Goal: Task Accomplishment & Management: Manage account settings

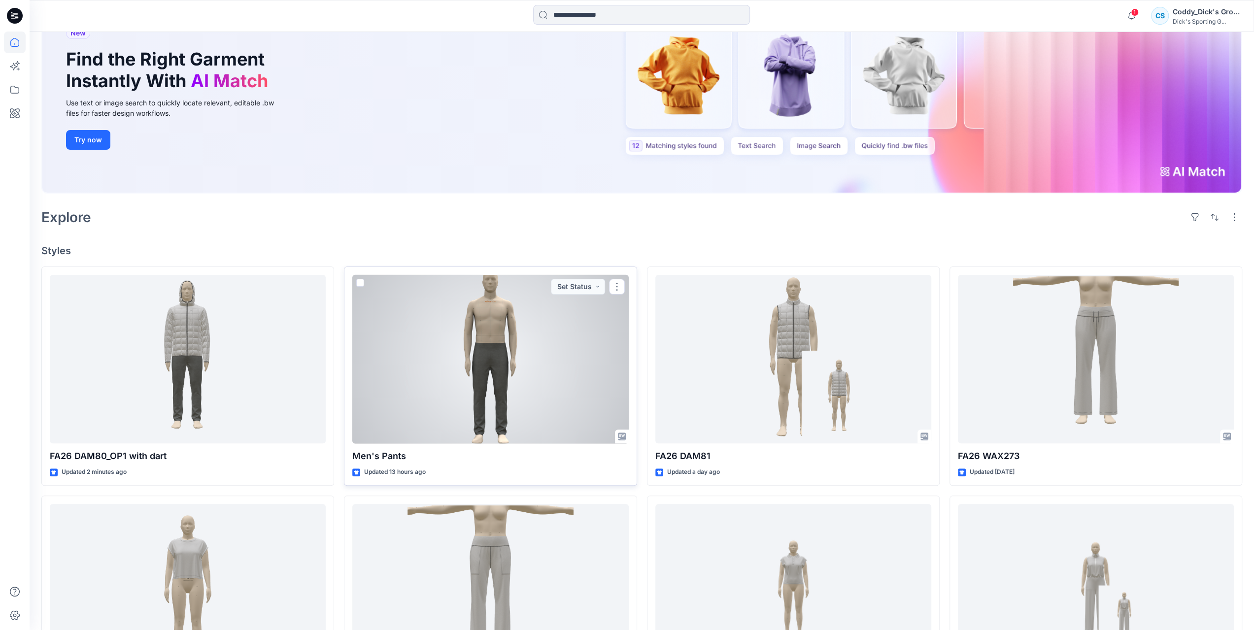
scroll to position [148, 0]
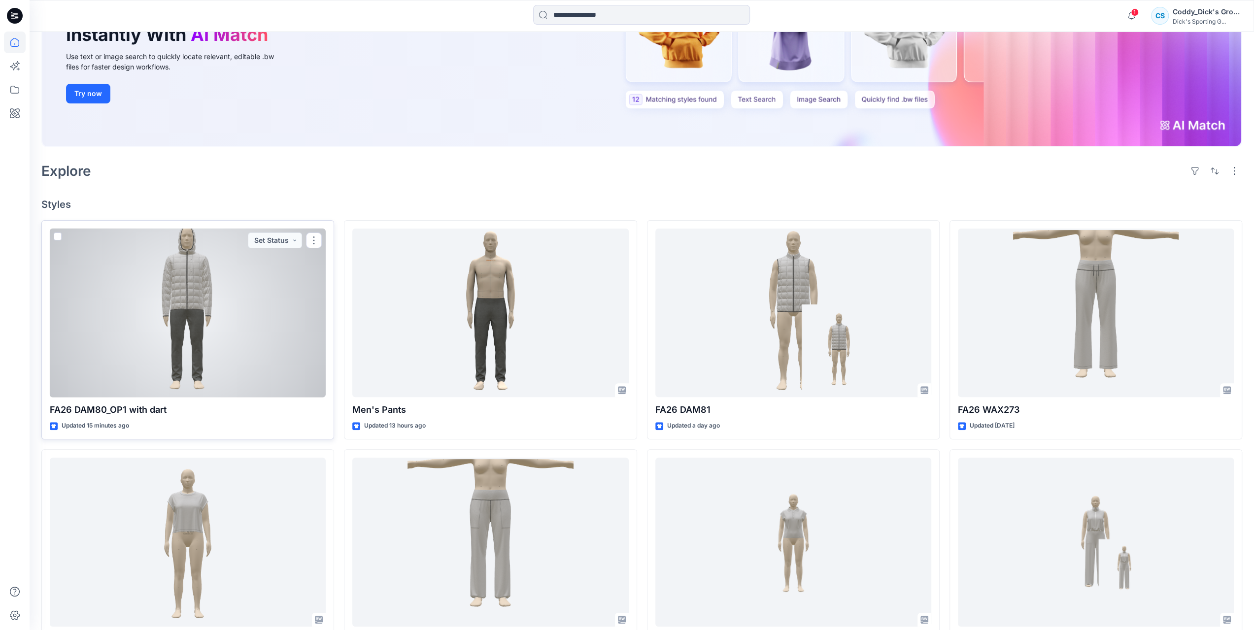
click at [158, 268] on div at bounding box center [188, 313] width 276 height 169
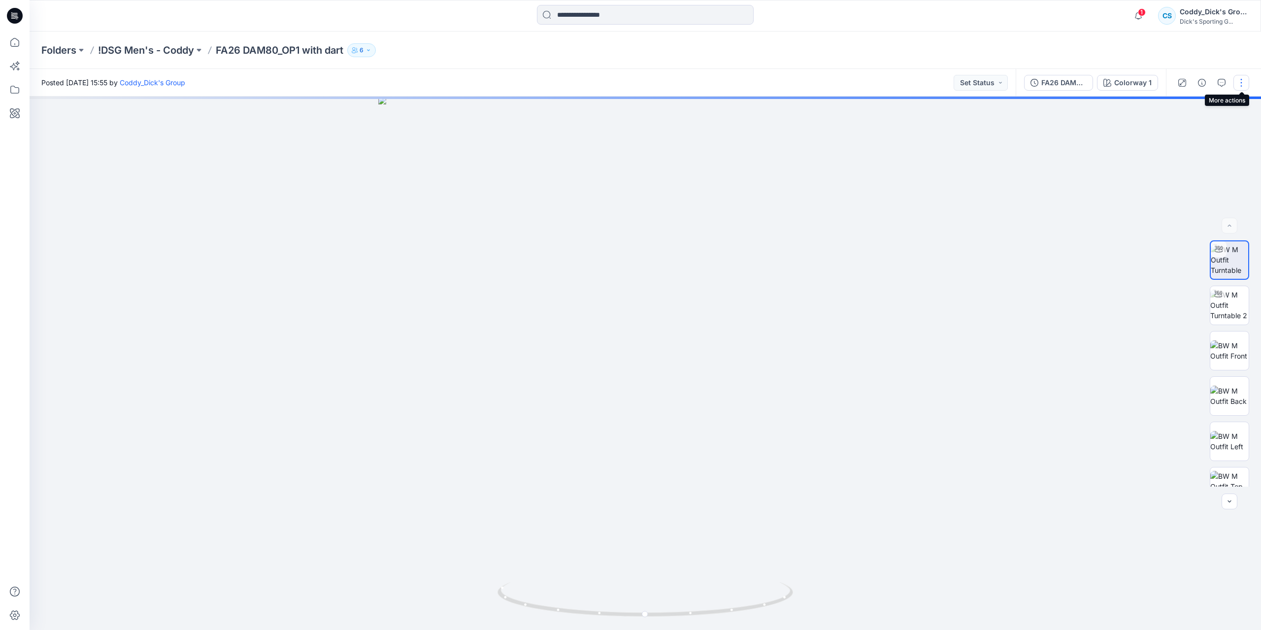
click at [1244, 83] on button "button" at bounding box center [1242, 83] width 16 height 16
click at [1205, 80] on icon "button" at bounding box center [1202, 83] width 8 height 8
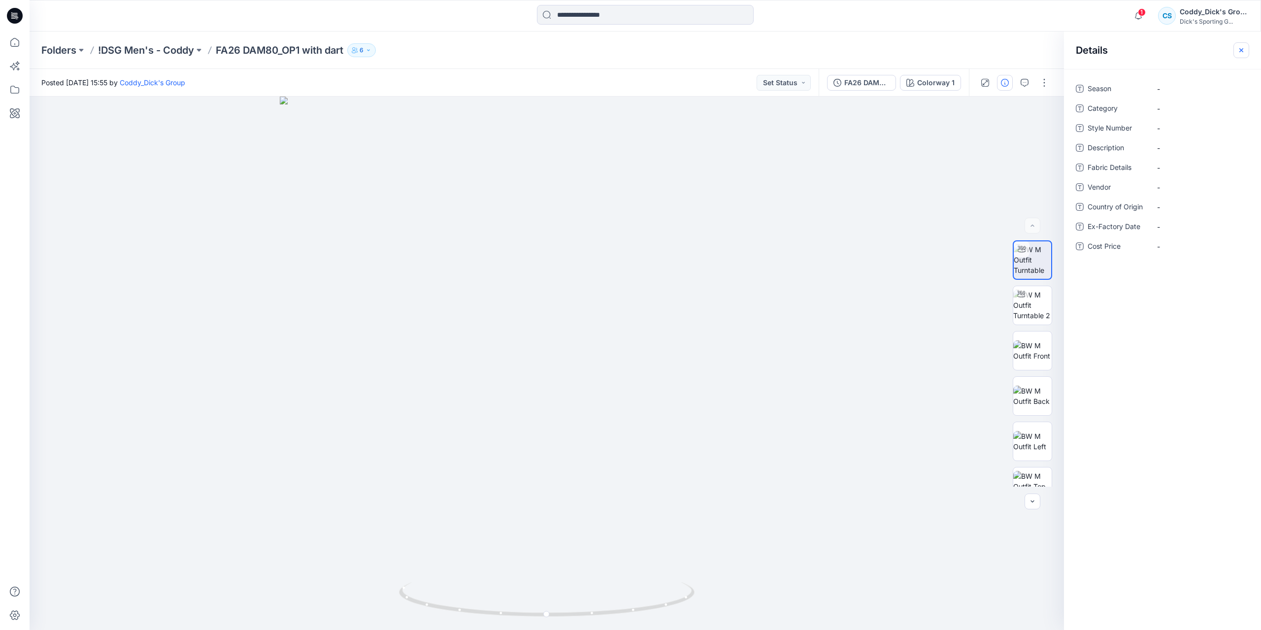
click at [1237, 52] on button "button" at bounding box center [1242, 50] width 16 height 16
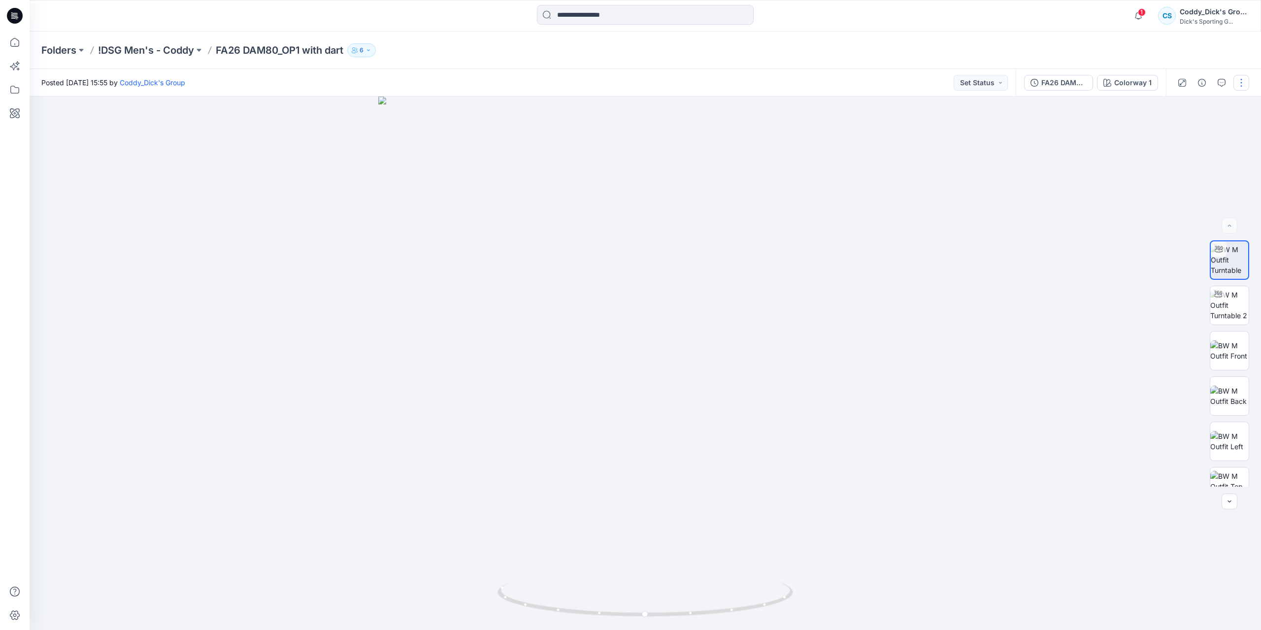
click at [1237, 82] on button "button" at bounding box center [1242, 83] width 16 height 16
click at [1199, 131] on button "Edit" at bounding box center [1200, 133] width 91 height 18
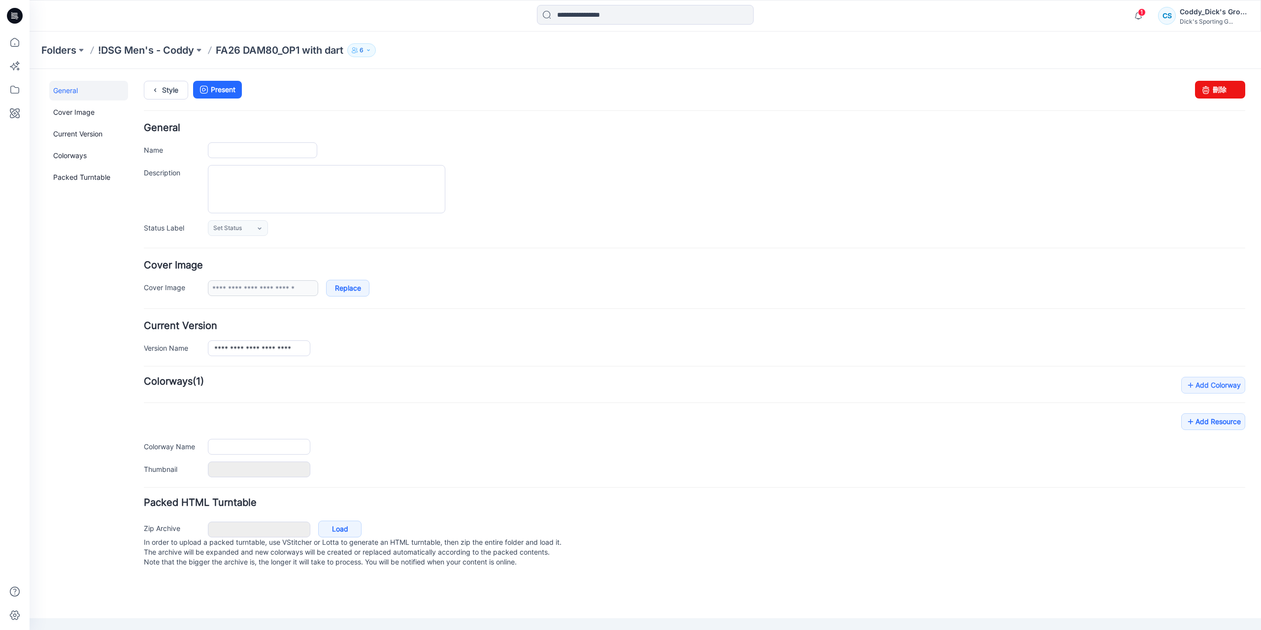
type input "**********"
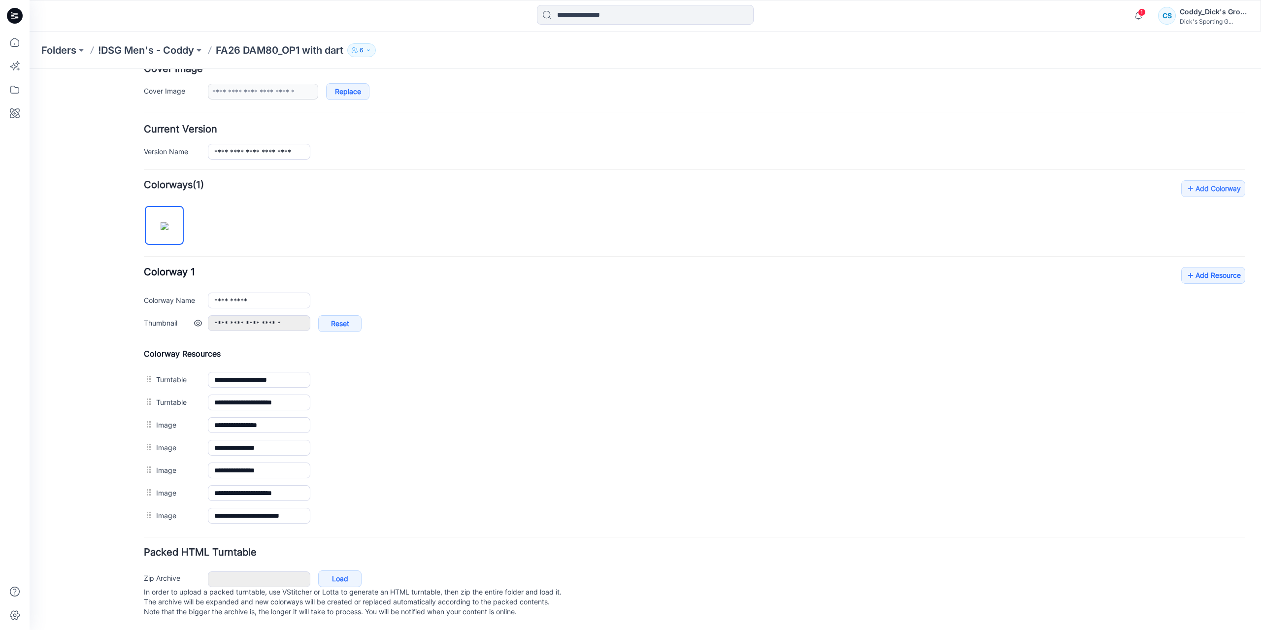
scroll to position [202, 0]
click at [1191, 269] on link "Add Resource" at bounding box center [1213, 275] width 64 height 17
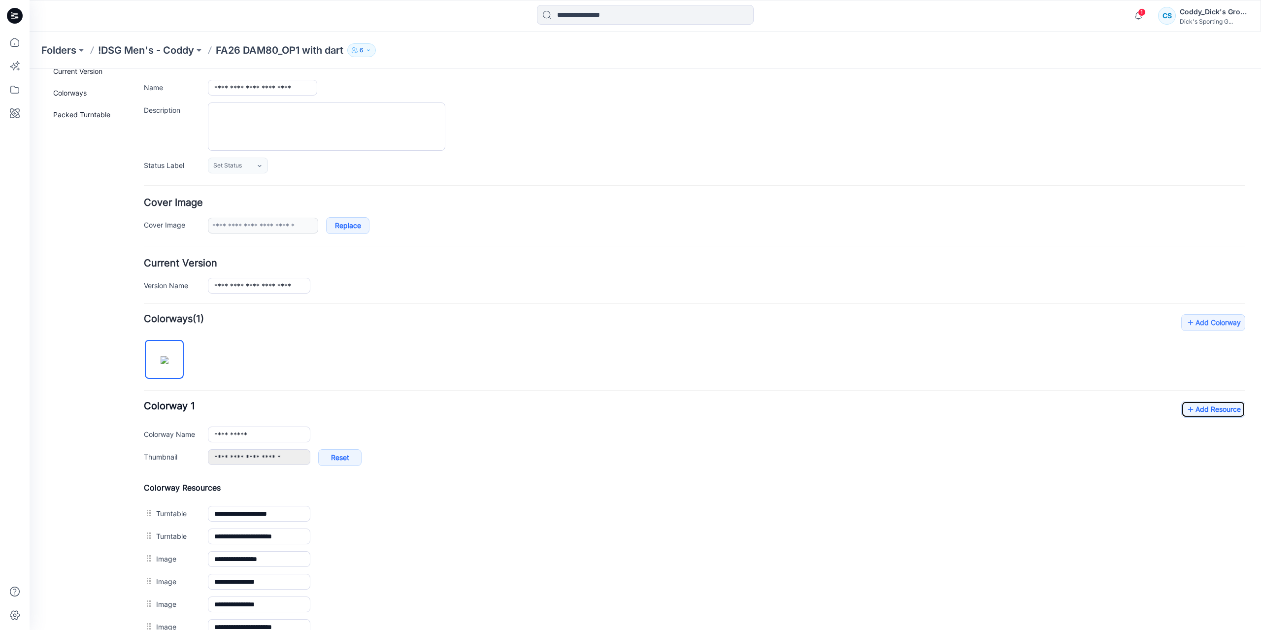
scroll to position [27, 0]
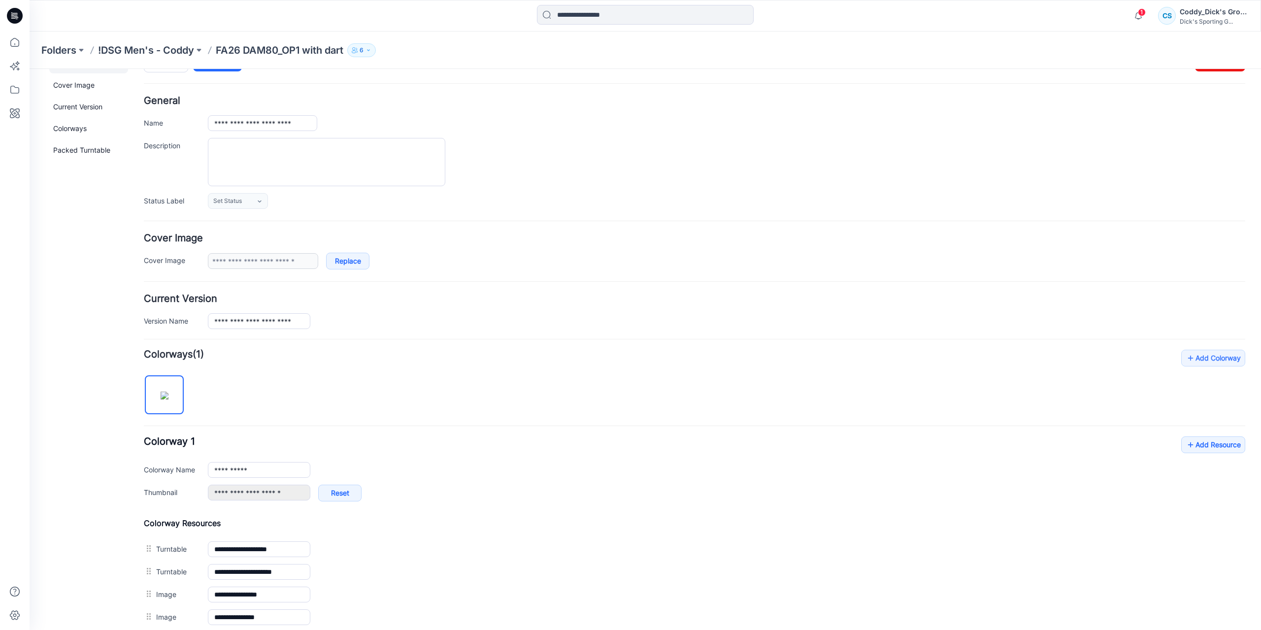
click at [310, 52] on p "FA26 DAM80_OP1 with dart" at bounding box center [280, 50] width 128 height 14
click at [175, 50] on p "!DSG Men's - Coddy" at bounding box center [146, 50] width 96 height 14
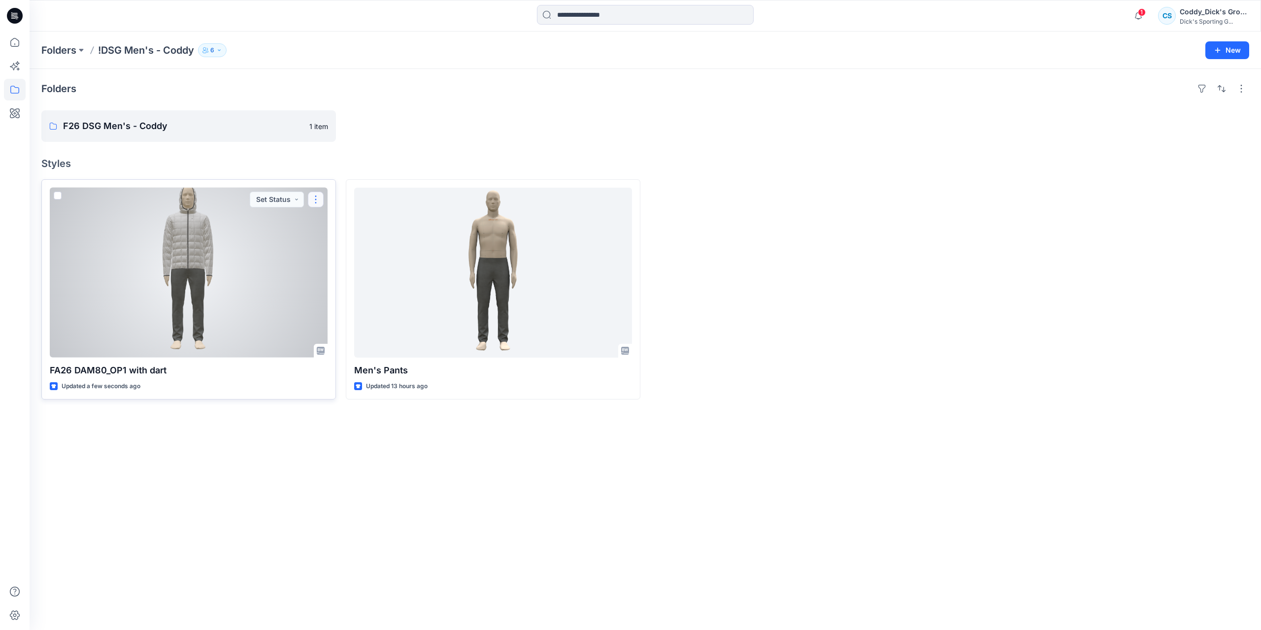
click at [321, 202] on button "button" at bounding box center [316, 200] width 16 height 16
click at [351, 272] on p "Move to" at bounding box center [341, 276] width 27 height 10
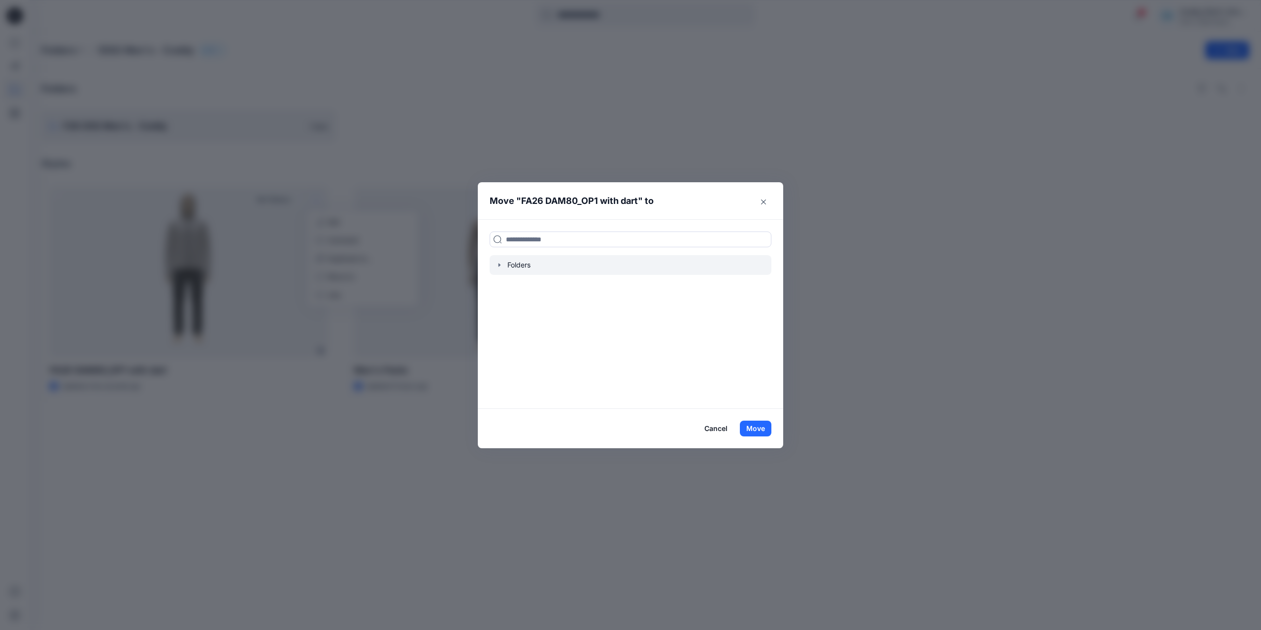
click at [500, 264] on icon "button" at bounding box center [500, 265] width 8 height 8
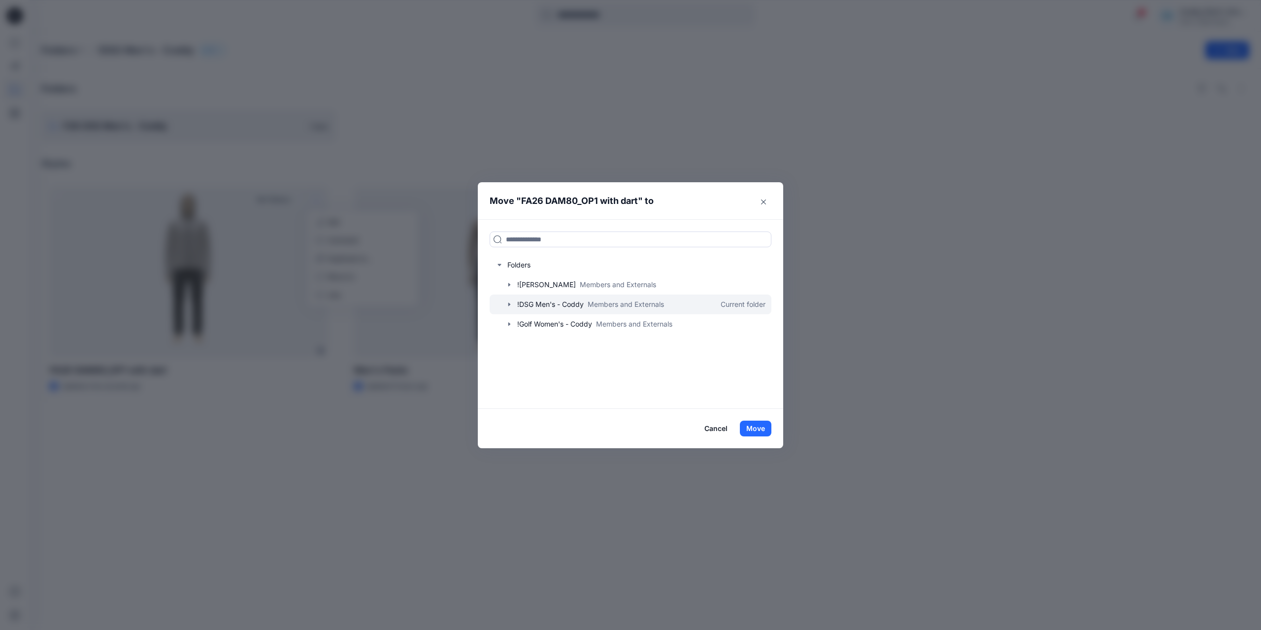
click at [507, 304] on icon "button" at bounding box center [509, 305] width 8 height 8
click at [544, 325] on p "F26 DSG Men's - Coddy" at bounding box center [567, 324] width 80 height 12
drag, startPoint x: 761, startPoint y: 428, endPoint x: 1028, endPoint y: 440, distance: 266.8
click at [761, 428] on button "Move" at bounding box center [756, 429] width 32 height 16
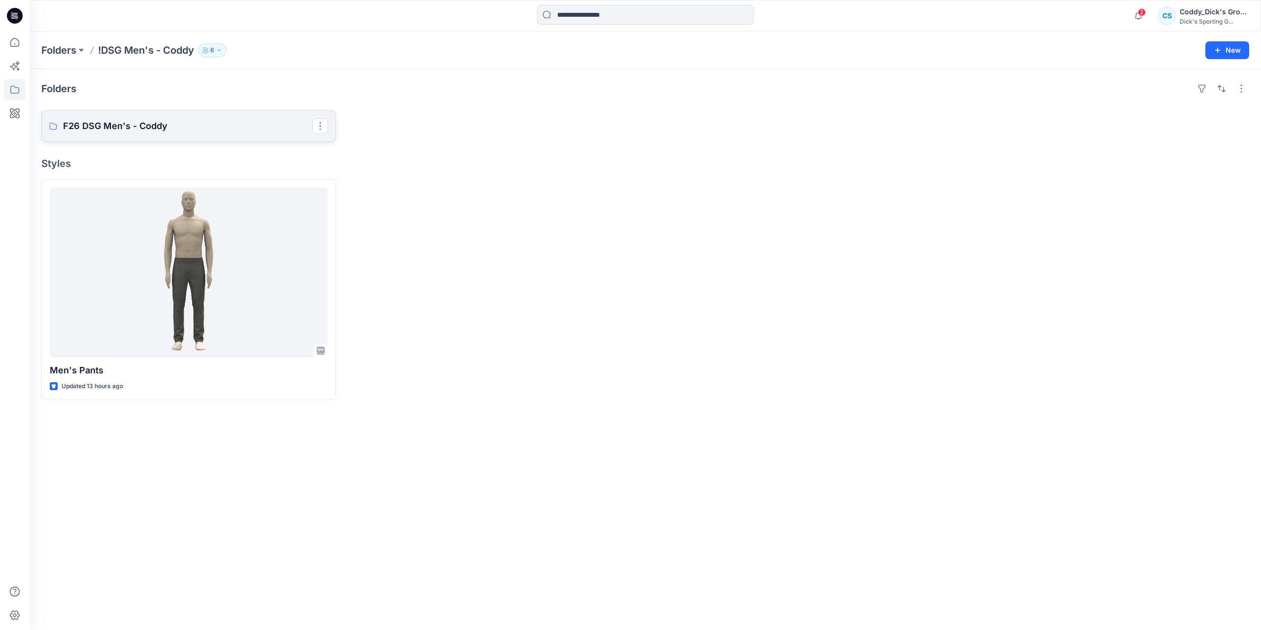
click at [209, 124] on p "F26 DSG Men's - Coddy" at bounding box center [187, 126] width 249 height 14
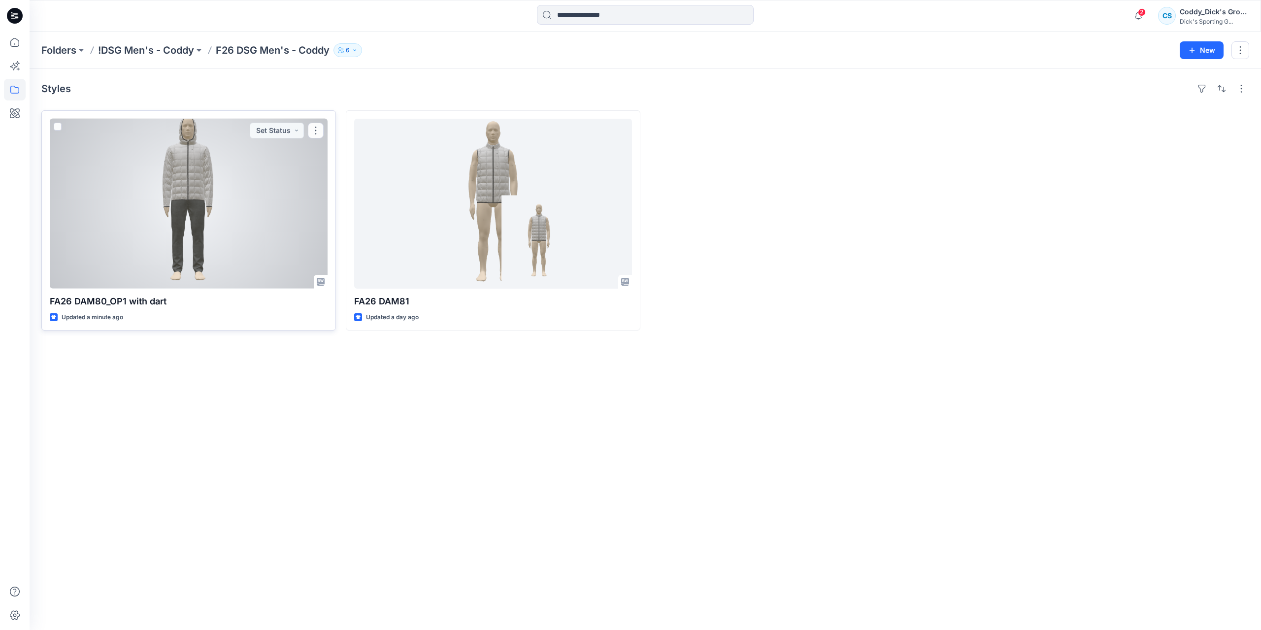
click at [230, 179] on div at bounding box center [189, 204] width 278 height 170
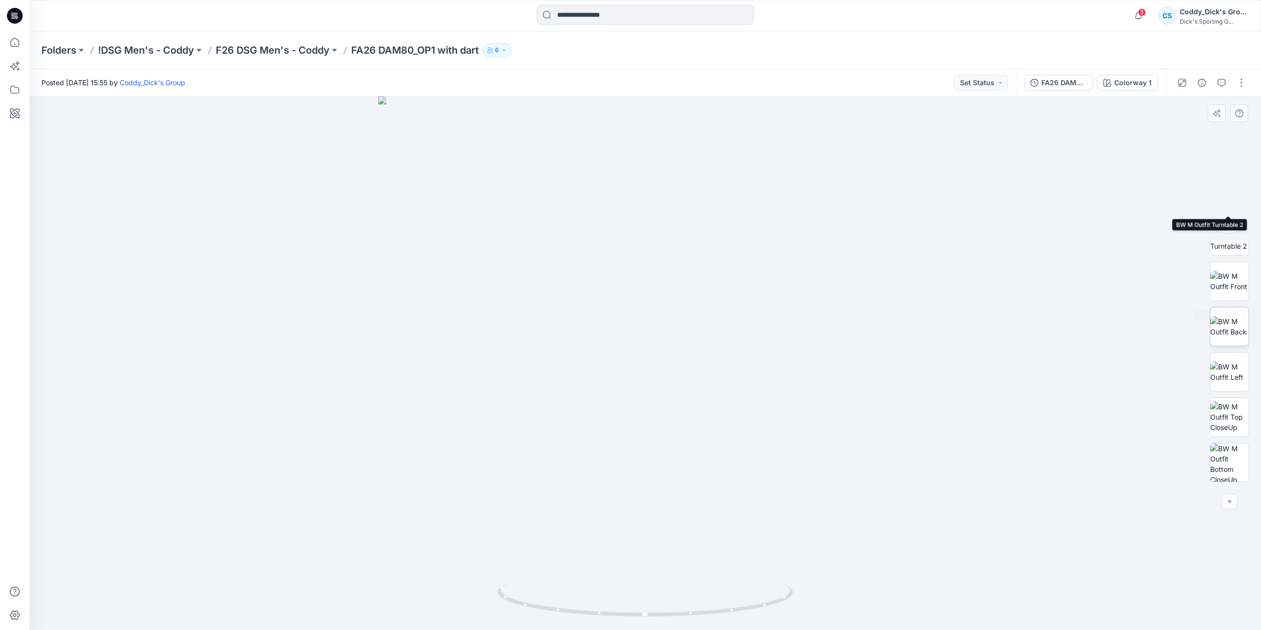
scroll to position [110, 0]
click at [1241, 88] on button "button" at bounding box center [1242, 83] width 16 height 16
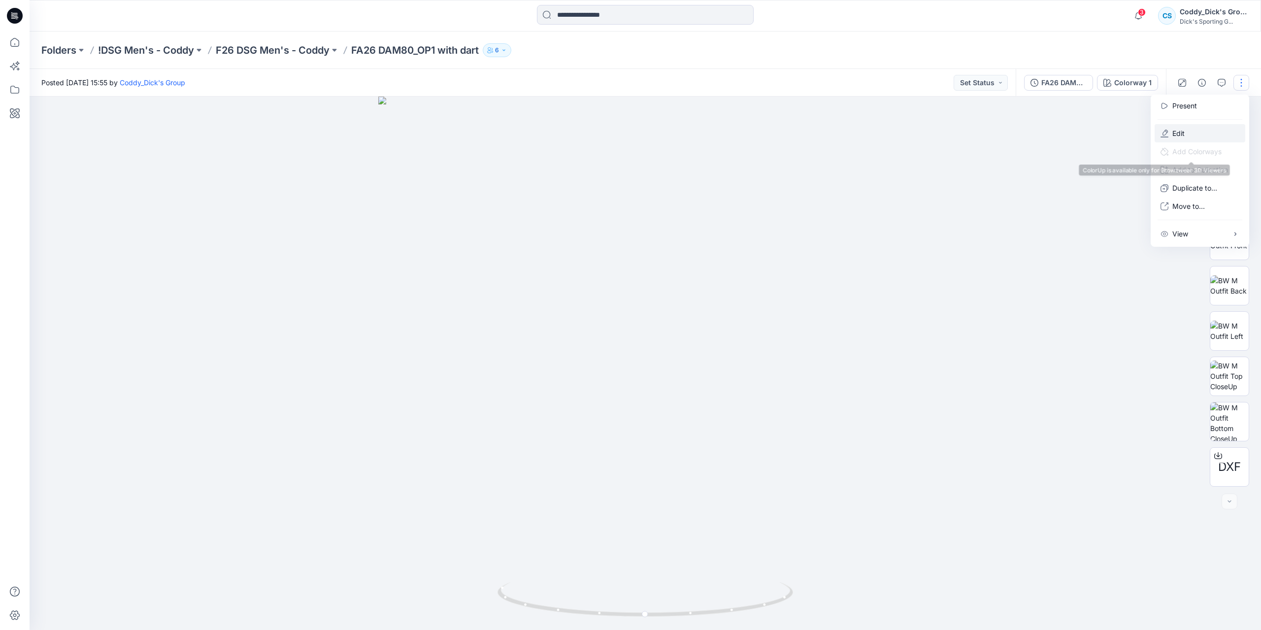
click at [1192, 133] on button "Edit" at bounding box center [1200, 133] width 91 height 18
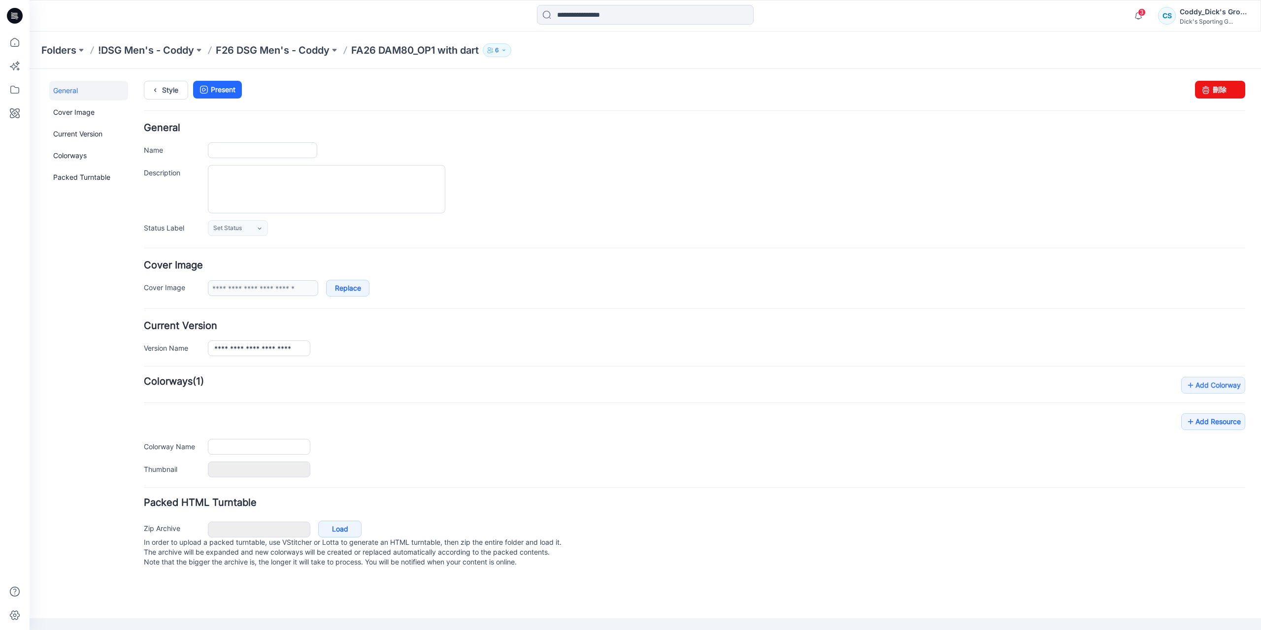
type input "**********"
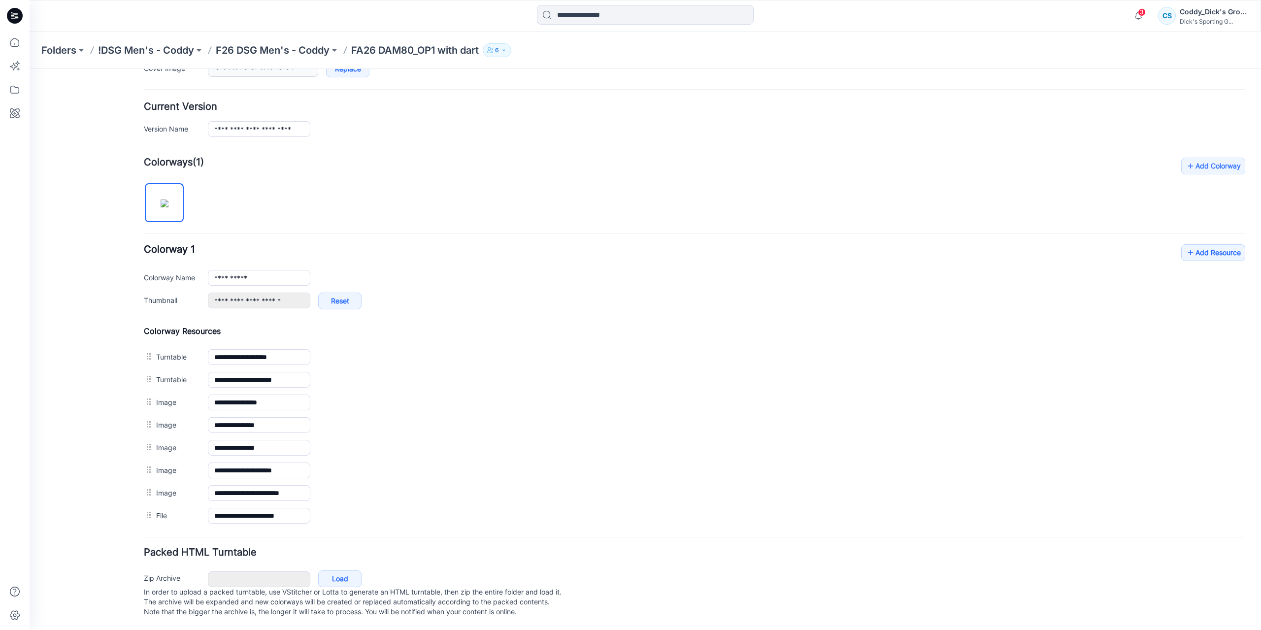
scroll to position [224, 0]
click at [1215, 247] on link "Add Resource" at bounding box center [1213, 252] width 64 height 17
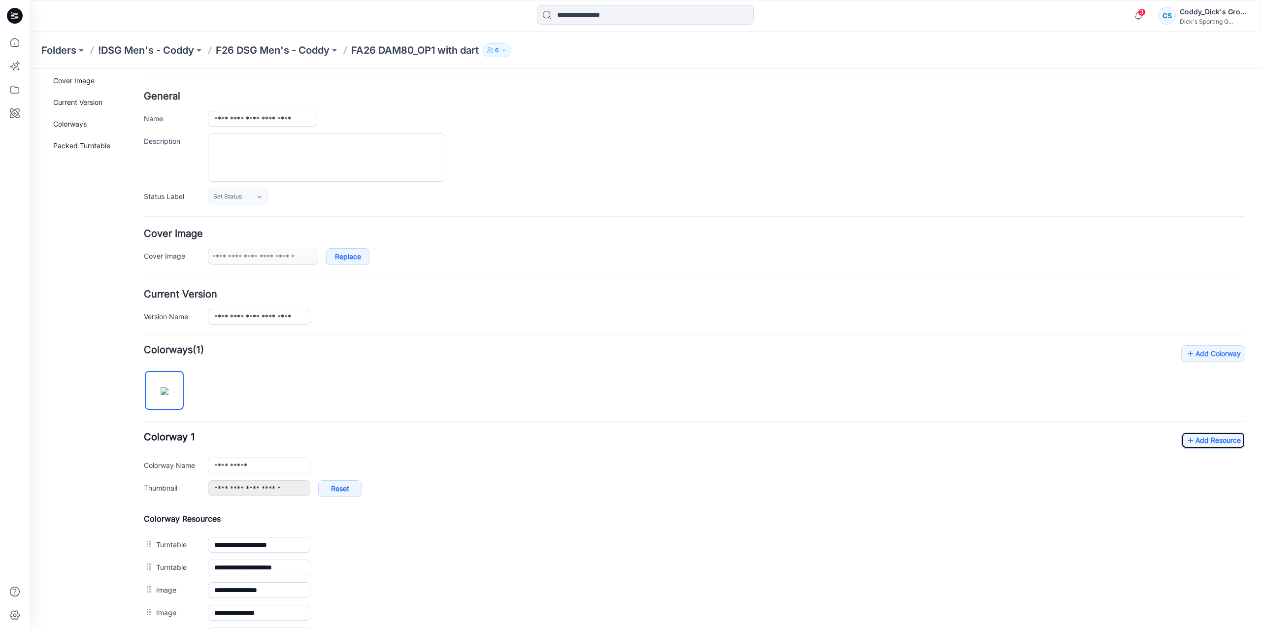
scroll to position [0, 0]
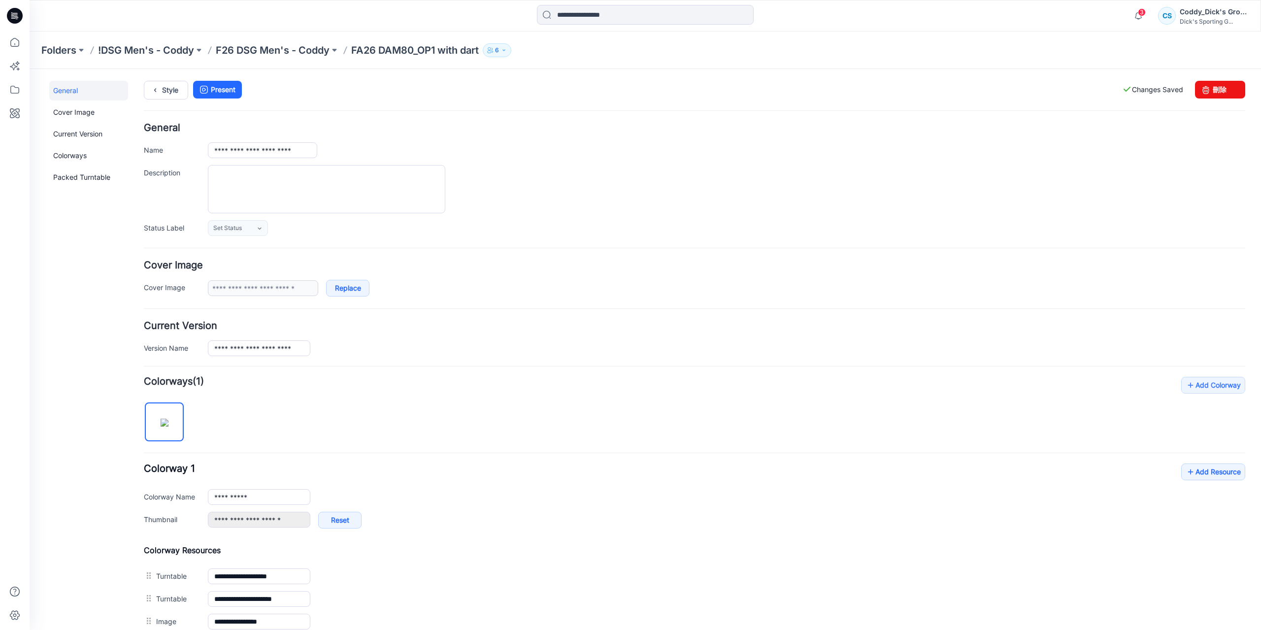
click at [404, 50] on p "FA26 DAM80_OP1 with dart" at bounding box center [415, 50] width 128 height 14
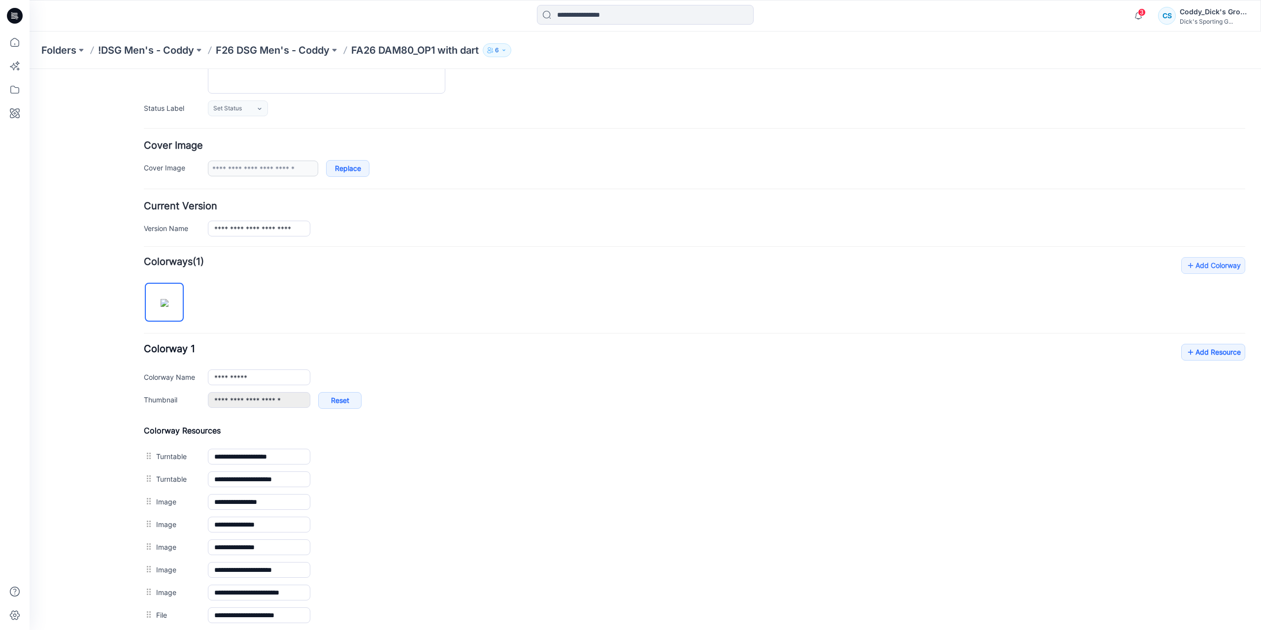
scroll to position [49, 0]
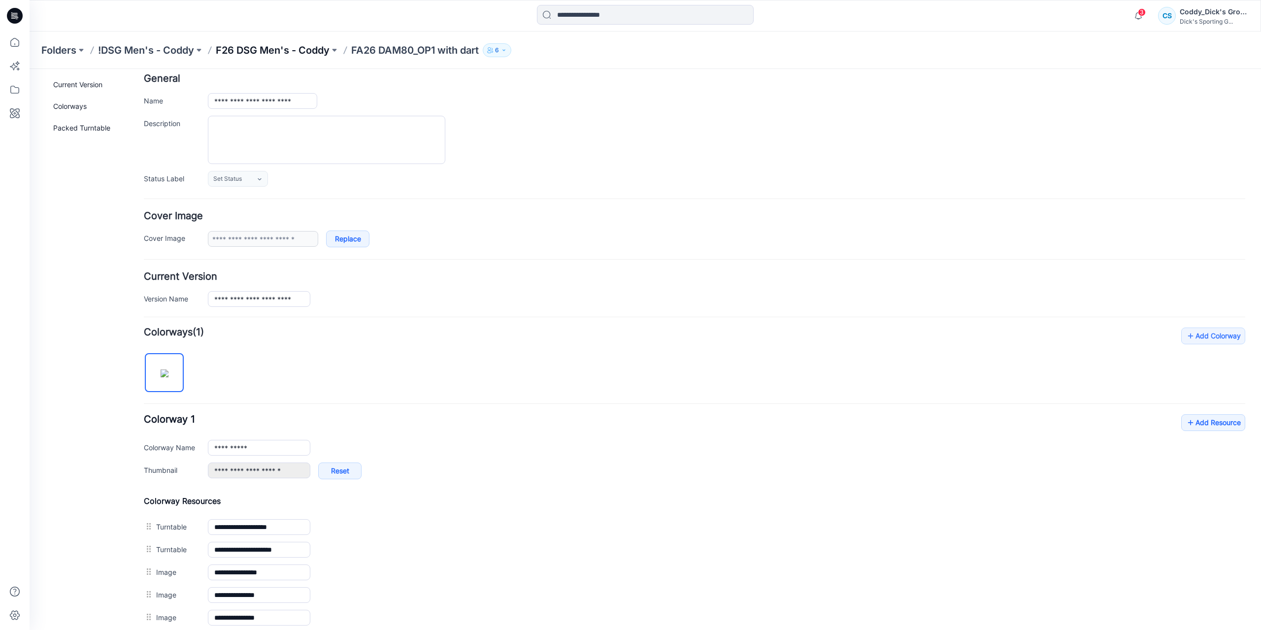
click at [259, 45] on p "F26 DSG Men's - Coddy" at bounding box center [273, 50] width 114 height 14
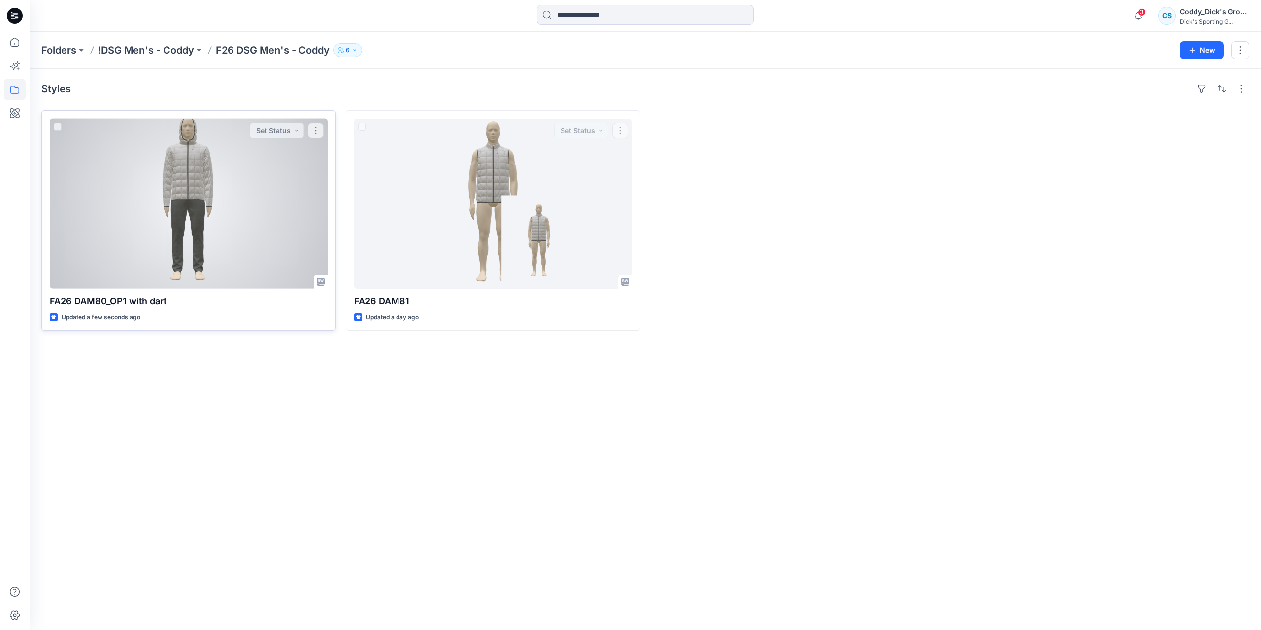
click at [231, 170] on div at bounding box center [189, 204] width 278 height 170
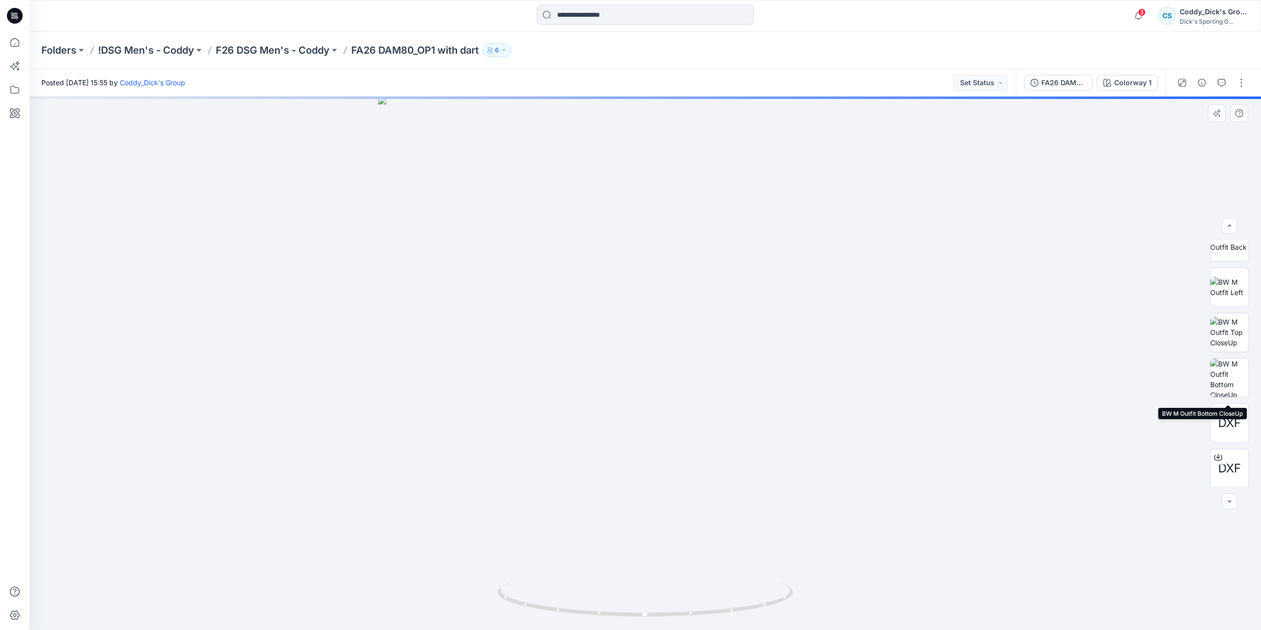
scroll to position [156, 0]
click at [1200, 84] on icon "button" at bounding box center [1202, 83] width 8 height 8
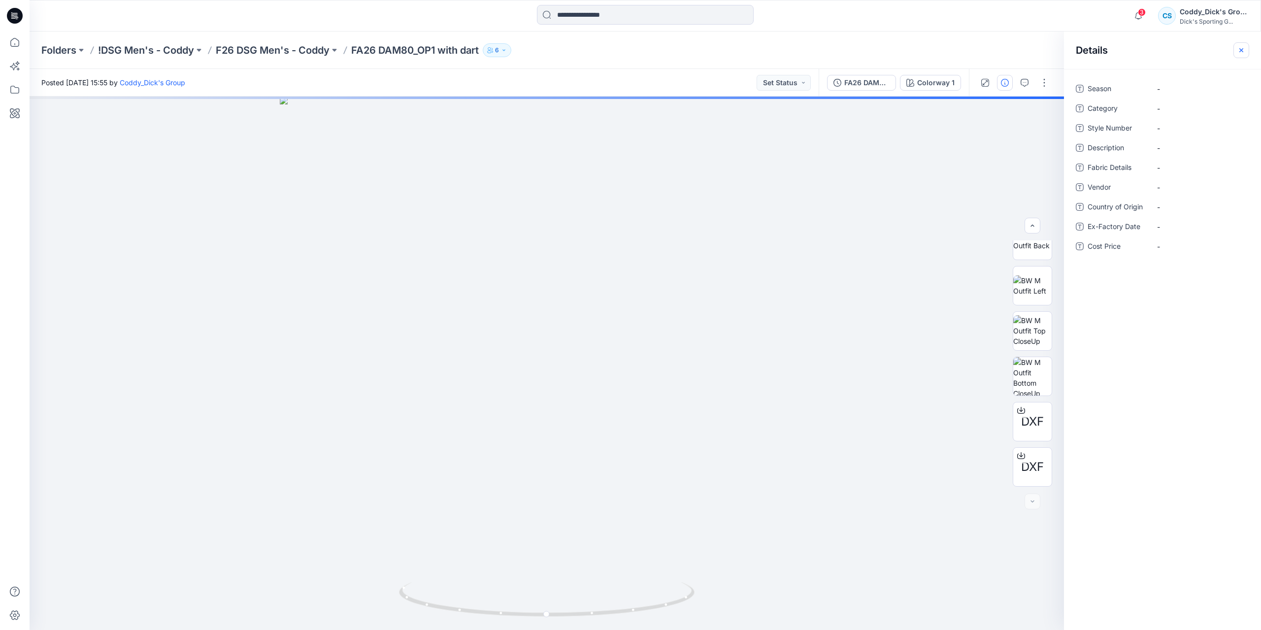
click at [1242, 49] on icon "button" at bounding box center [1242, 50] width 8 height 8
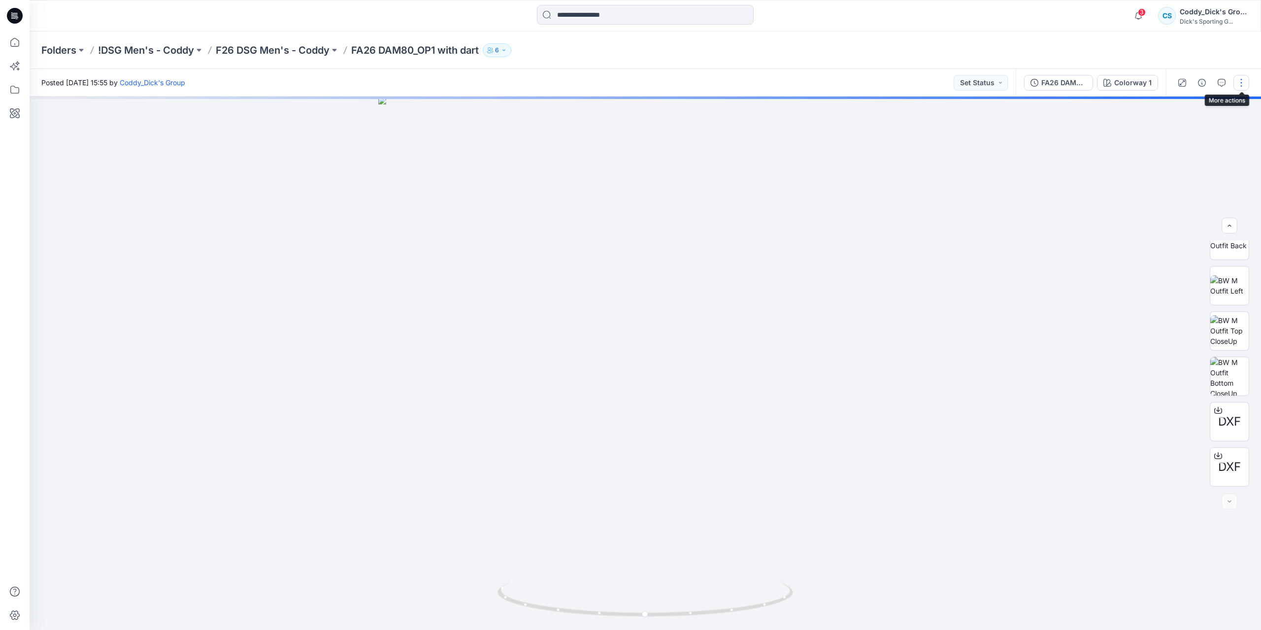
click at [1241, 83] on button "button" at bounding box center [1242, 83] width 16 height 16
click at [1197, 130] on button "Edit" at bounding box center [1200, 133] width 91 height 18
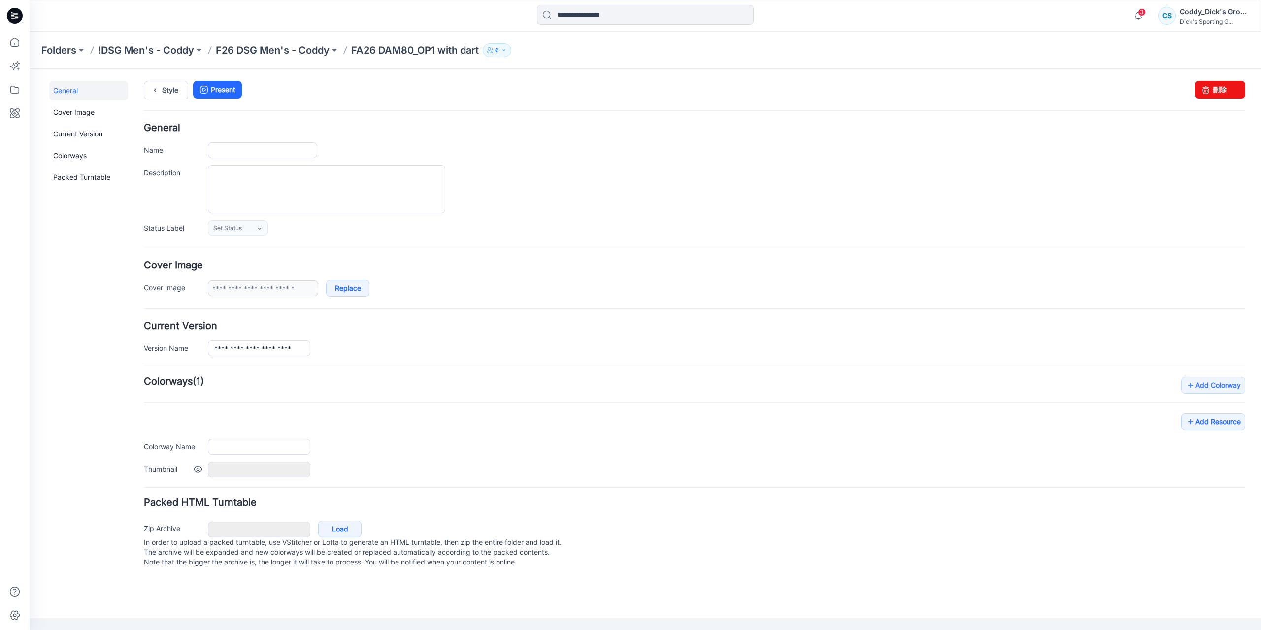
type input "**********"
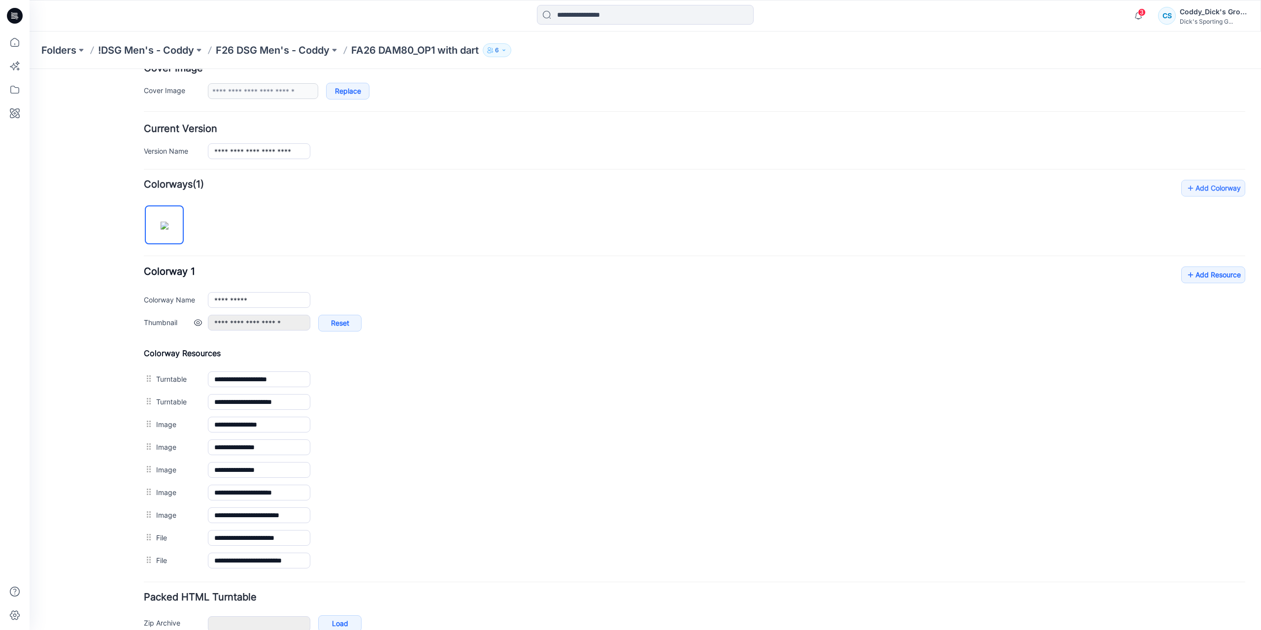
scroll to position [246, 0]
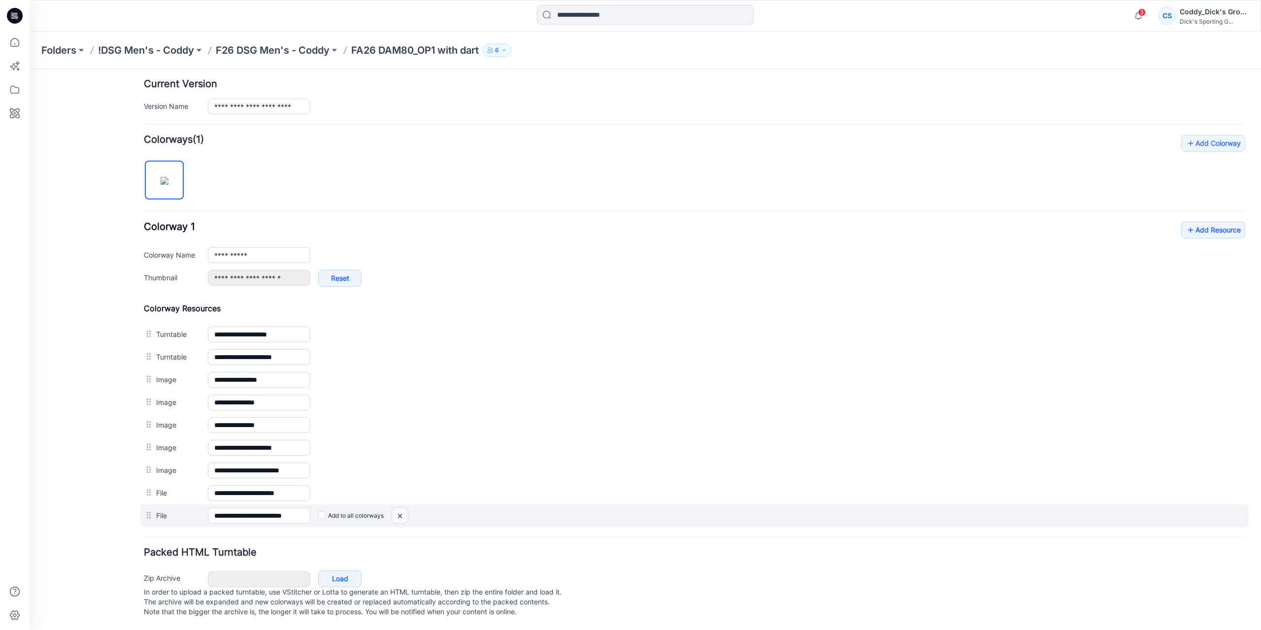
drag, startPoint x: 400, startPoint y: 505, endPoint x: 708, endPoint y: 114, distance: 497.4
click at [400, 508] on img at bounding box center [400, 516] width 16 height 16
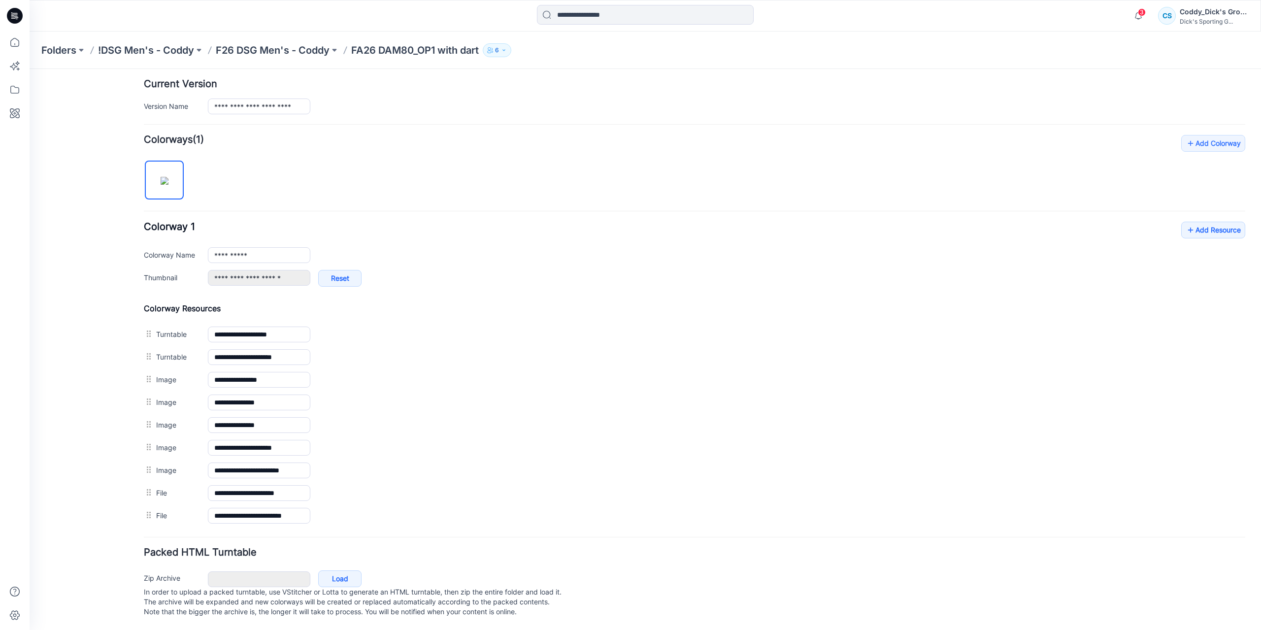
scroll to position [224, 0]
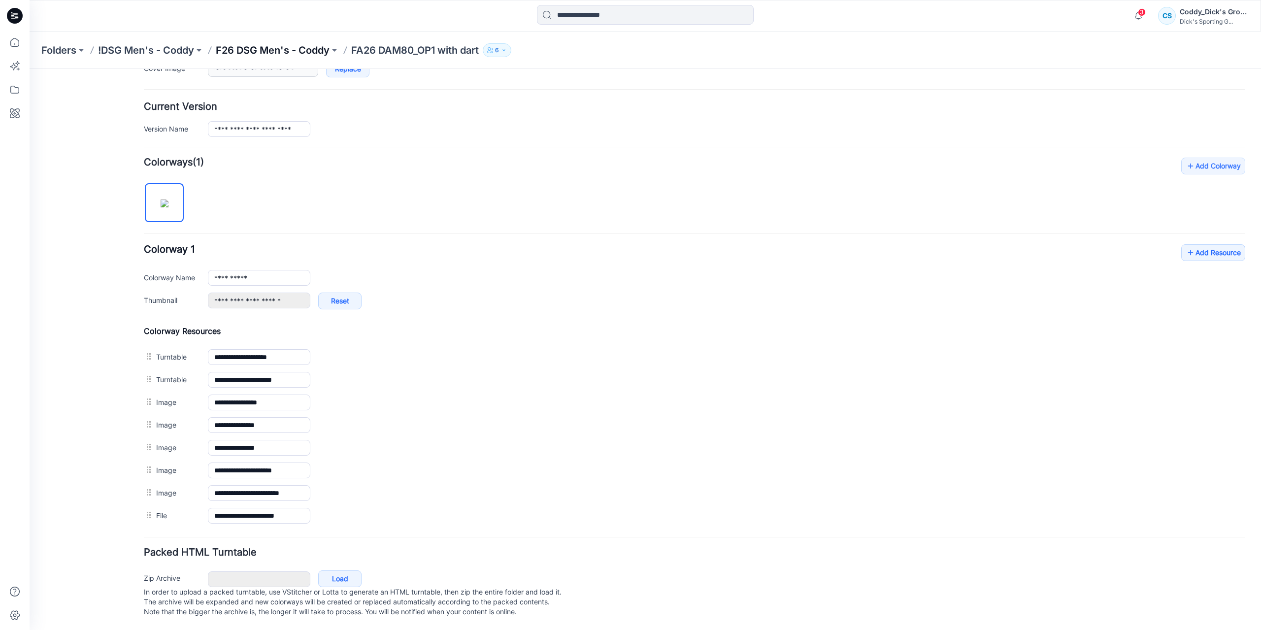
click at [291, 46] on p "F26 DSG Men's - Coddy" at bounding box center [273, 50] width 114 height 14
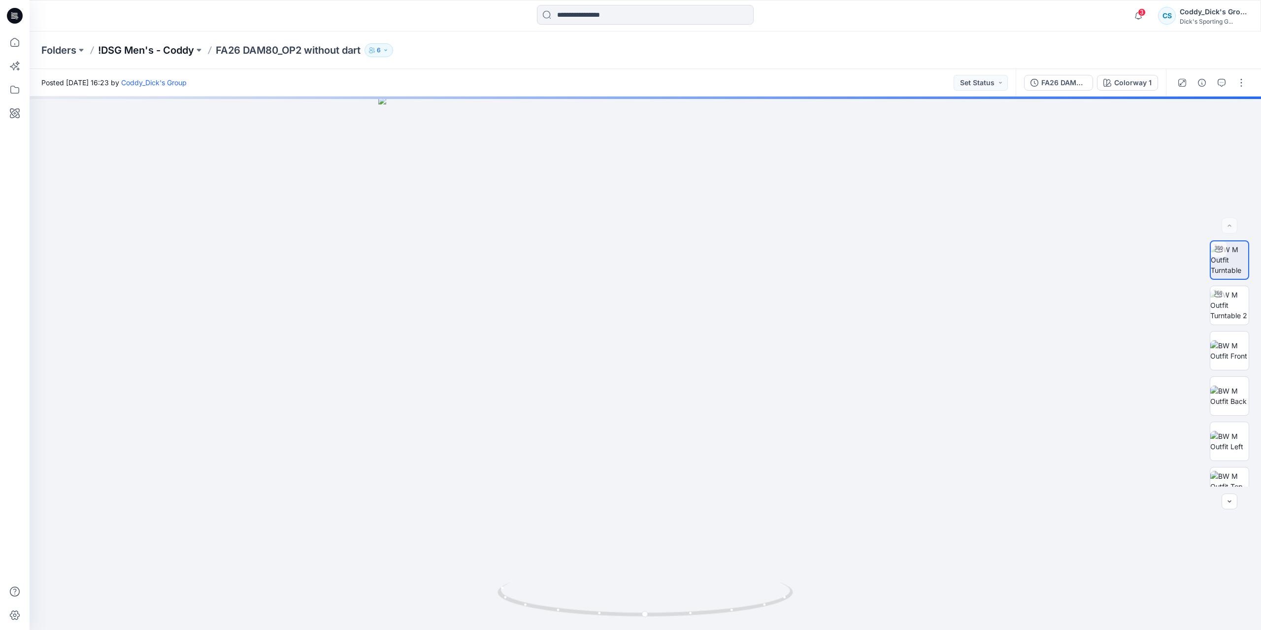
click at [178, 51] on p "!DSG Men's - Coddy" at bounding box center [146, 50] width 96 height 14
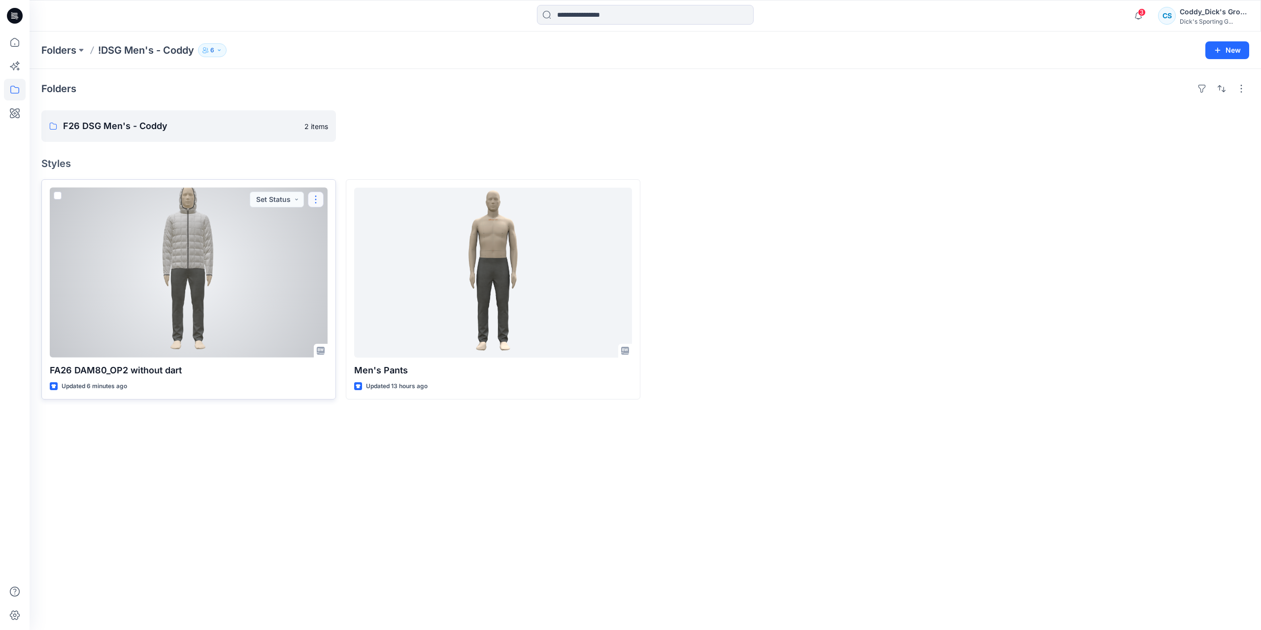
click at [317, 199] on button "button" at bounding box center [316, 200] width 16 height 16
click at [347, 276] on p "Move to" at bounding box center [341, 276] width 27 height 10
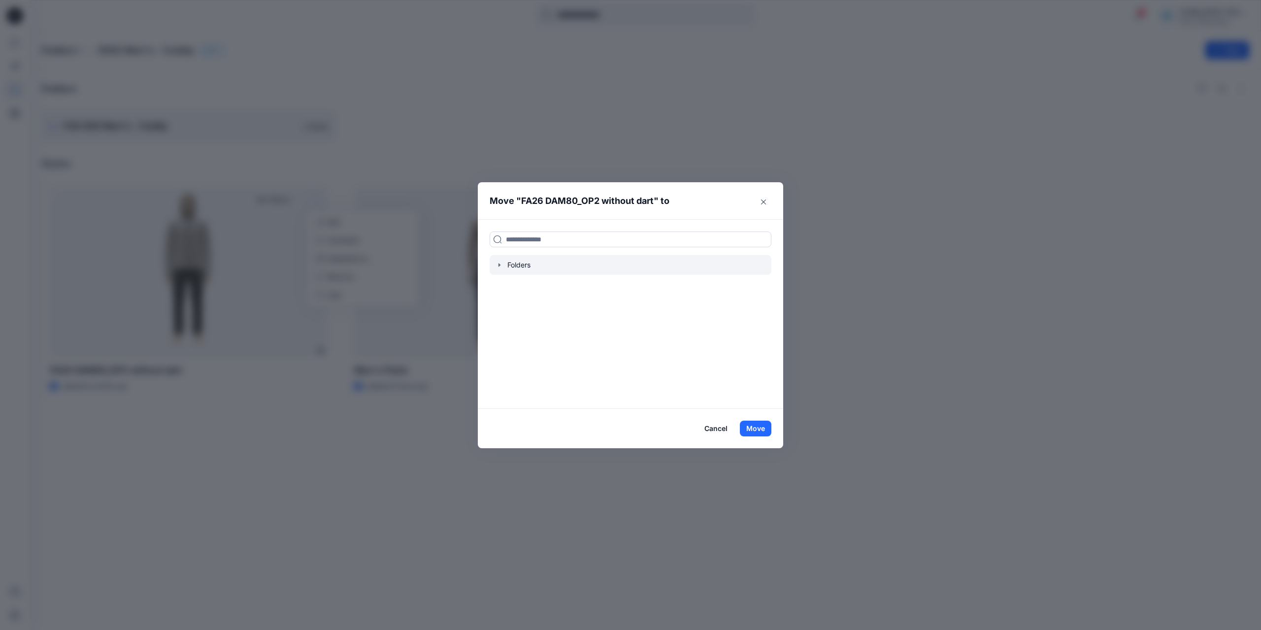
click at [502, 266] on icon "button" at bounding box center [500, 265] width 8 height 8
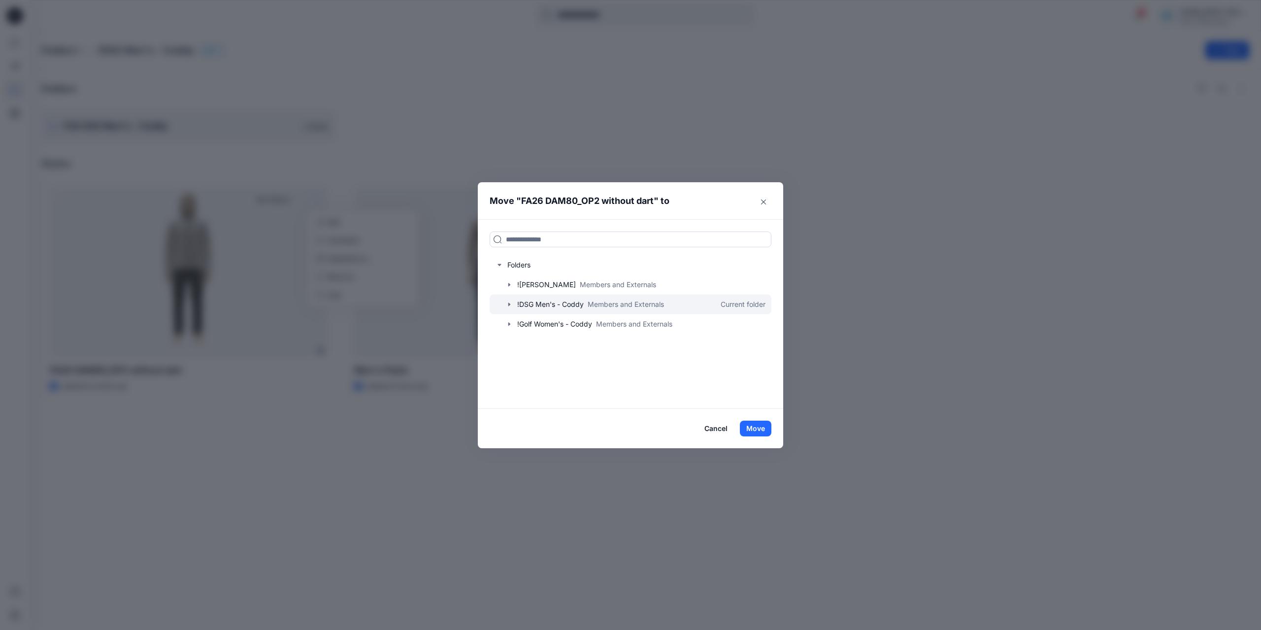
click at [509, 304] on icon "button" at bounding box center [509, 304] width 2 height 3
click at [563, 325] on p "F26 DSG Men's - Coddy" at bounding box center [567, 324] width 80 height 12
click at [763, 426] on button "Move" at bounding box center [756, 429] width 32 height 16
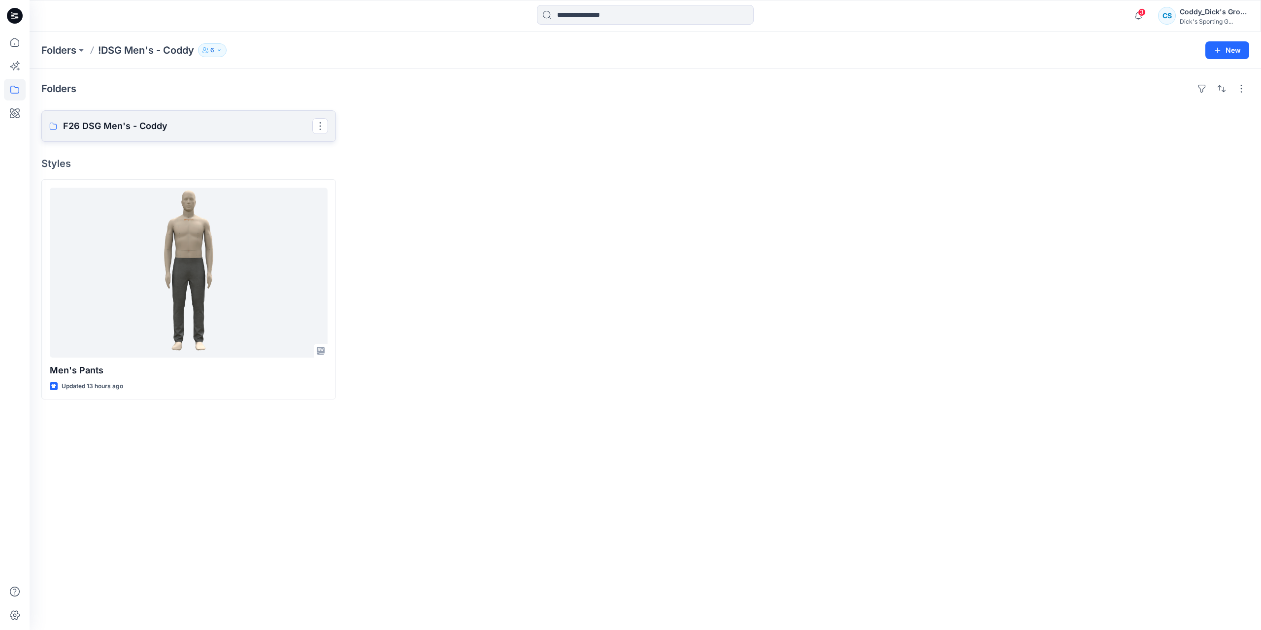
click at [209, 138] on link "F26 DSG Men's - Coddy" at bounding box center [188, 126] width 295 height 32
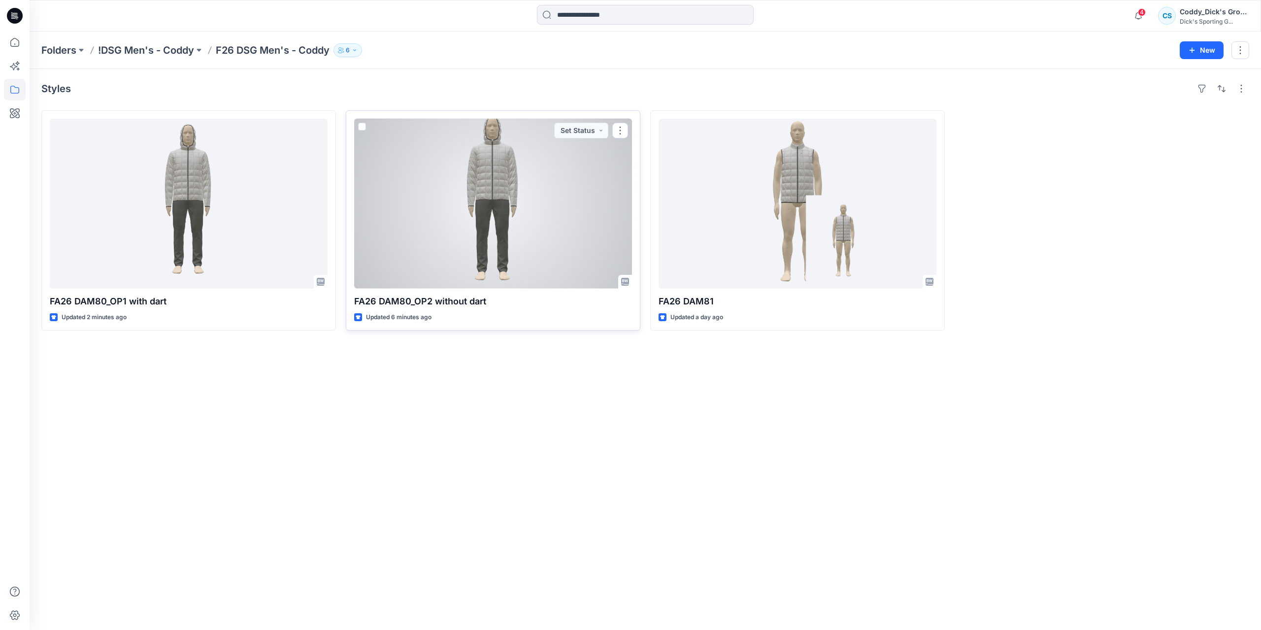
click at [587, 214] on div at bounding box center [493, 204] width 278 height 170
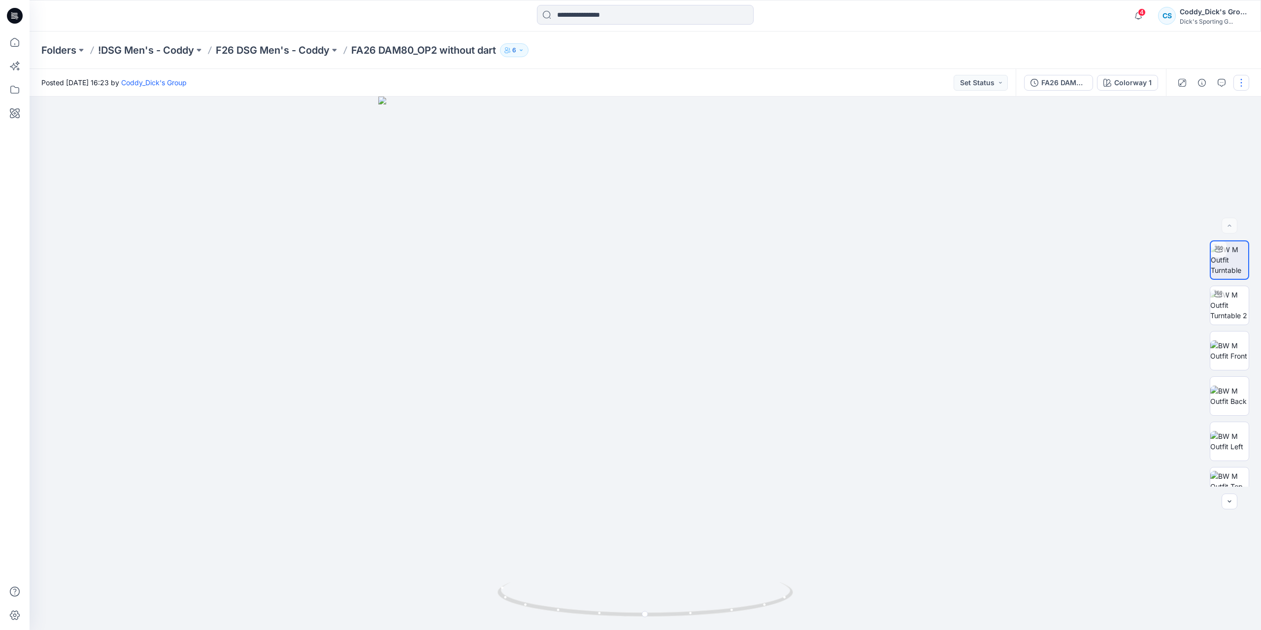
click at [1243, 87] on button "button" at bounding box center [1242, 83] width 16 height 16
click at [1208, 134] on button "Edit" at bounding box center [1200, 133] width 91 height 18
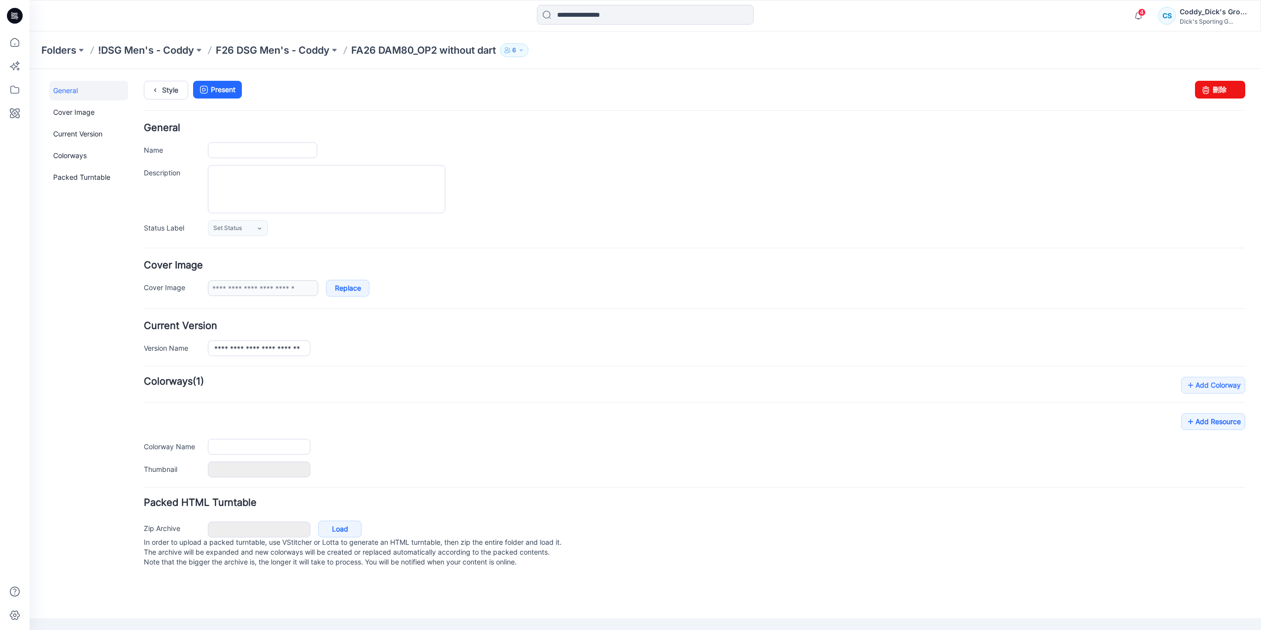
type input "**********"
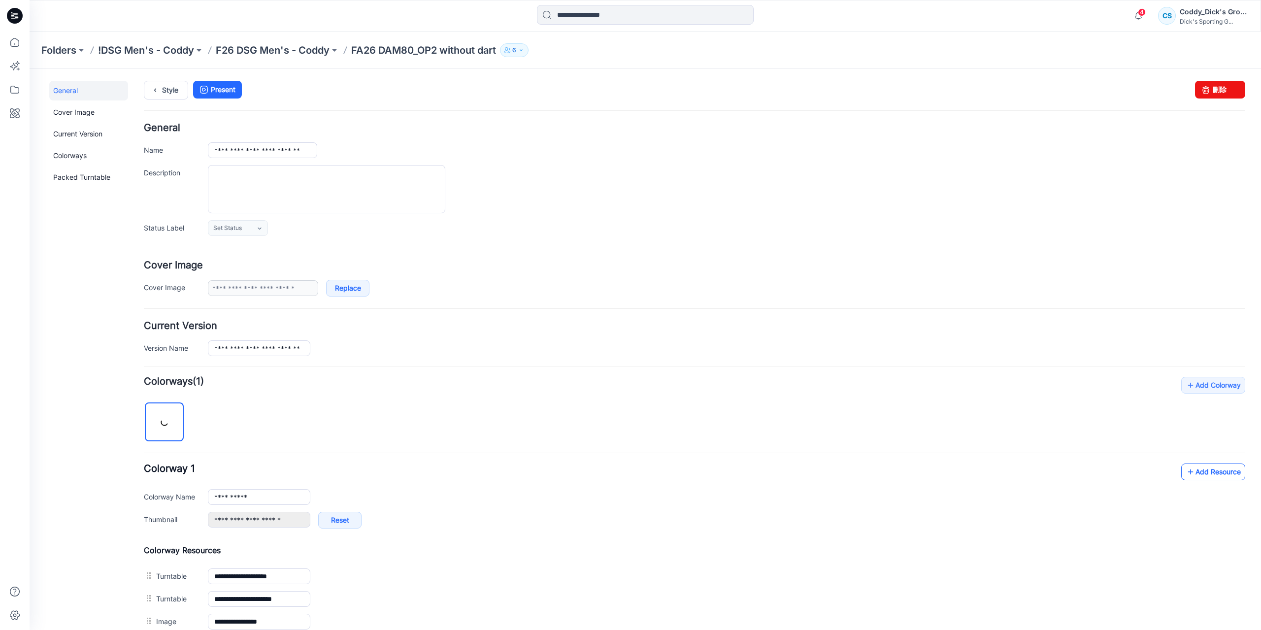
click at [1203, 467] on link "Add Resource" at bounding box center [1213, 472] width 64 height 17
click at [258, 45] on p "F26 DSG Men's - Coddy" at bounding box center [273, 50] width 114 height 14
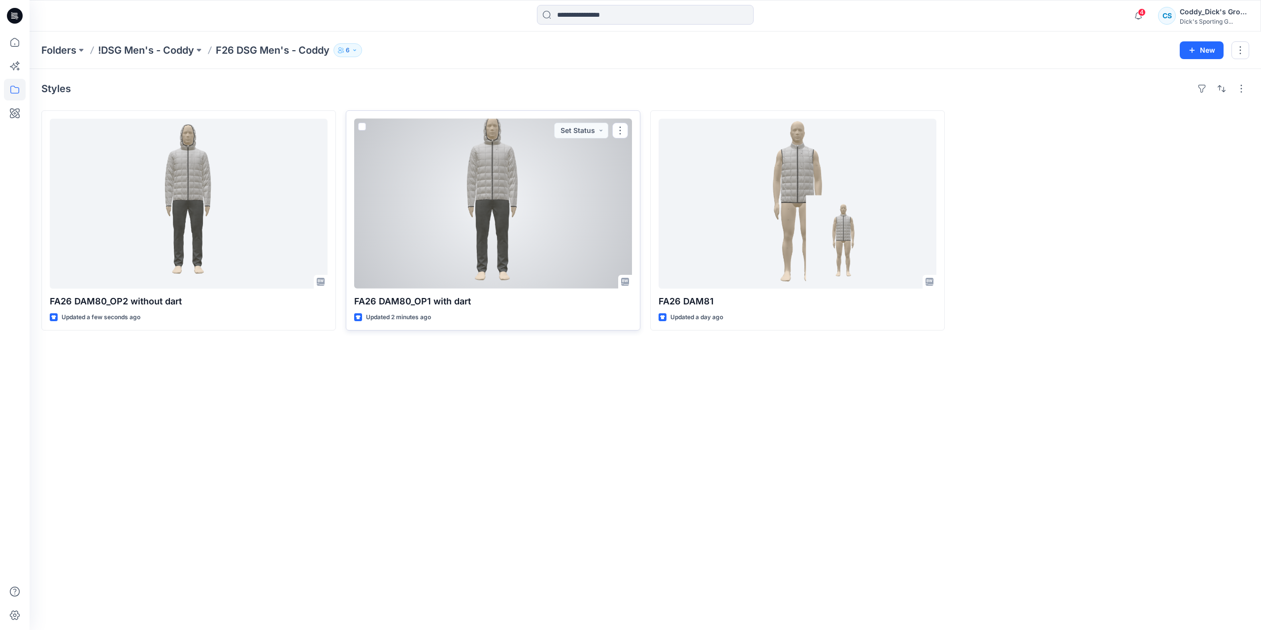
click at [543, 188] on div at bounding box center [493, 204] width 278 height 170
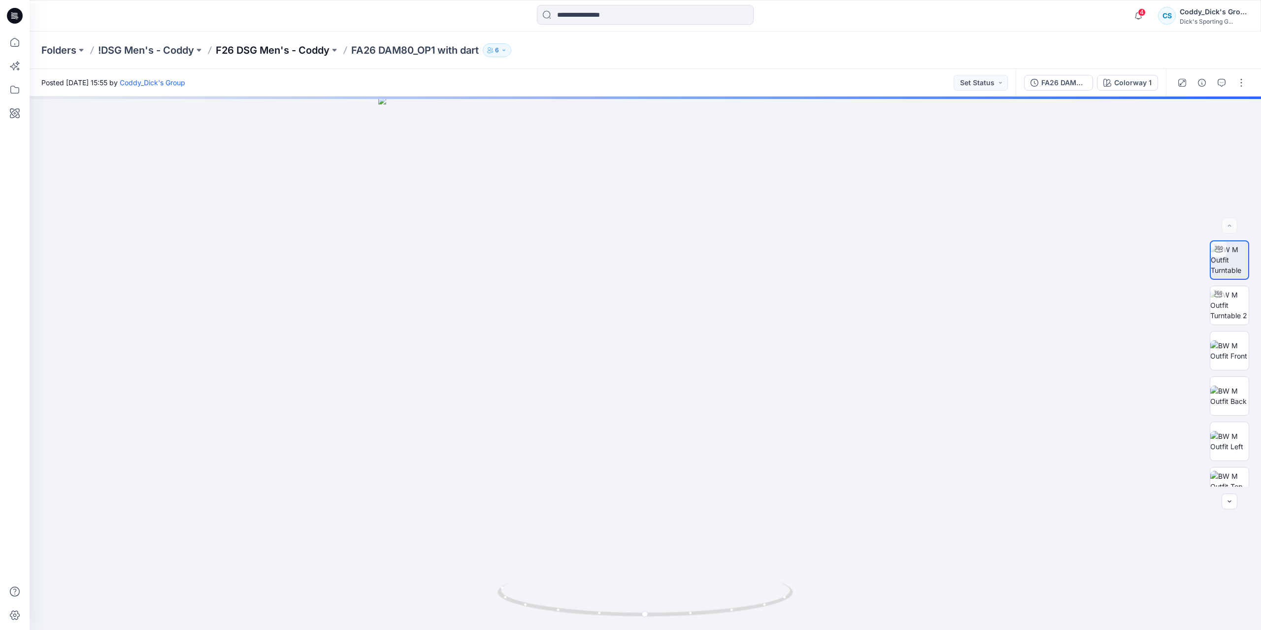
click at [323, 51] on p "F26 DSG Men's - Coddy" at bounding box center [273, 50] width 114 height 14
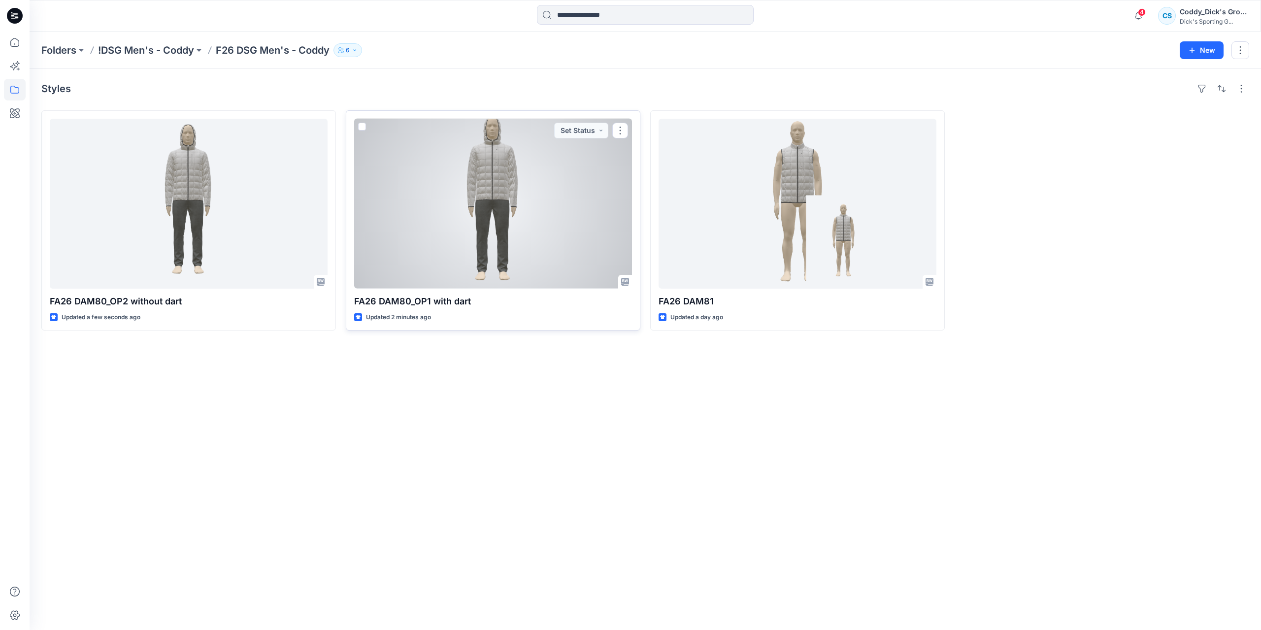
click at [524, 179] on div at bounding box center [493, 204] width 278 height 170
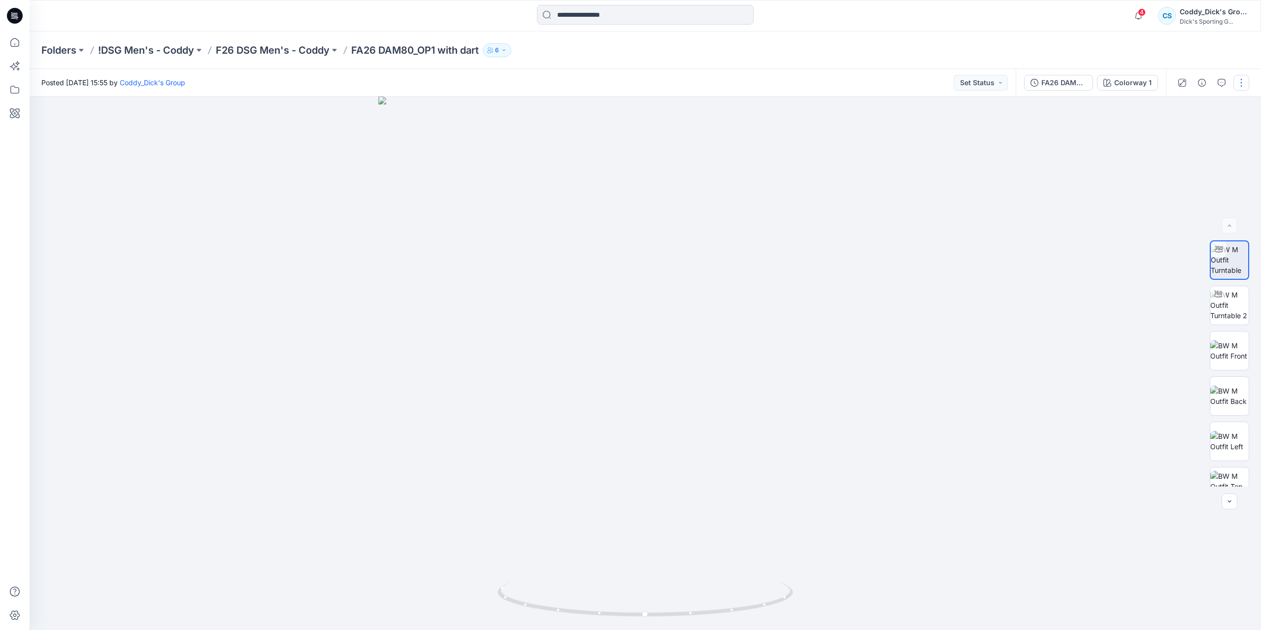
click at [1242, 87] on button "button" at bounding box center [1242, 83] width 16 height 16
click at [1201, 131] on button "Edit" at bounding box center [1200, 133] width 91 height 18
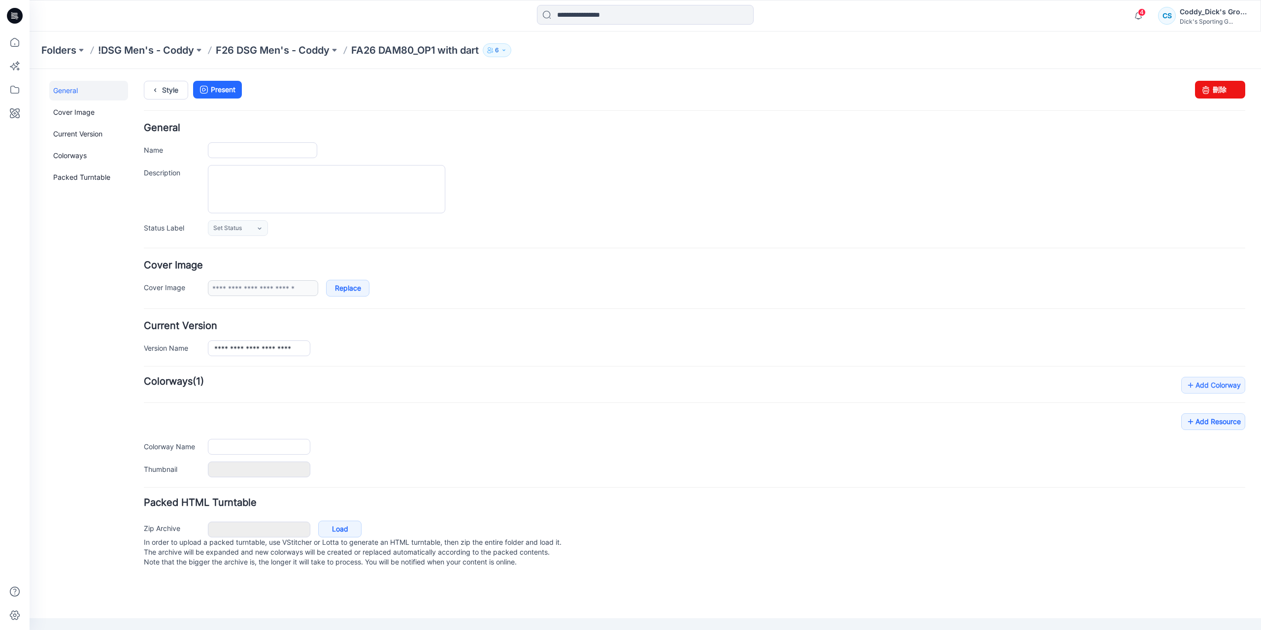
type input "**********"
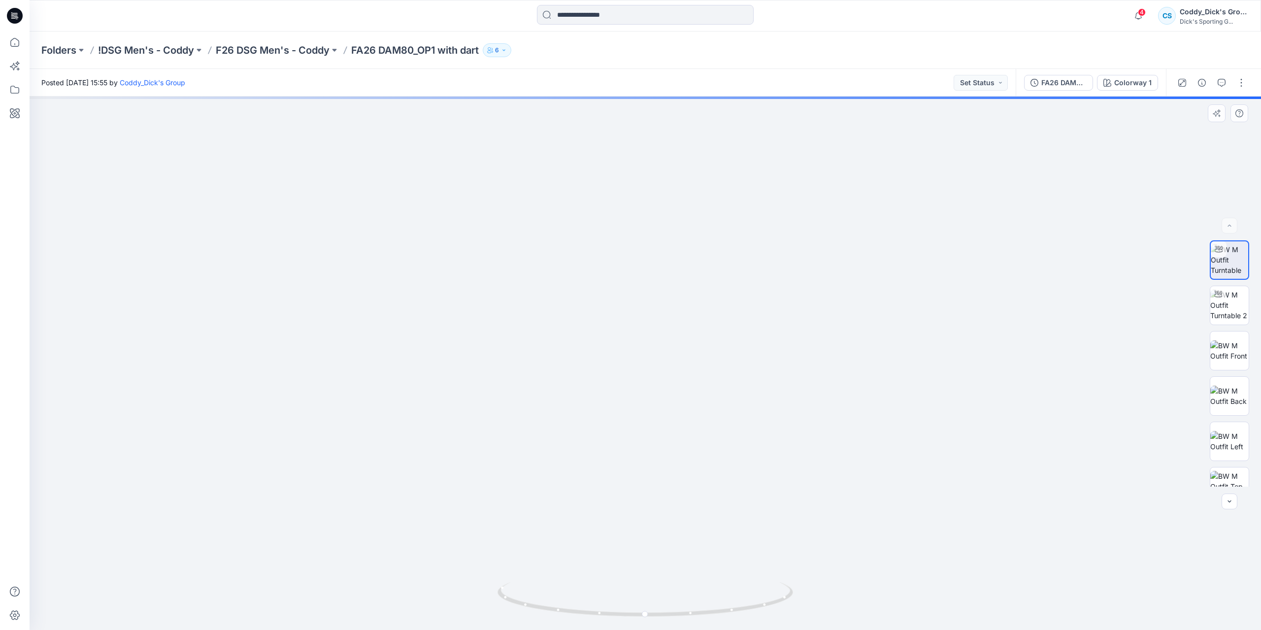
drag, startPoint x: 682, startPoint y: 305, endPoint x: 683, endPoint y: 313, distance: 8.0
click at [683, 313] on img at bounding box center [645, 319] width 708 height 621
drag, startPoint x: 701, startPoint y: 275, endPoint x: 702, endPoint y: 293, distance: 17.8
click at [702, 293] on img at bounding box center [645, 364] width 952 height 534
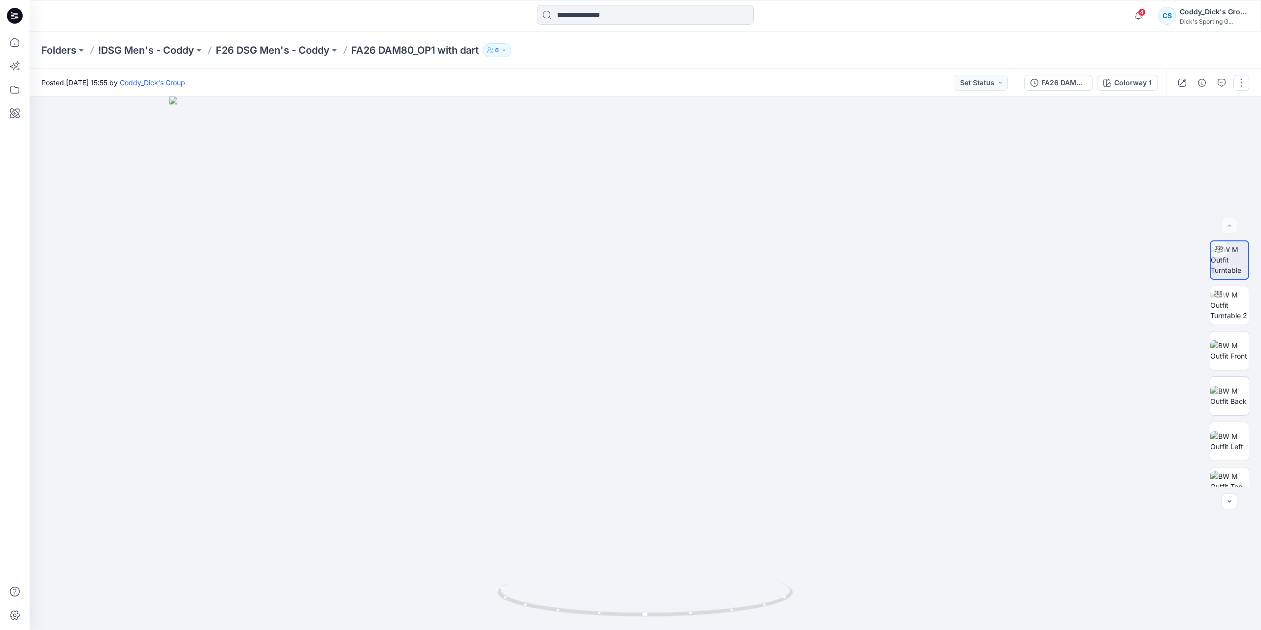
click at [1242, 86] on button "button" at bounding box center [1242, 83] width 16 height 16
click at [1191, 133] on button "Edit" at bounding box center [1200, 133] width 91 height 18
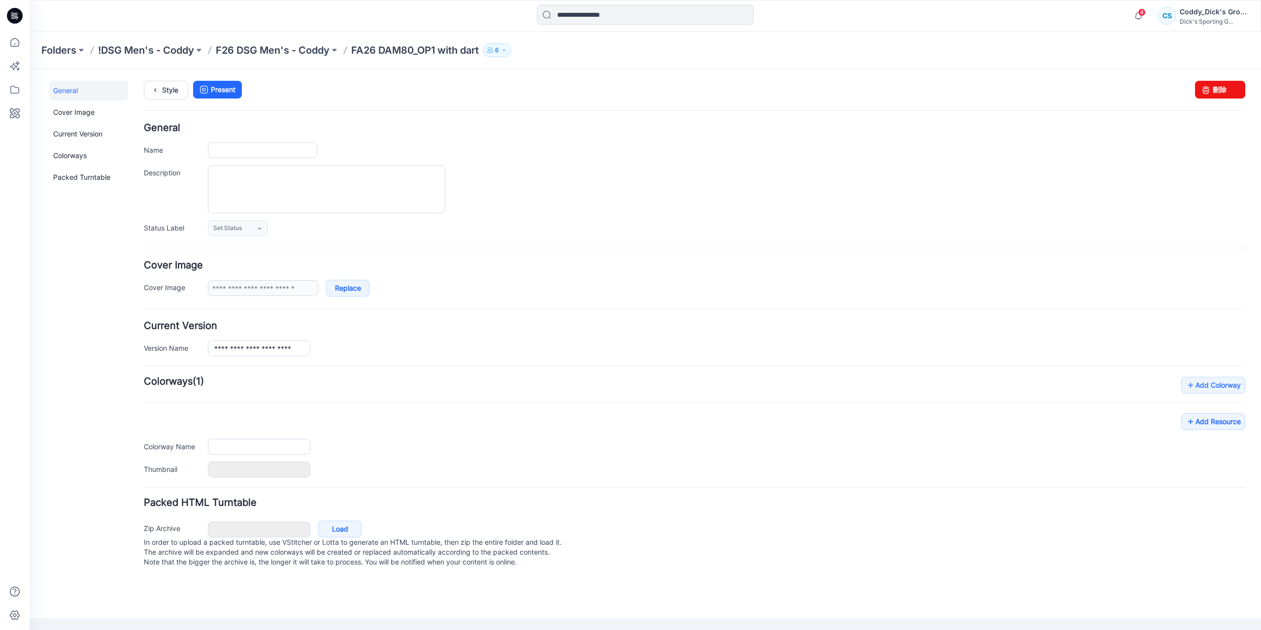
type input "**********"
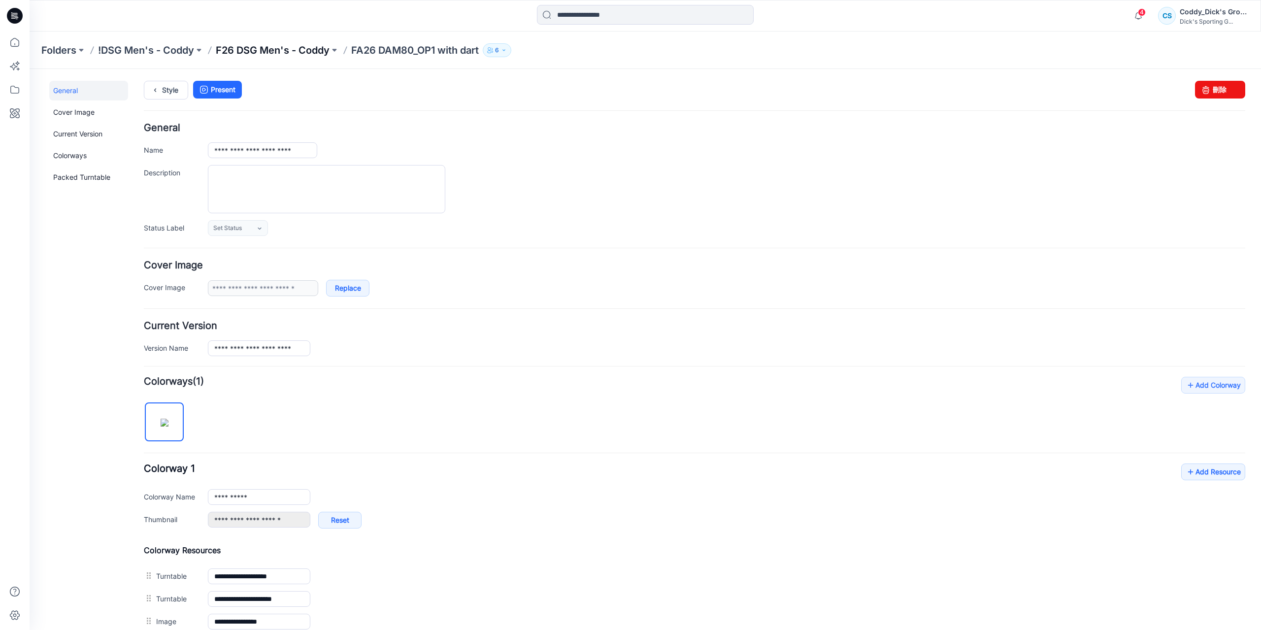
click at [279, 47] on p "F26 DSG Men's - Coddy" at bounding box center [273, 50] width 114 height 14
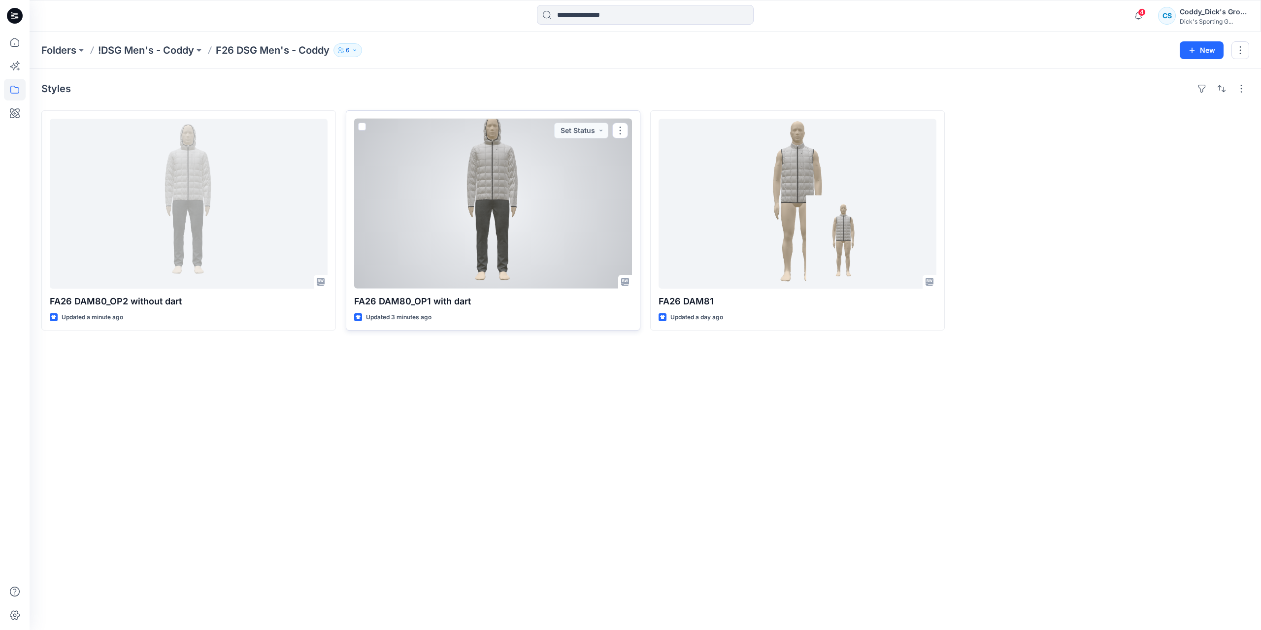
click at [564, 186] on div at bounding box center [493, 204] width 278 height 170
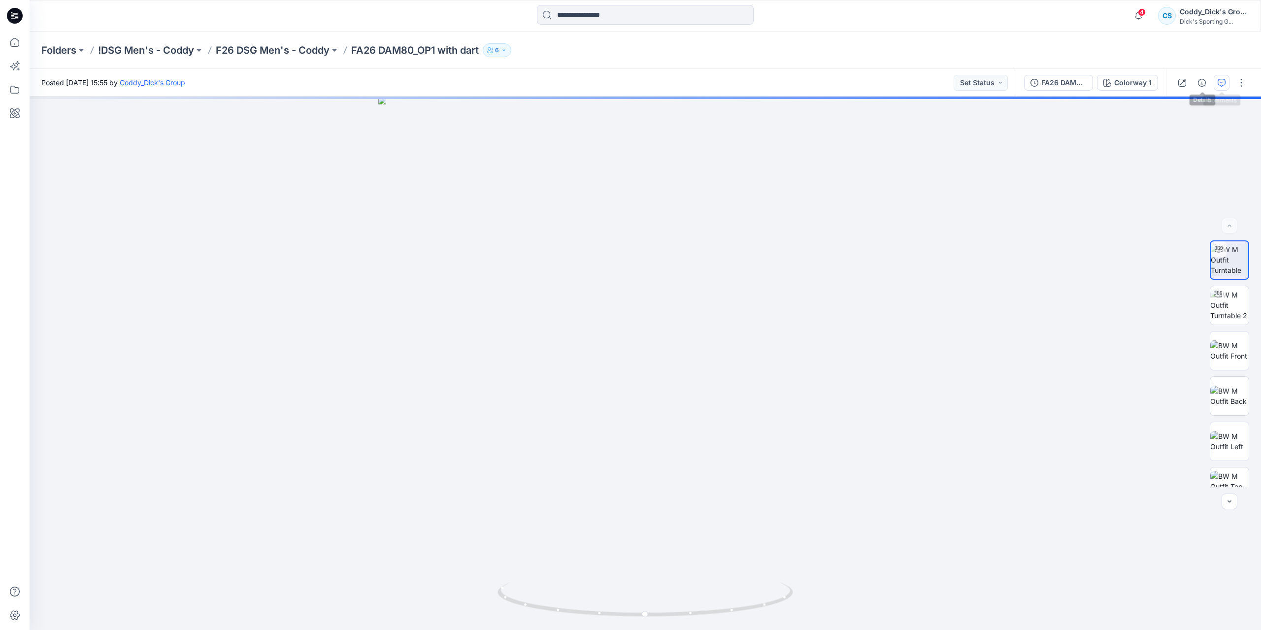
click at [1217, 83] on button "button" at bounding box center [1222, 83] width 16 height 16
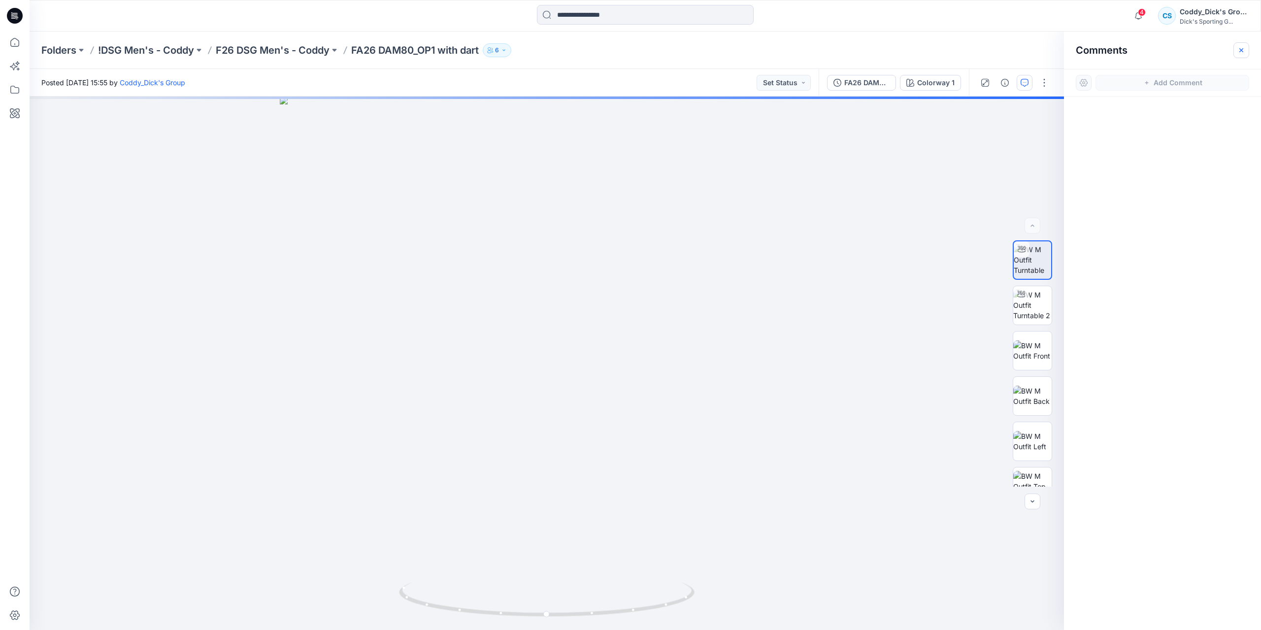
click at [1243, 47] on icon "button" at bounding box center [1242, 50] width 8 height 8
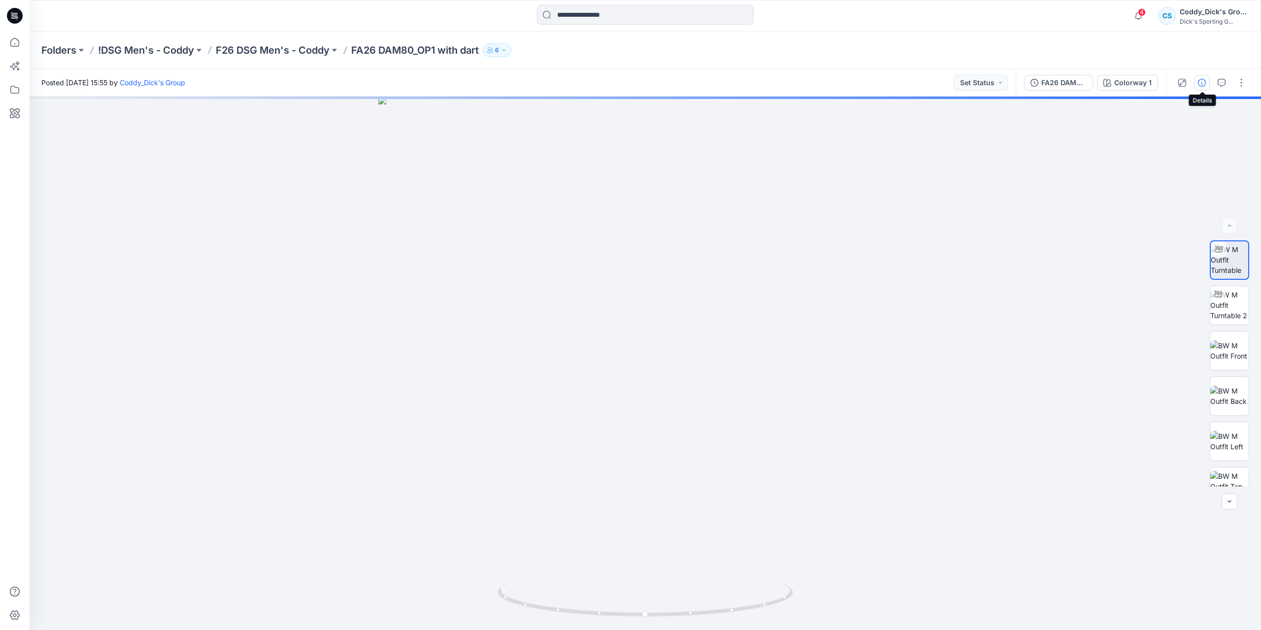
click at [1198, 83] on icon "button" at bounding box center [1202, 83] width 8 height 8
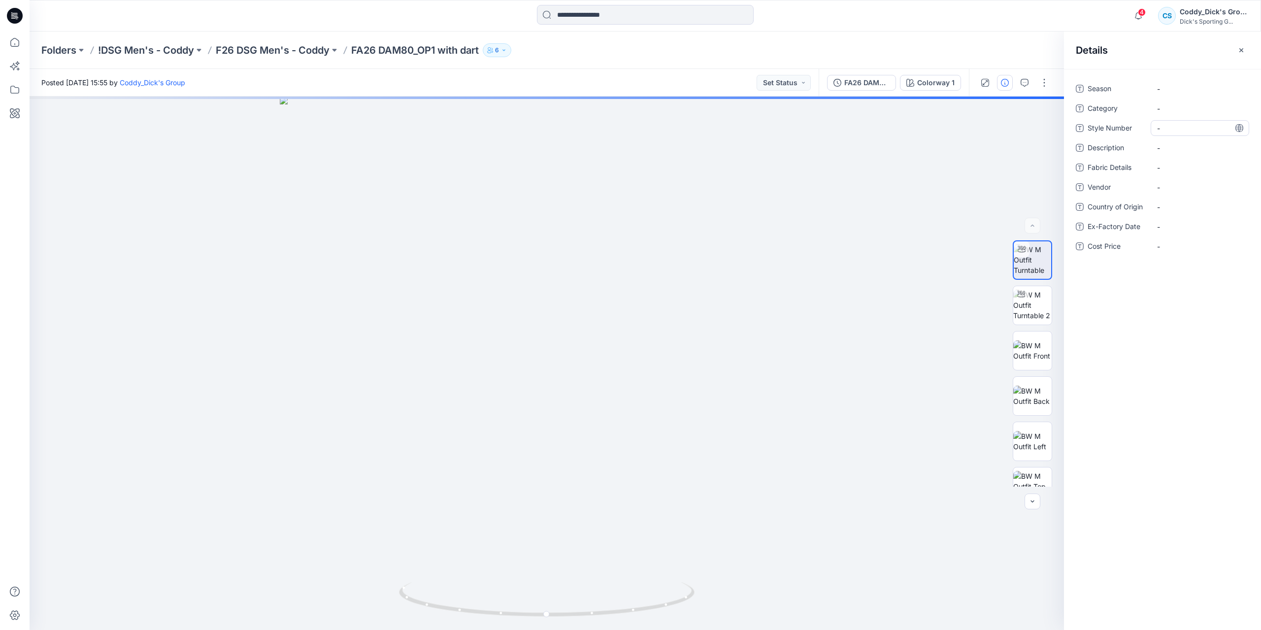
click at [1176, 124] on Number "-" at bounding box center [1200, 128] width 86 height 10
type textarea "*****"
click at [1182, 150] on span "-" at bounding box center [1200, 148] width 86 height 10
type textarea "**********"
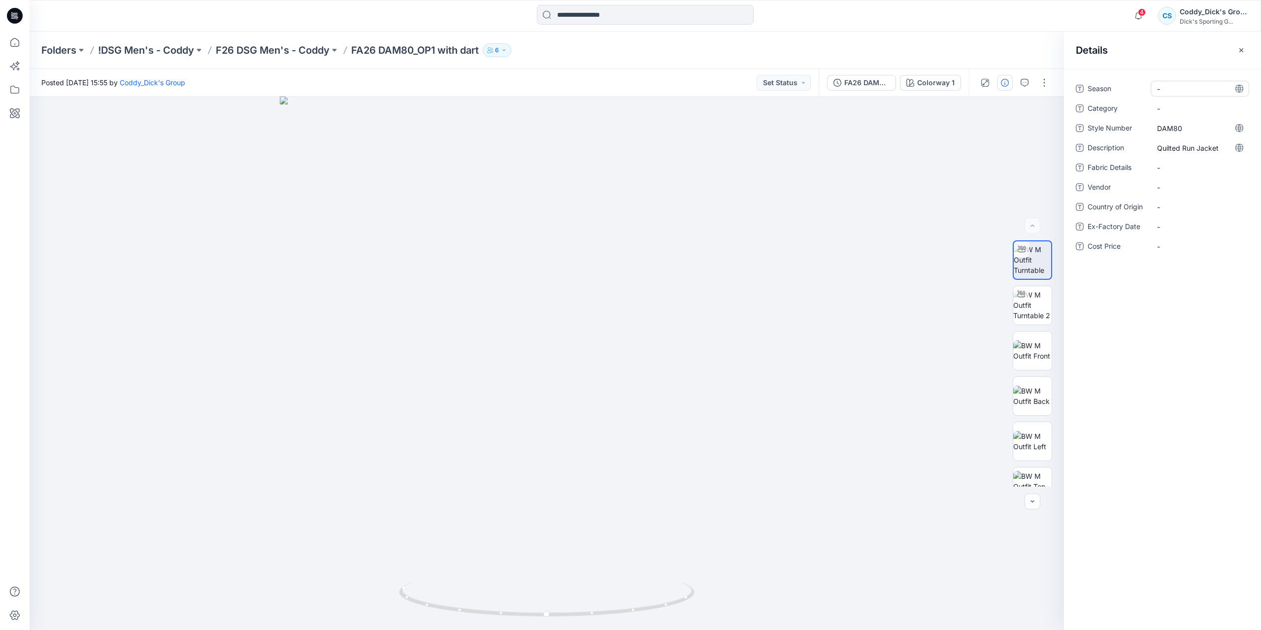
click at [1173, 88] on span "-" at bounding box center [1200, 89] width 86 height 10
click at [1182, 98] on span "Fall - 2026" at bounding box center [1200, 91] width 86 height 21
type textarea "**********"
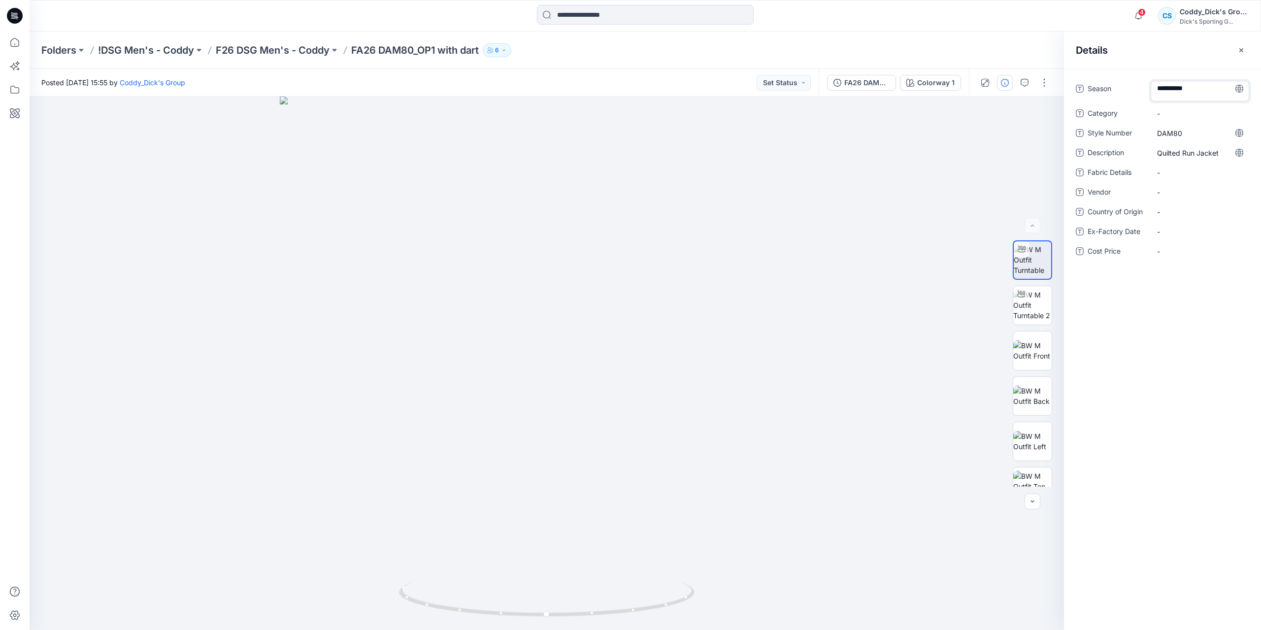
scroll to position [0, 0]
click at [1167, 165] on Details "-" at bounding box center [1200, 168] width 86 height 10
type textarea "**********"
click at [1173, 88] on span "Fall -2026" at bounding box center [1200, 89] width 86 height 10
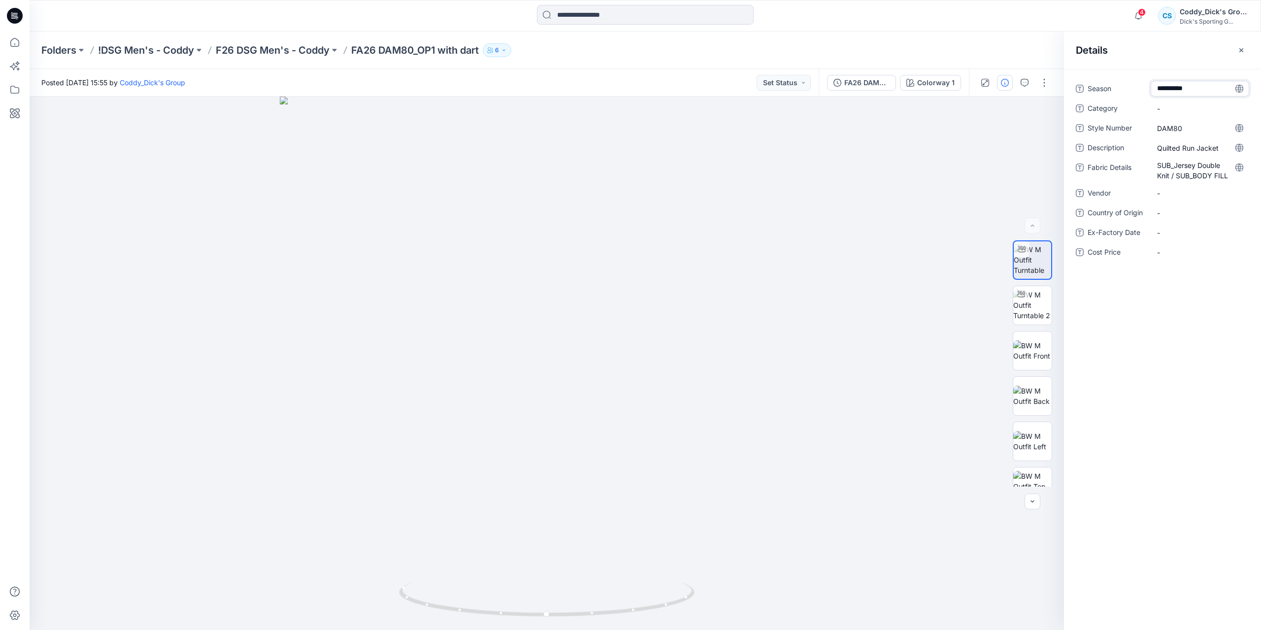
click at [1173, 88] on textarea "**********" at bounding box center [1200, 89] width 99 height 16
click at [1195, 90] on textarea "**********" at bounding box center [1200, 89] width 99 height 16
drag, startPoint x: 1202, startPoint y: 87, endPoint x: 1136, endPoint y: 86, distance: 66.0
click at [1136, 86] on div "**********" at bounding box center [1162, 89] width 173 height 16
click at [1196, 128] on Number "DAM80" at bounding box center [1200, 128] width 86 height 10
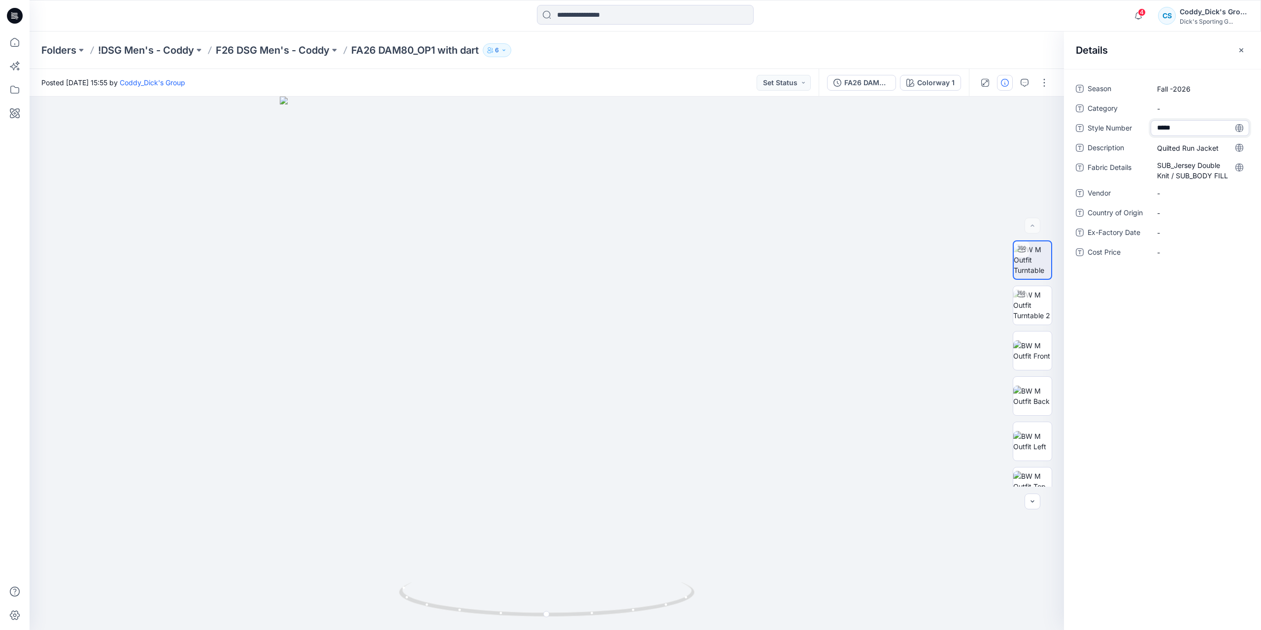
click at [1196, 128] on textarea "*****" at bounding box center [1200, 128] width 99 height 16
click at [1193, 126] on textarea "*****" at bounding box center [1200, 128] width 99 height 16
type textarea "*********"
drag, startPoint x: 1199, startPoint y: 127, endPoint x: 1157, endPoint y: 142, distance: 43.9
click at [1155, 127] on textarea "*********" at bounding box center [1200, 128] width 99 height 16
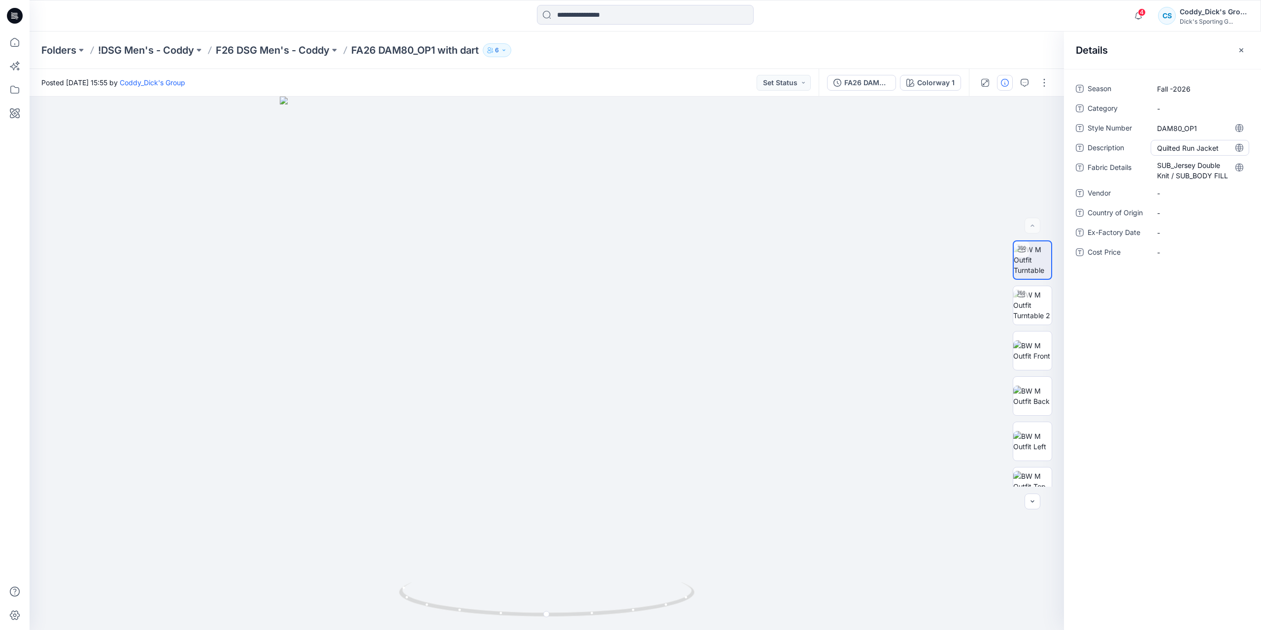
click at [1174, 146] on span "Quilted Run Jacket" at bounding box center [1200, 148] width 86 height 10
drag, startPoint x: 1227, startPoint y: 146, endPoint x: 1119, endPoint y: 141, distance: 107.5
click at [1119, 141] on div "**********" at bounding box center [1162, 148] width 173 height 16
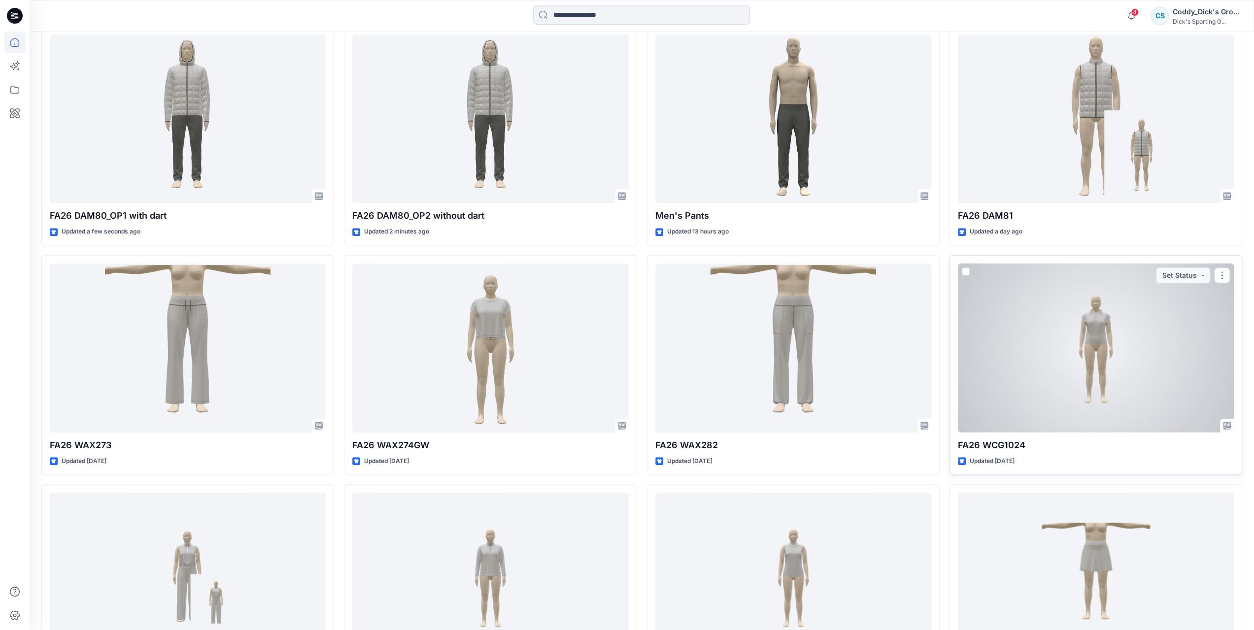
scroll to position [197, 0]
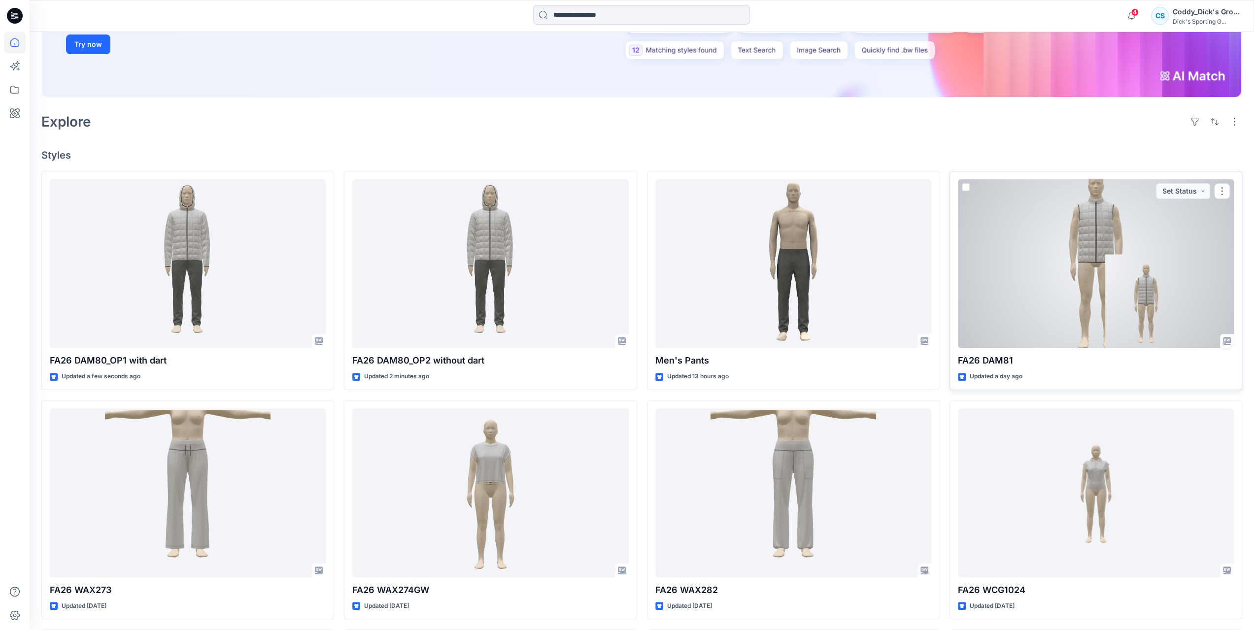
click at [1079, 278] on div at bounding box center [1096, 263] width 276 height 169
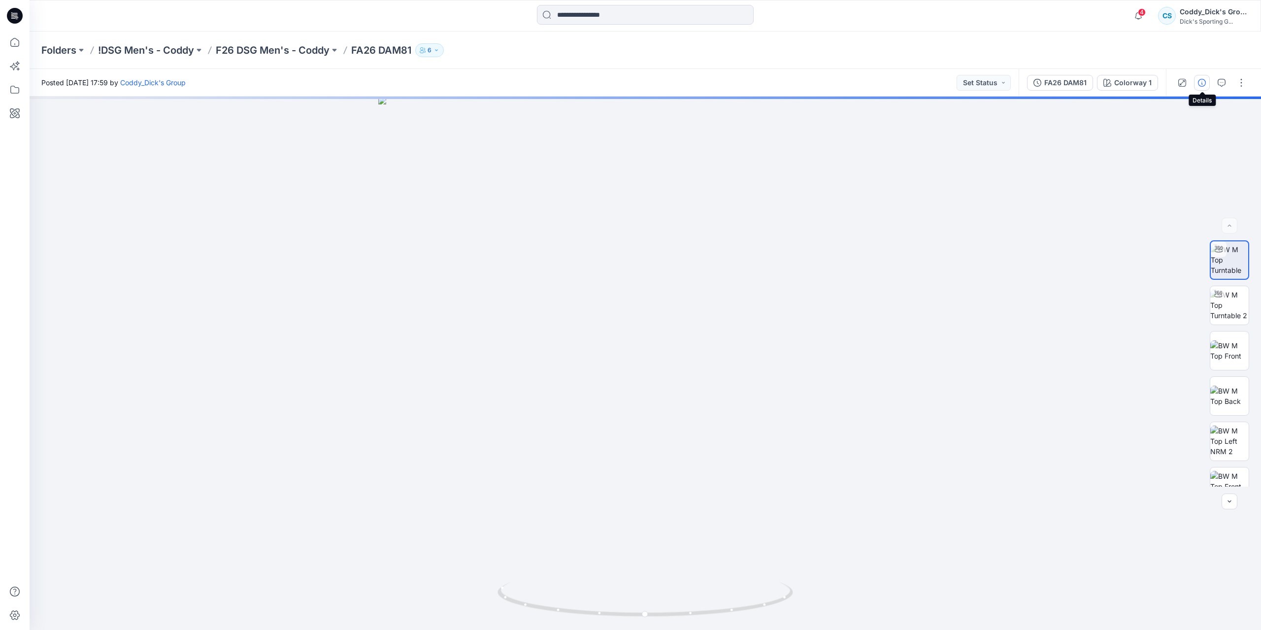
click at [1205, 86] on icon "button" at bounding box center [1202, 83] width 8 height 8
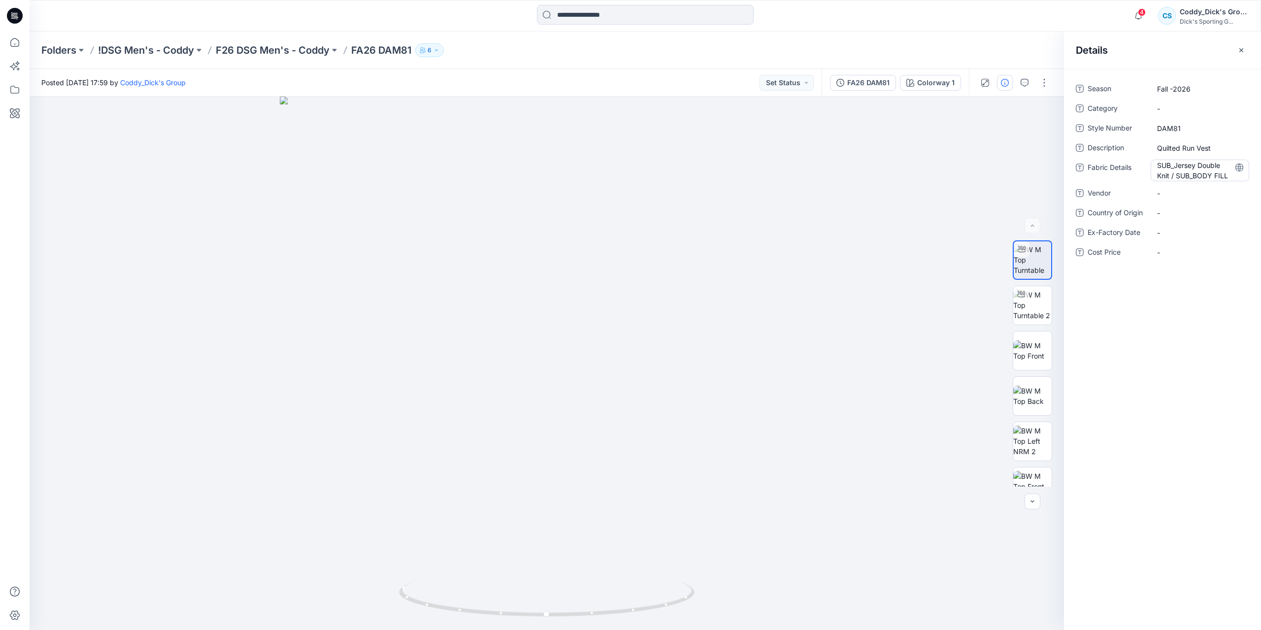
click at [1186, 174] on Details "SUB_Jersey Double Knit / SUB_BODY FILL" at bounding box center [1200, 170] width 86 height 21
drag, startPoint x: 1229, startPoint y: 177, endPoint x: 1148, endPoint y: 167, distance: 82.0
click at [1148, 167] on div "**********" at bounding box center [1162, 170] width 173 height 21
click at [286, 54] on p "F26 DSG Men's - Coddy" at bounding box center [273, 50] width 114 height 14
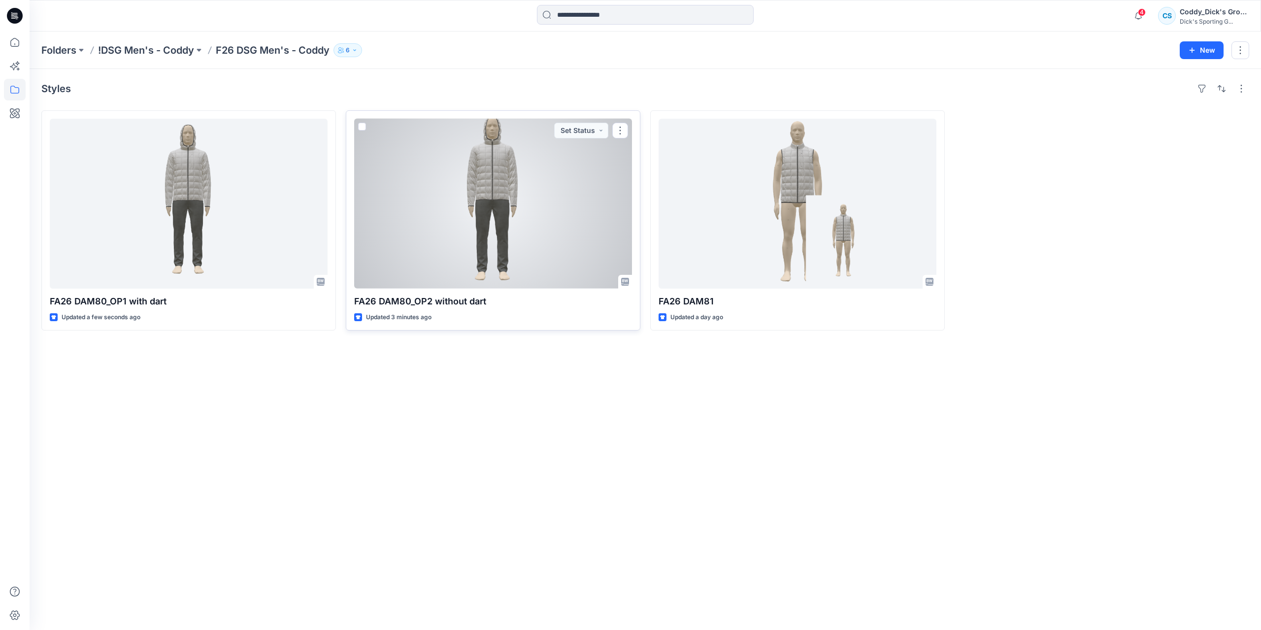
click at [480, 213] on div at bounding box center [493, 204] width 278 height 170
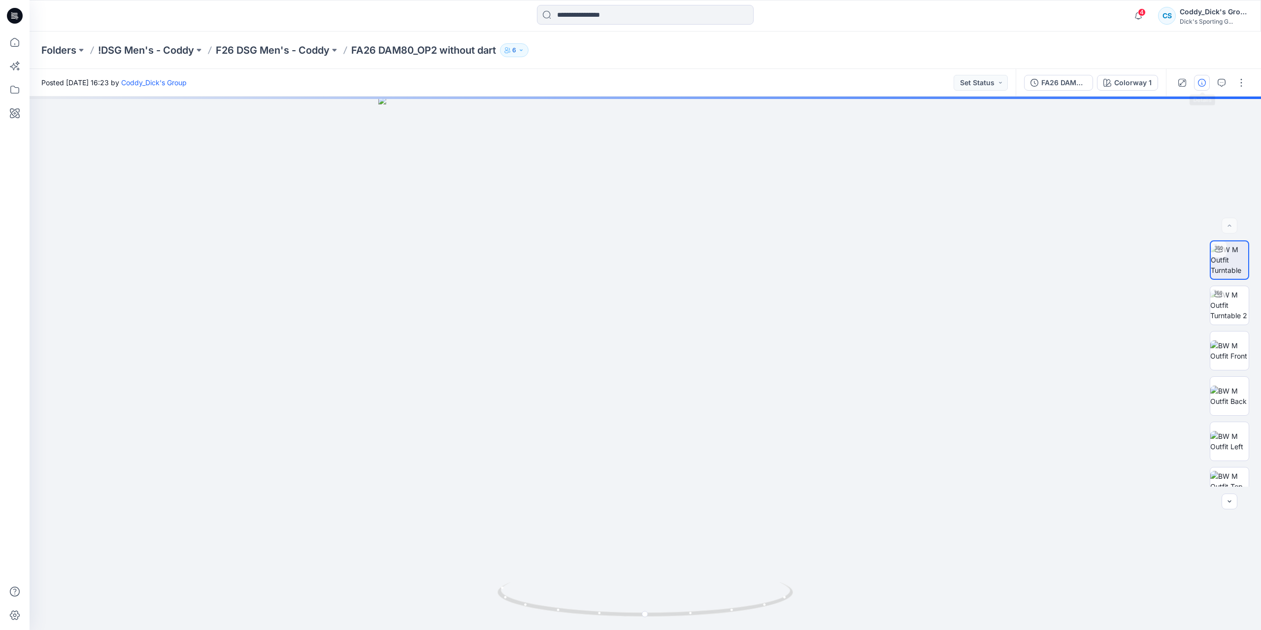
click at [1199, 87] on button "button" at bounding box center [1202, 83] width 16 height 16
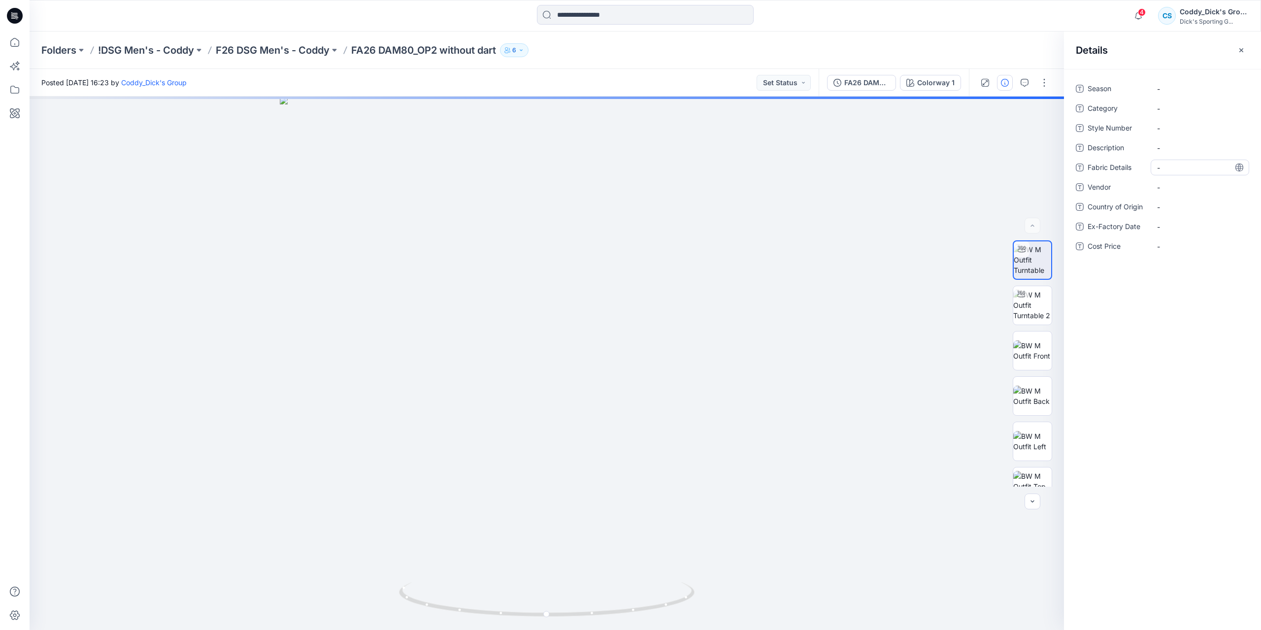
click at [1161, 165] on Details "-" at bounding box center [1200, 168] width 86 height 10
type textarea "**********"
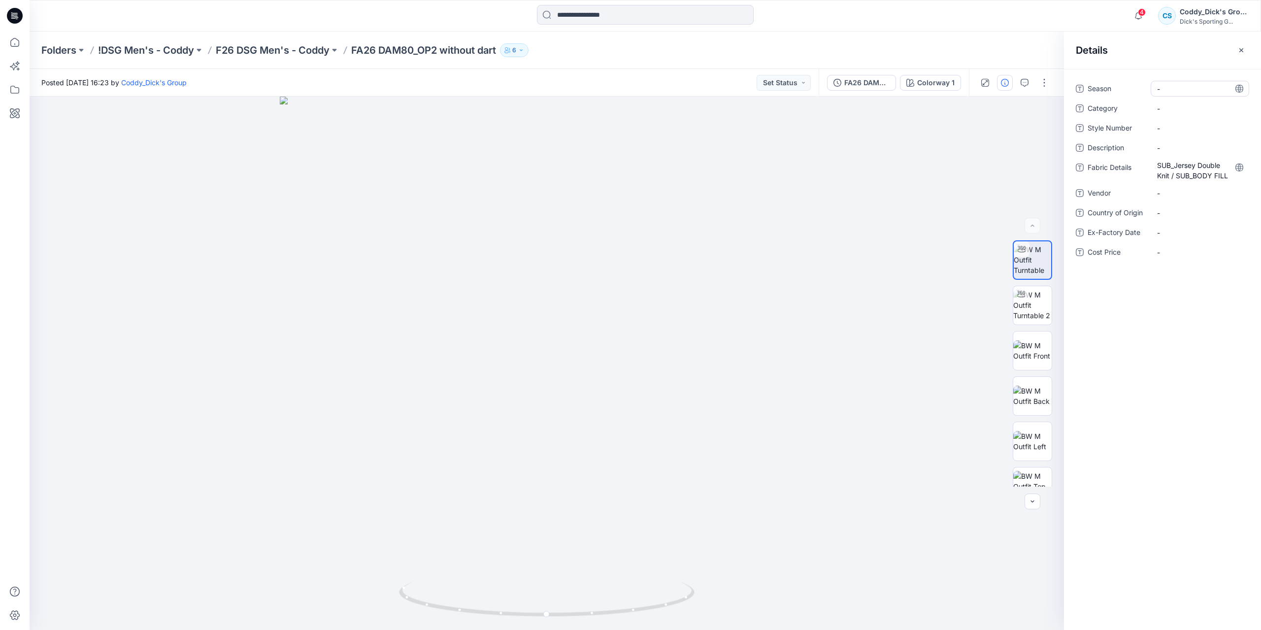
click at [1155, 91] on div "-" at bounding box center [1200, 89] width 99 height 16
click at [1155, 91] on textarea at bounding box center [1200, 89] width 99 height 16
type textarea "**********"
click at [1165, 127] on Number "-" at bounding box center [1200, 128] width 86 height 10
type textarea "*********"
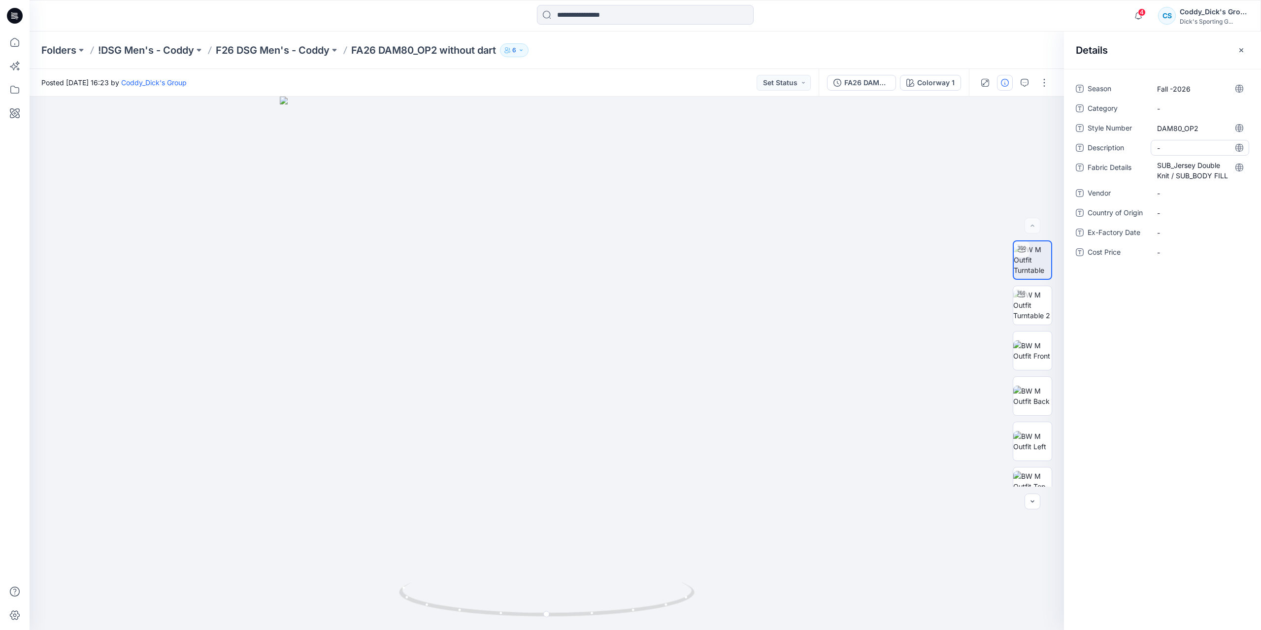
click at [1181, 153] on div "-" at bounding box center [1200, 148] width 99 height 16
type textarea "**********"
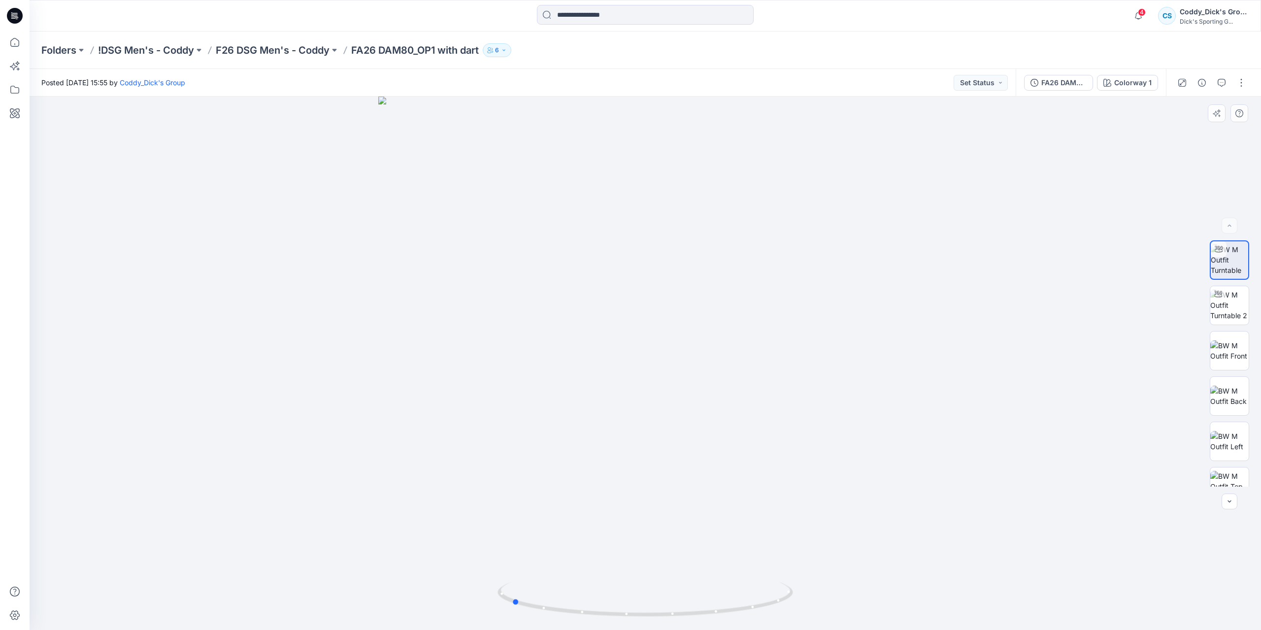
drag, startPoint x: 657, startPoint y: 453, endPoint x: 533, endPoint y: 449, distance: 124.2
click at [533, 449] on div at bounding box center [646, 364] width 1232 height 534
drag, startPoint x: 715, startPoint y: 276, endPoint x: 653, endPoint y: 277, distance: 62.1
click at [653, 277] on div at bounding box center [646, 364] width 1232 height 534
drag, startPoint x: 744, startPoint y: 288, endPoint x: 625, endPoint y: 294, distance: 119.4
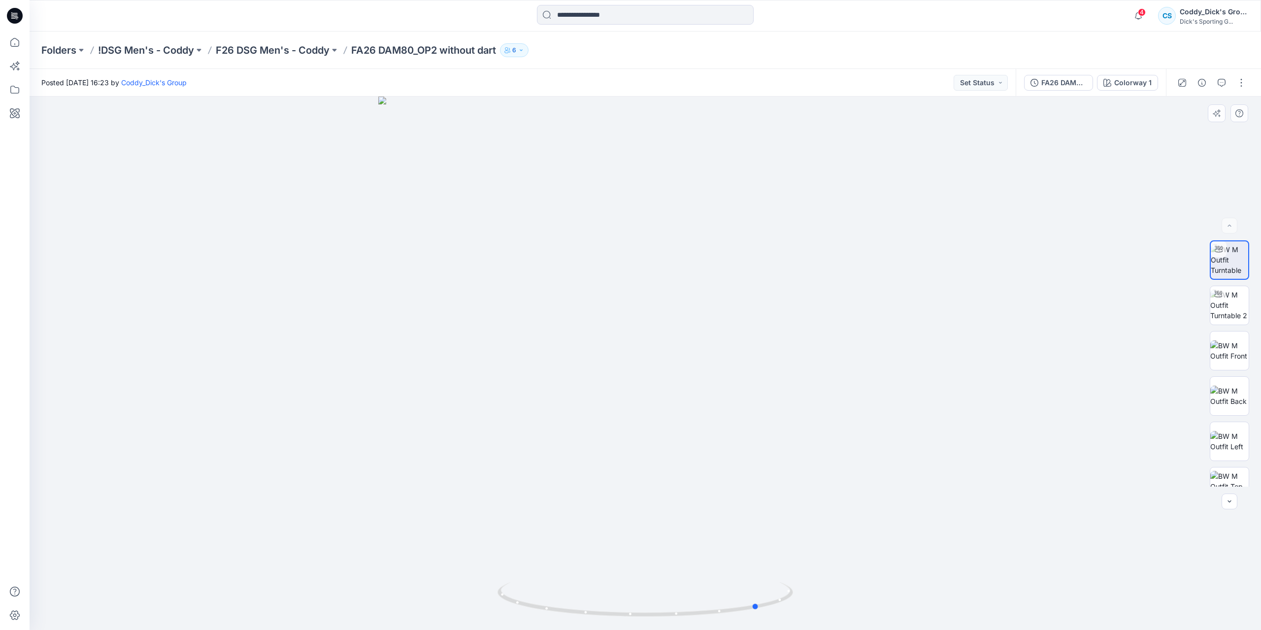
click at [625, 294] on div at bounding box center [646, 364] width 1232 height 534
drag, startPoint x: 774, startPoint y: 308, endPoint x: 697, endPoint y: 304, distance: 76.9
click at [697, 304] on div at bounding box center [646, 364] width 1232 height 534
drag, startPoint x: 656, startPoint y: 255, endPoint x: 656, endPoint y: 333, distance: 77.4
click at [656, 333] on img at bounding box center [646, 353] width 778 height 554
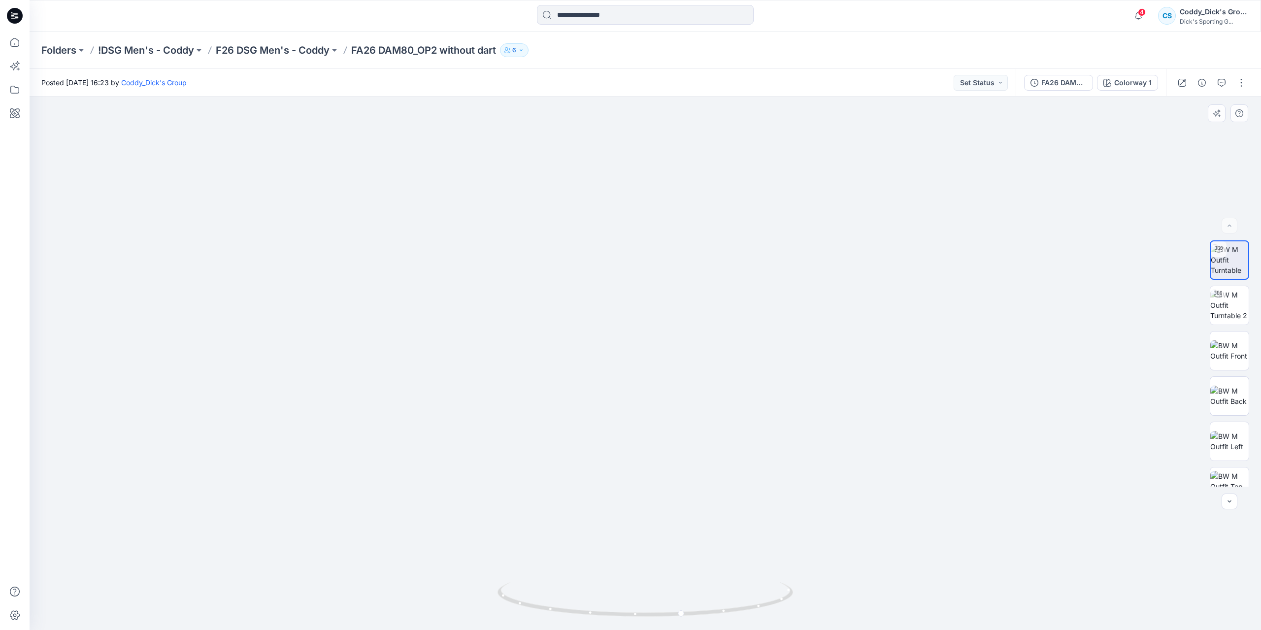
drag, startPoint x: 680, startPoint y: 326, endPoint x: 682, endPoint y: 274, distance: 51.3
click at [682, 274] on img at bounding box center [645, 328] width 961 height 606
drag, startPoint x: 855, startPoint y: 387, endPoint x: 689, endPoint y: 391, distance: 166.1
click at [689, 391] on div at bounding box center [646, 364] width 1232 height 534
click at [305, 48] on p "F26 DSG Men's - Coddy" at bounding box center [273, 50] width 114 height 14
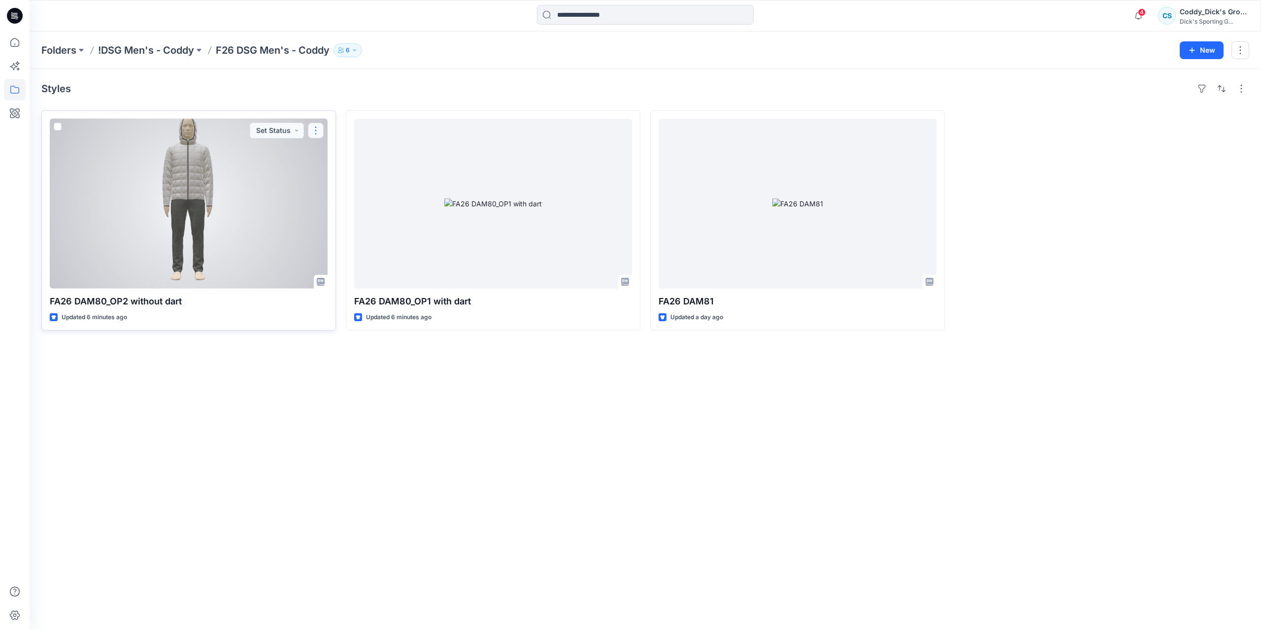
click at [320, 128] on button "button" at bounding box center [316, 131] width 16 height 16
click at [346, 155] on button "Edit" at bounding box center [363, 153] width 106 height 18
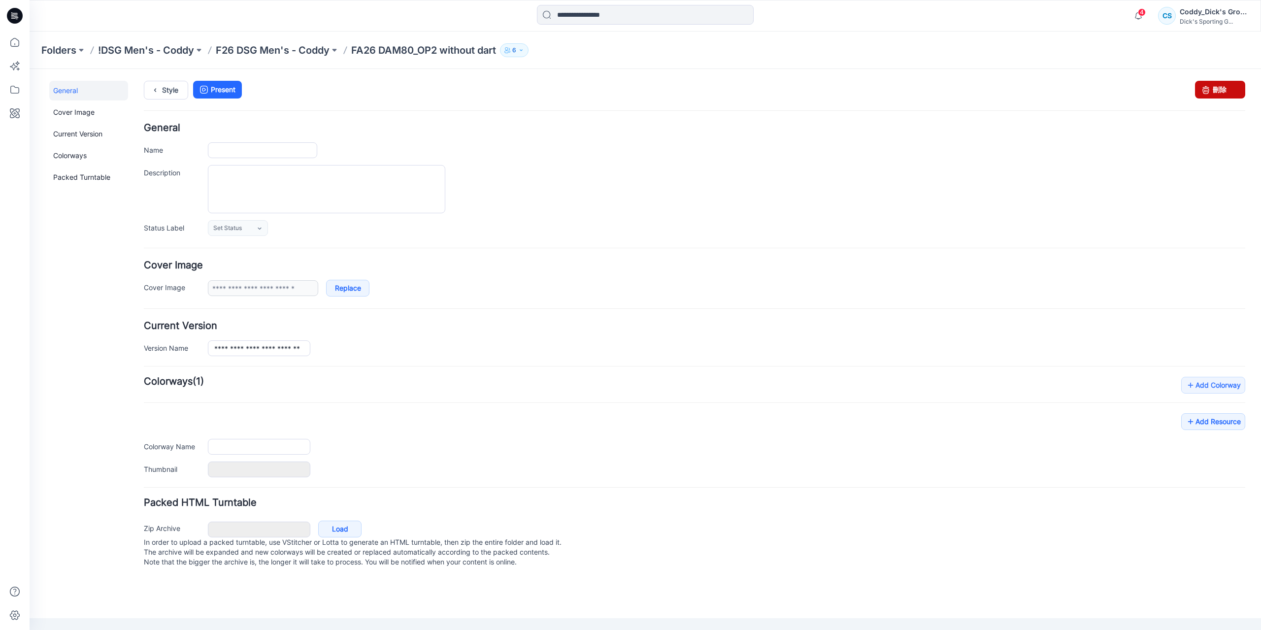
type input "**********"
click at [1218, 92] on link "刪除" at bounding box center [1220, 90] width 50 height 18
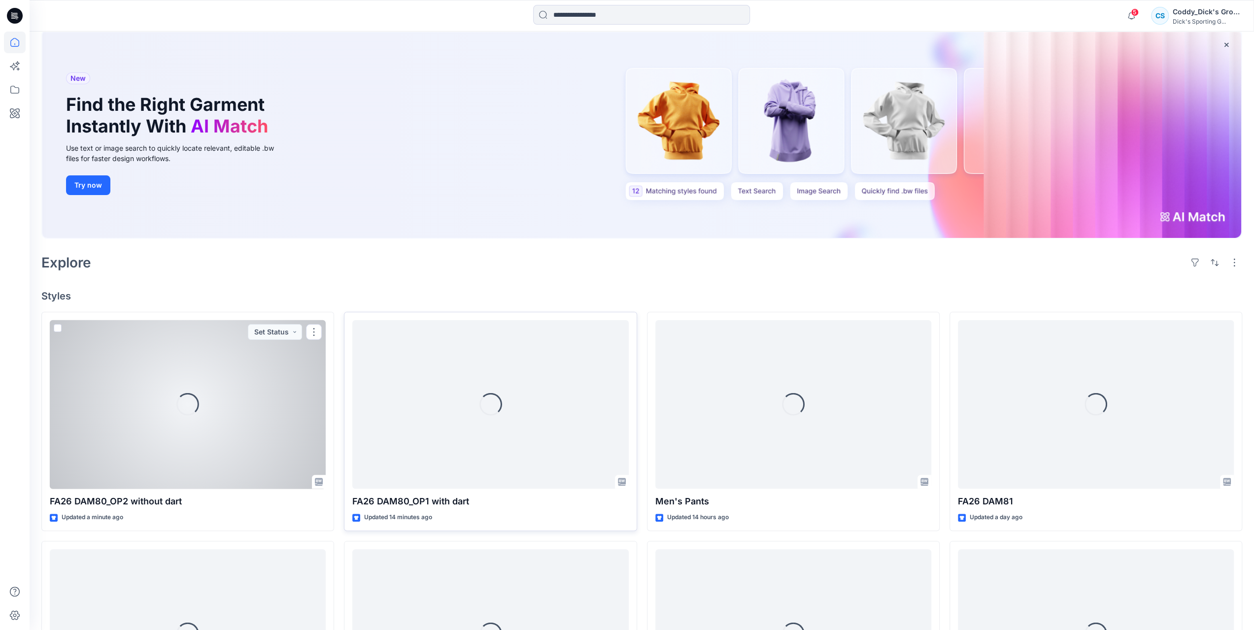
scroll to position [99, 0]
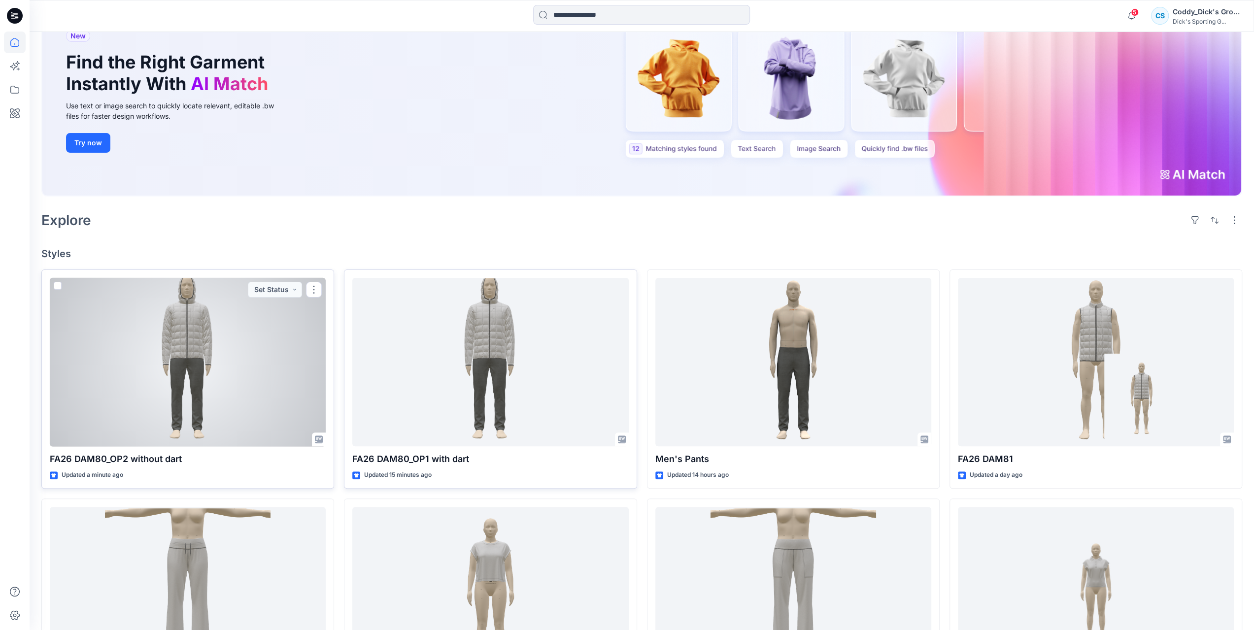
click at [284, 397] on div at bounding box center [188, 362] width 276 height 169
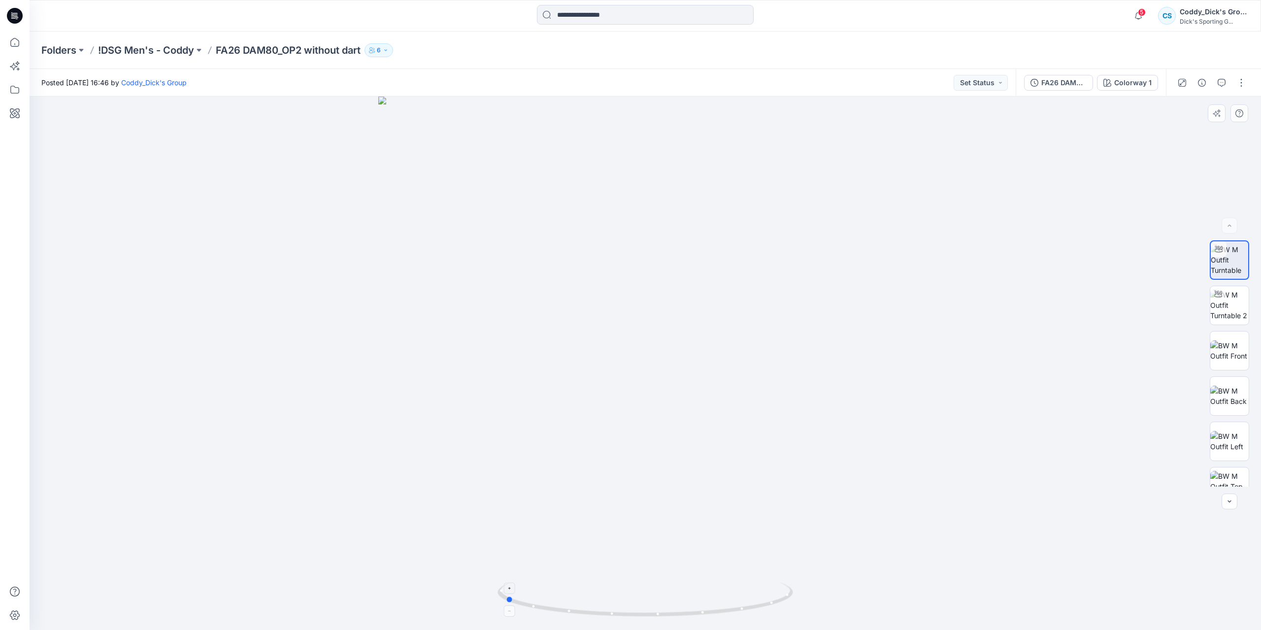
drag, startPoint x: 715, startPoint y: 606, endPoint x: 575, endPoint y: 598, distance: 140.2
click at [575, 598] on icon at bounding box center [647, 600] width 298 height 37
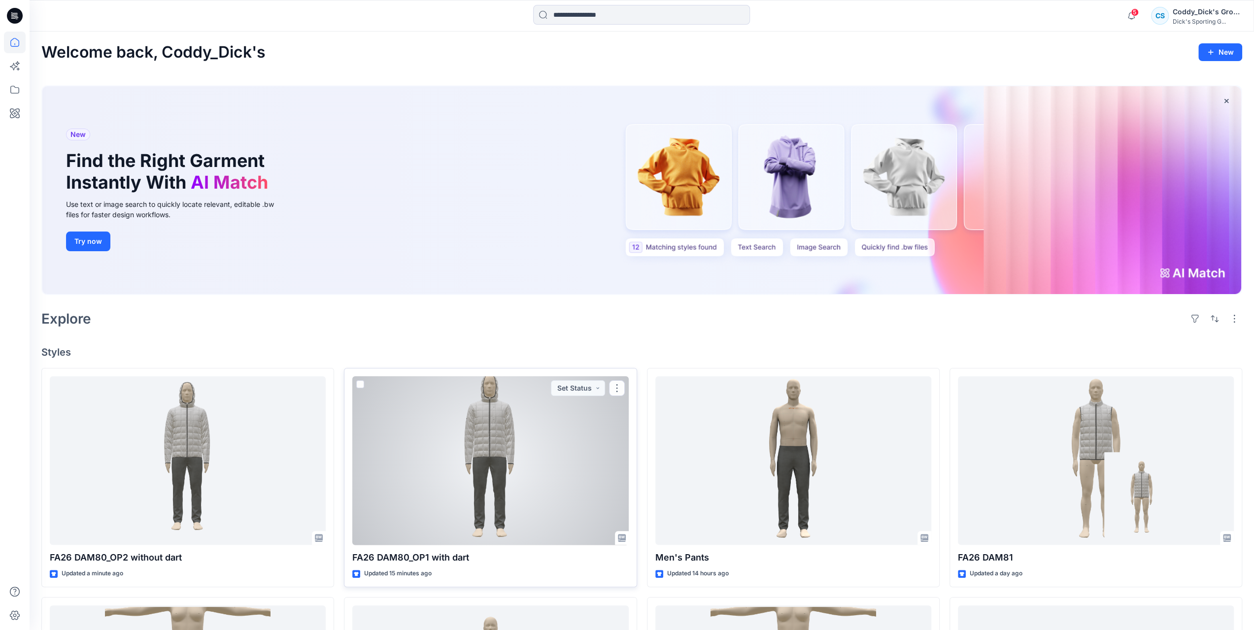
click at [458, 435] on div at bounding box center [490, 460] width 276 height 169
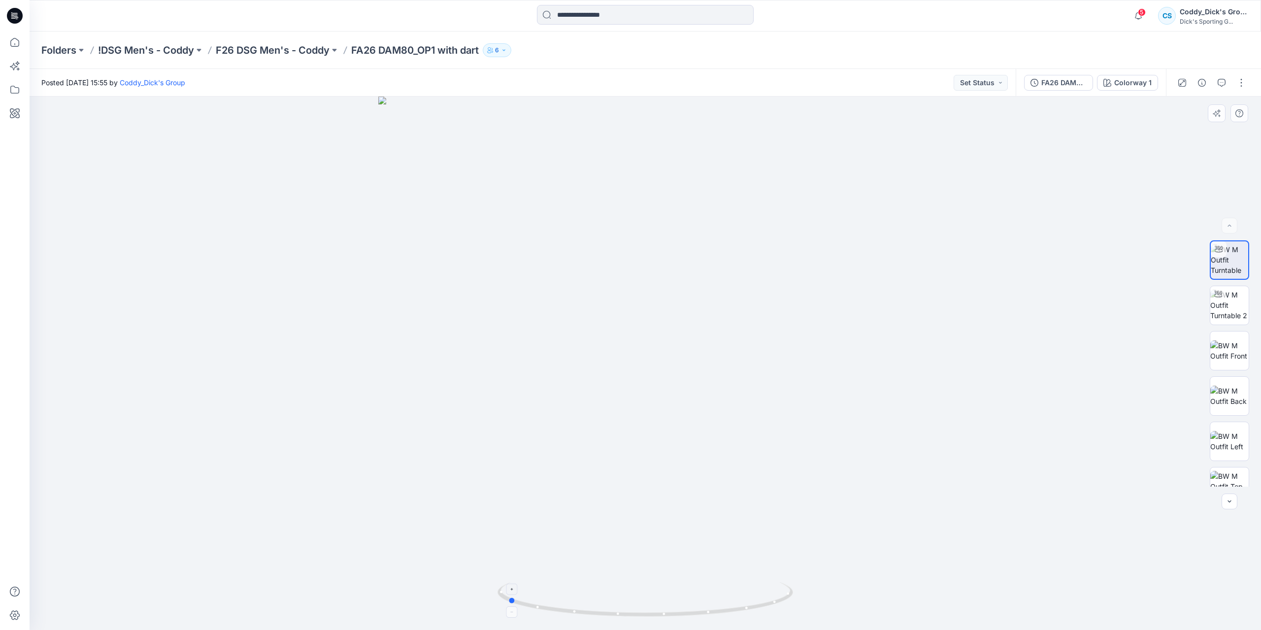
drag, startPoint x: 699, startPoint y: 620, endPoint x: 560, endPoint y: 615, distance: 138.5
click at [560, 615] on div at bounding box center [646, 364] width 1232 height 534
click at [308, 50] on p "F26 DSG Men's - Coddy" at bounding box center [273, 50] width 114 height 14
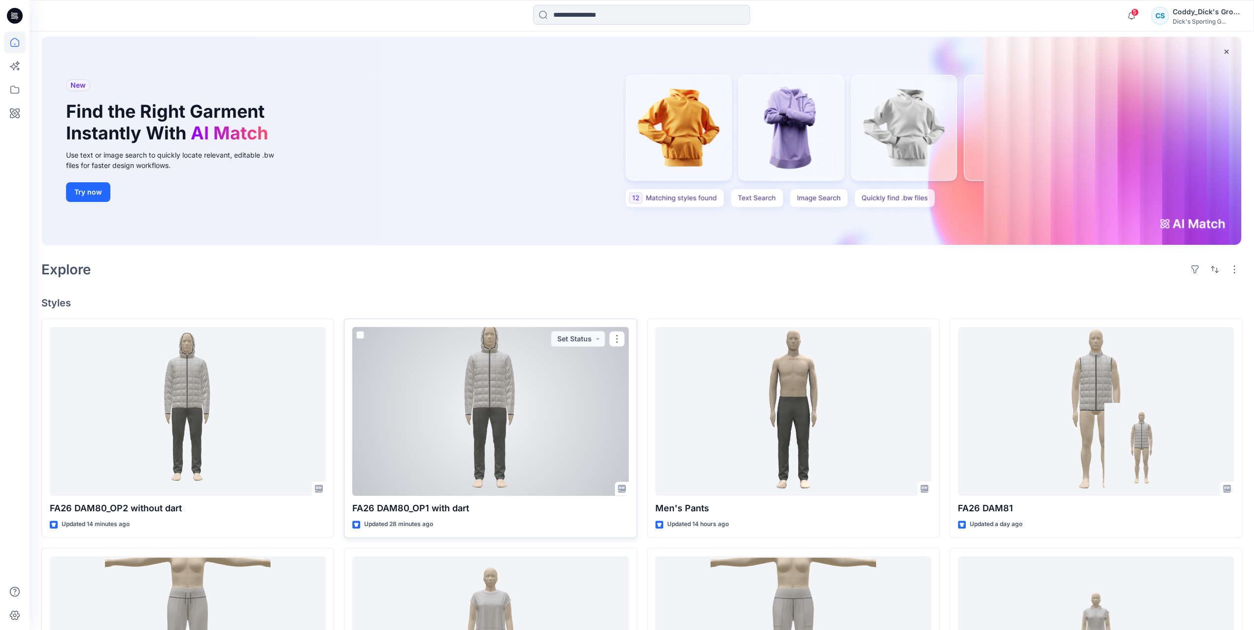
scroll to position [148, 0]
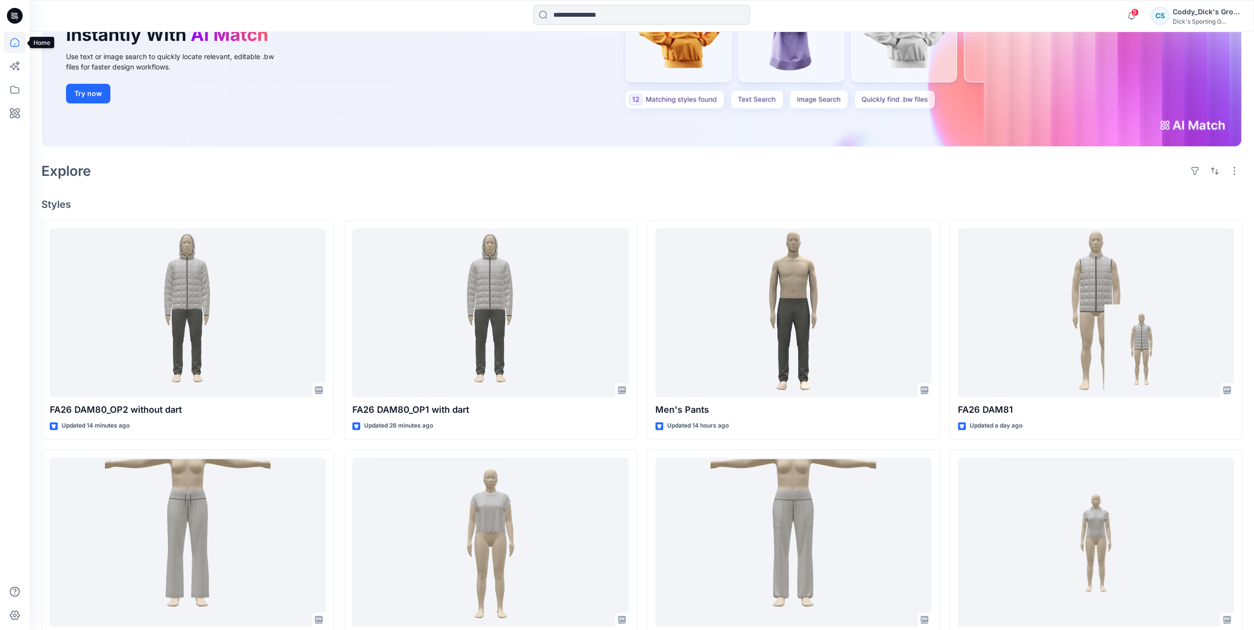
click at [16, 48] on icon at bounding box center [15, 43] width 22 height 22
click at [19, 93] on icon at bounding box center [15, 90] width 22 height 22
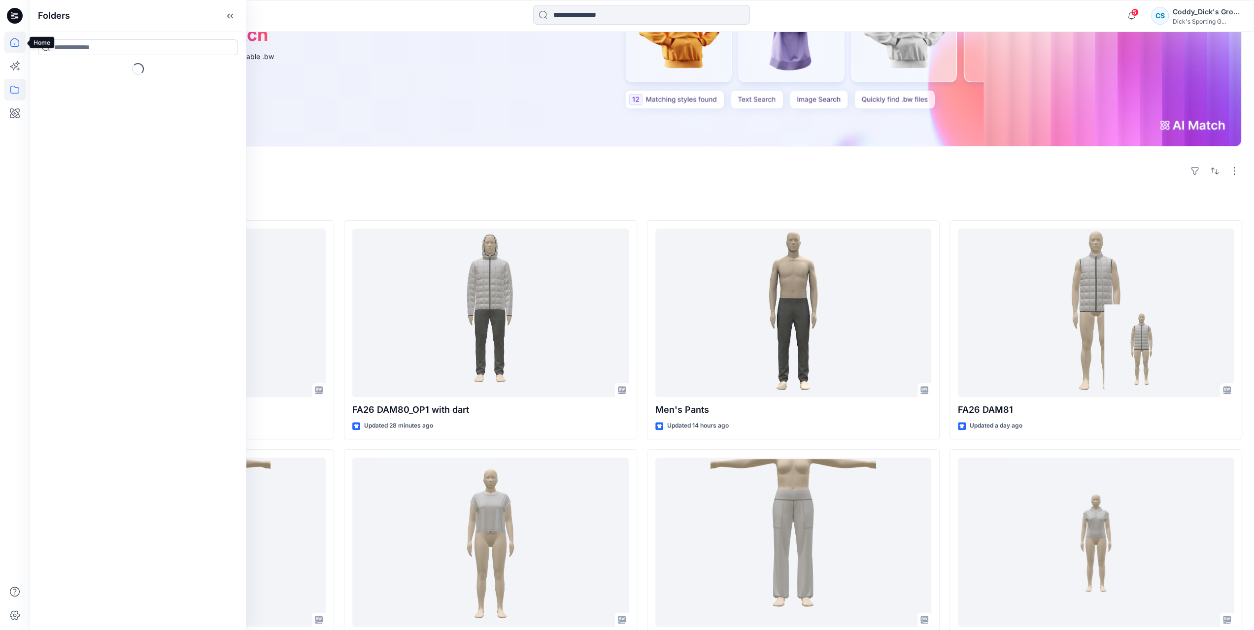
click at [18, 44] on icon at bounding box center [15, 43] width 22 height 22
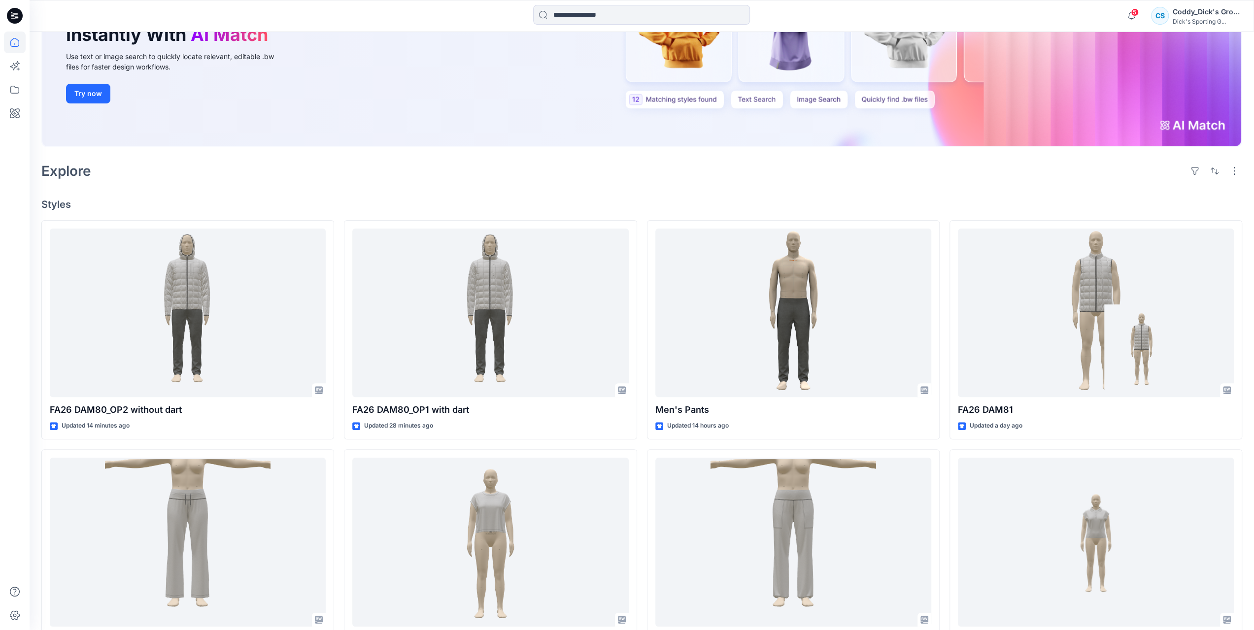
click at [12, 16] on icon at bounding box center [15, 16] width 16 height 16
click at [14, 44] on icon at bounding box center [15, 43] width 22 height 22
click at [11, 92] on icon at bounding box center [15, 90] width 22 height 22
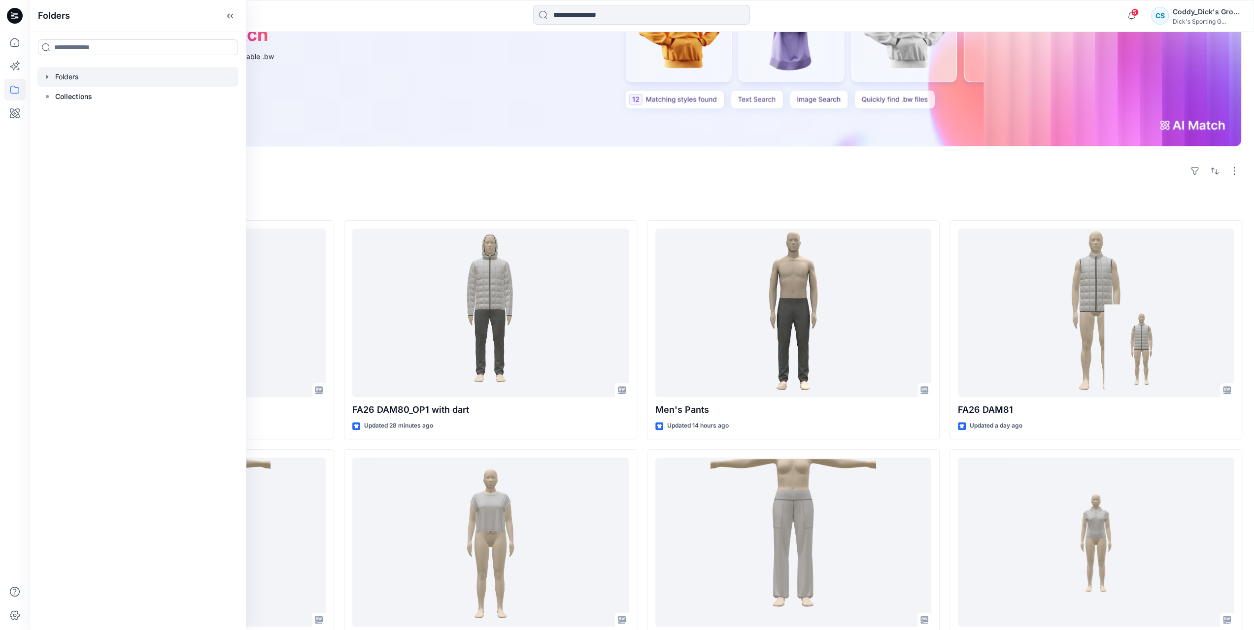
click at [48, 77] on icon "button" at bounding box center [47, 77] width 8 height 8
click at [88, 118] on div at bounding box center [137, 116] width 201 height 20
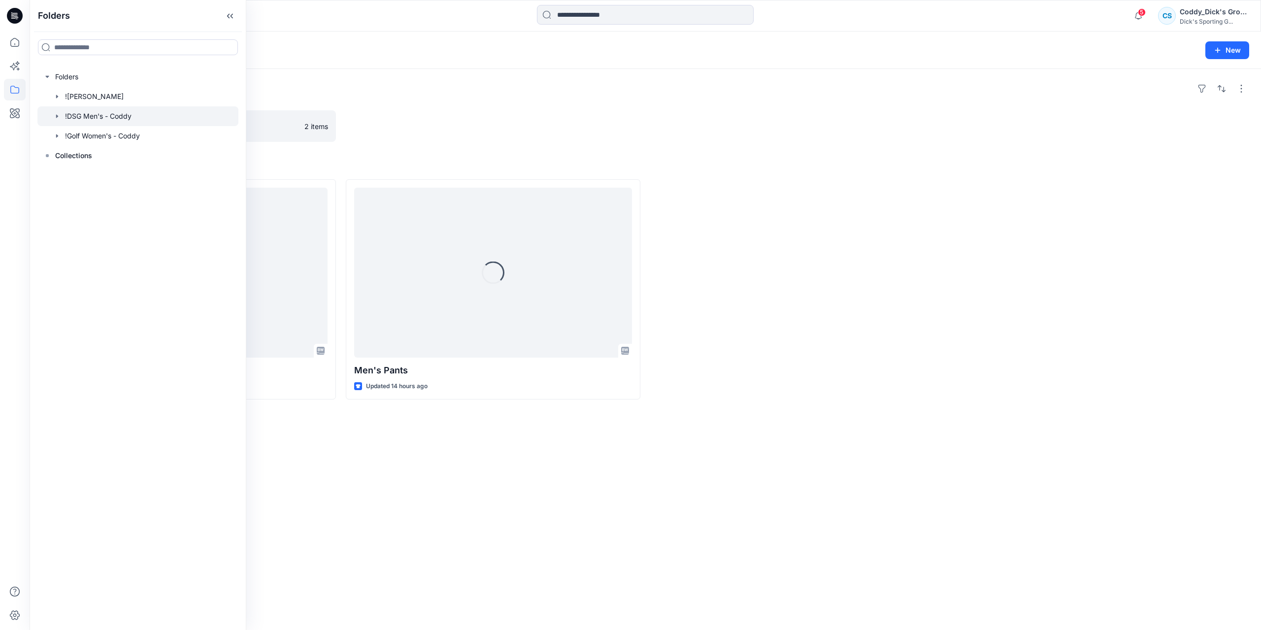
click at [956, 370] on div at bounding box center [1102, 289] width 295 height 220
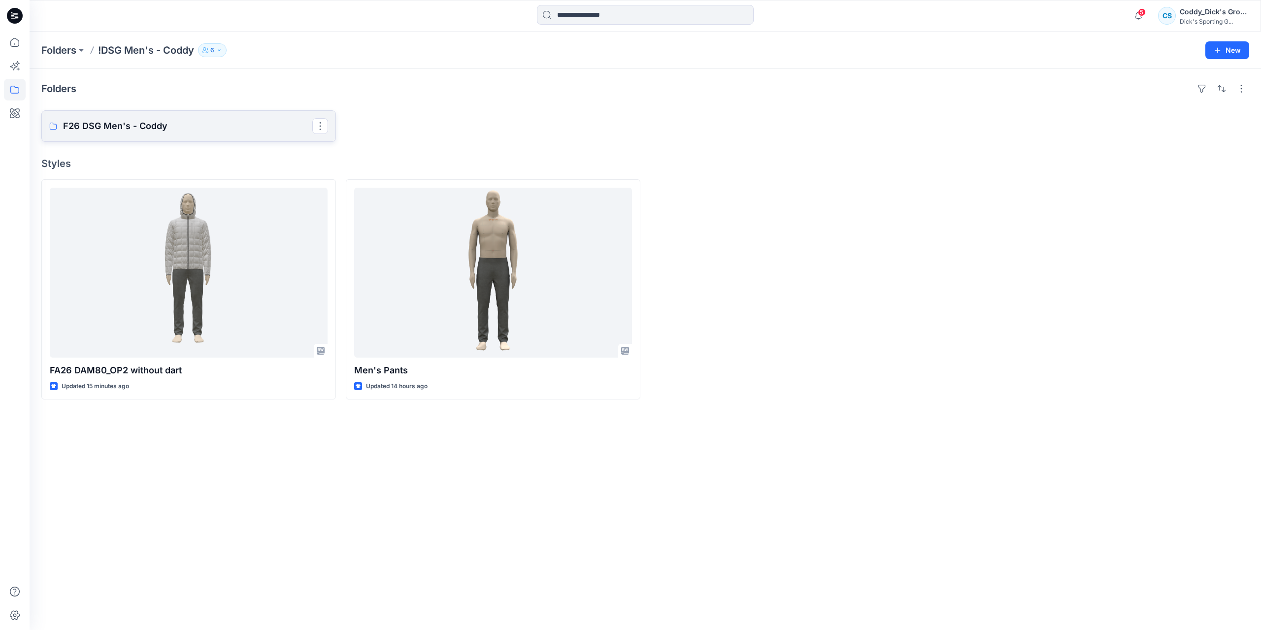
click at [237, 126] on p "F26 DSG Men's - Coddy" at bounding box center [187, 126] width 249 height 14
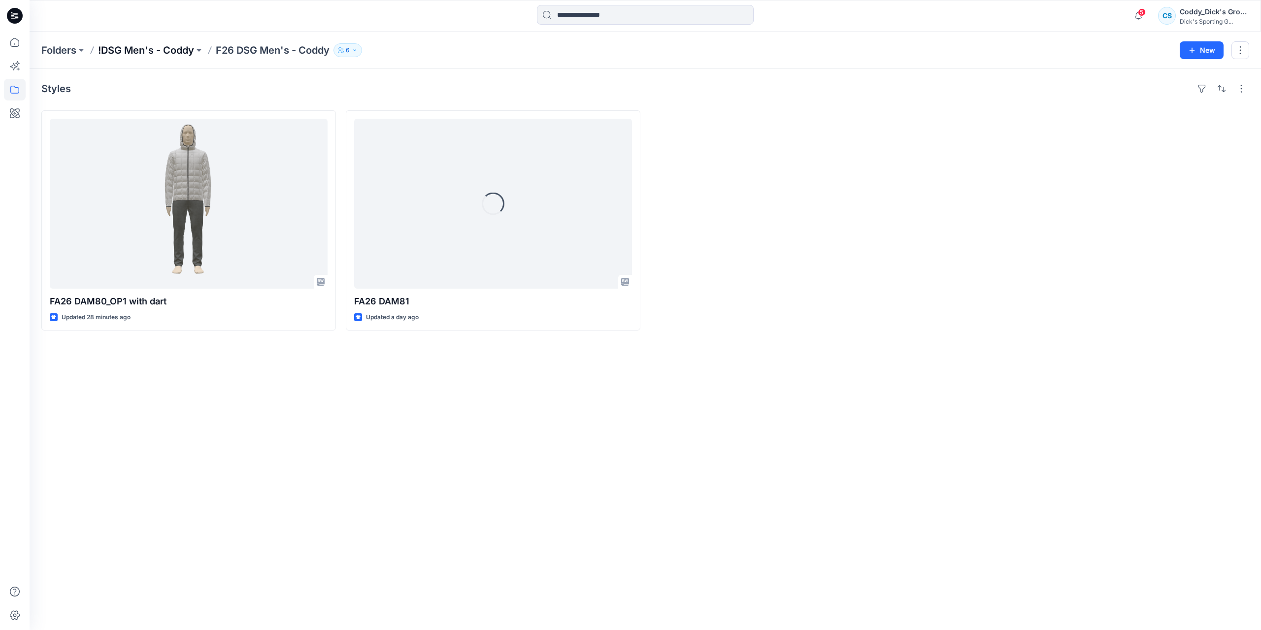
click at [183, 48] on p "!DSG Men's - Coddy" at bounding box center [146, 50] width 96 height 14
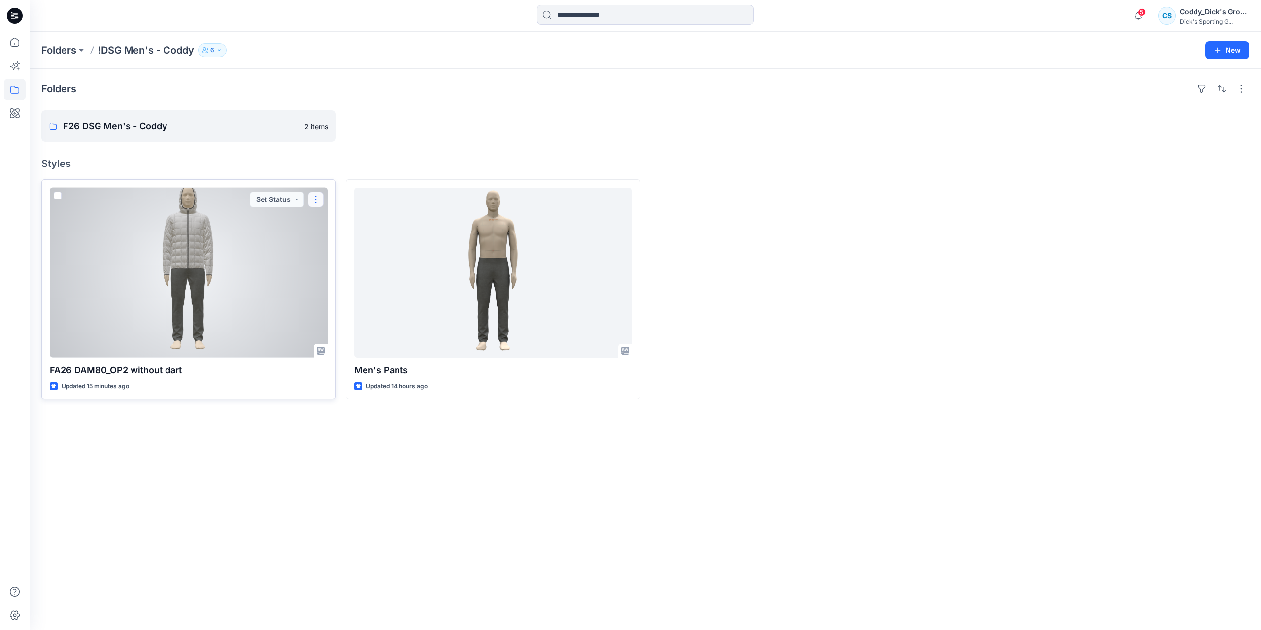
click at [315, 200] on button "button" at bounding box center [316, 200] width 16 height 16
click at [334, 277] on p "Move to" at bounding box center [341, 276] width 27 height 10
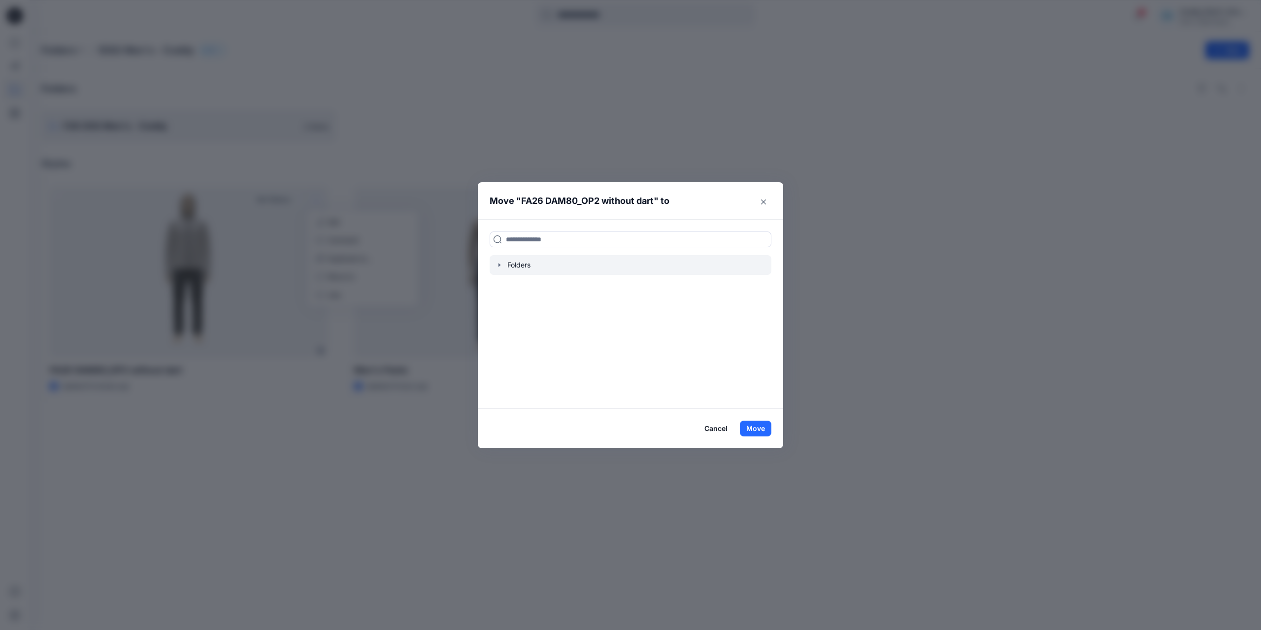
click at [500, 269] on div at bounding box center [631, 265] width 282 height 20
click at [500, 264] on icon "button" at bounding box center [500, 265] width 8 height 8
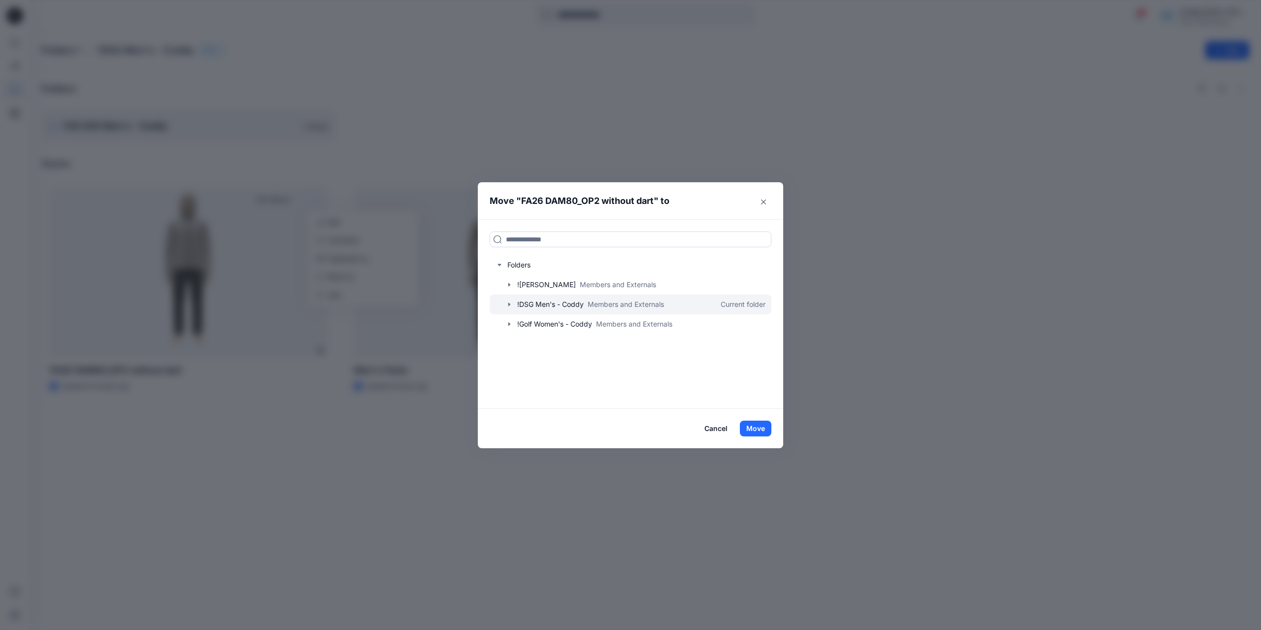
click at [509, 303] on icon "button" at bounding box center [509, 305] width 8 height 8
click at [547, 323] on p "F26 DSG Men's - Coddy" at bounding box center [567, 324] width 80 height 12
click at [767, 435] on button "Move" at bounding box center [756, 429] width 32 height 16
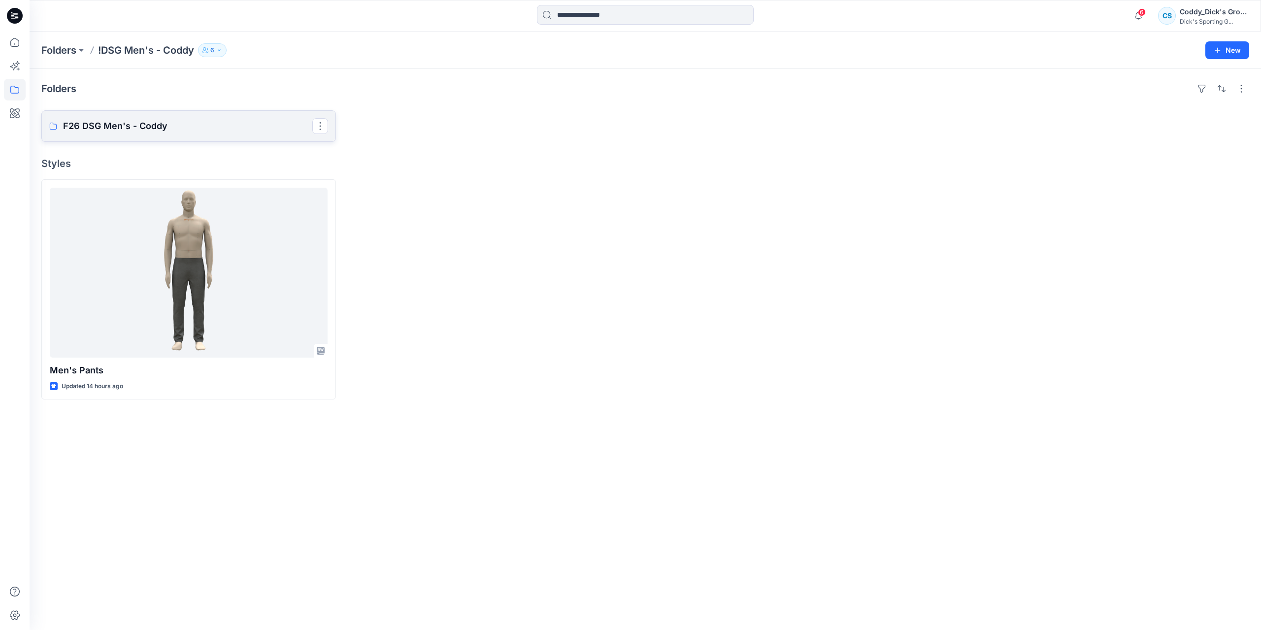
click at [185, 134] on link "F26 DSG Men's - Coddy" at bounding box center [188, 126] width 295 height 32
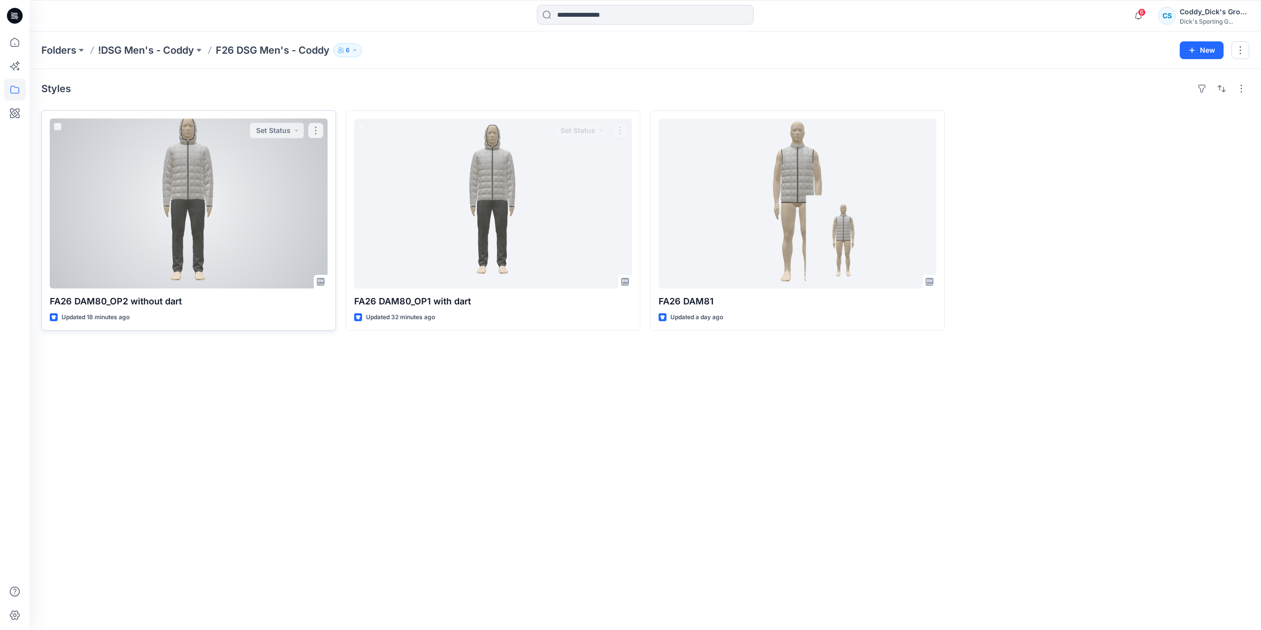
click at [261, 220] on div at bounding box center [189, 204] width 278 height 170
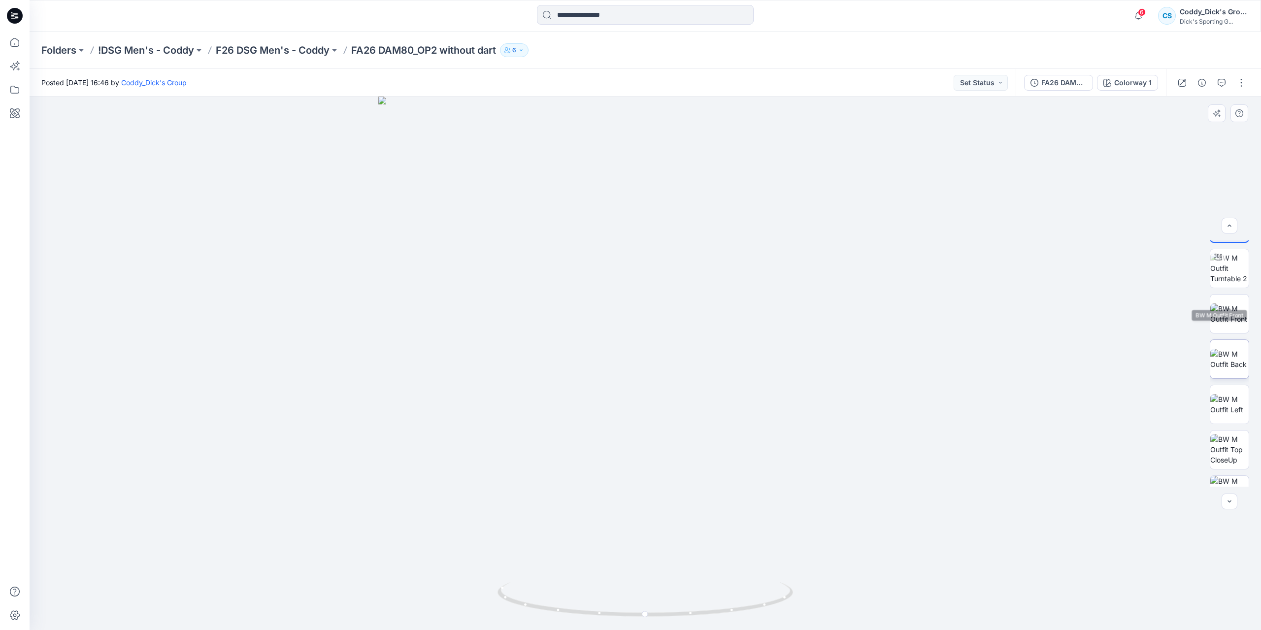
scroll to position [65, 0]
click at [1143, 25] on icon "button" at bounding box center [1138, 16] width 19 height 20
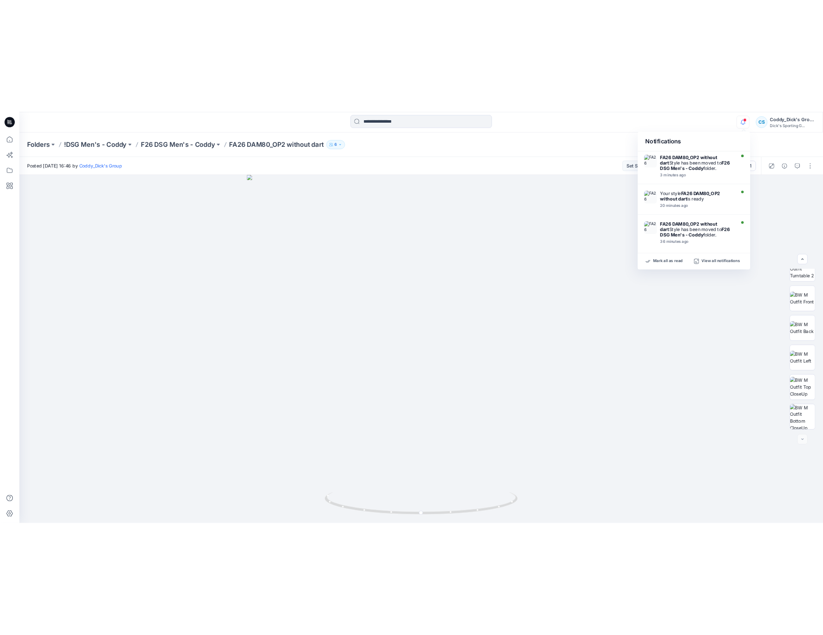
scroll to position [0, 0]
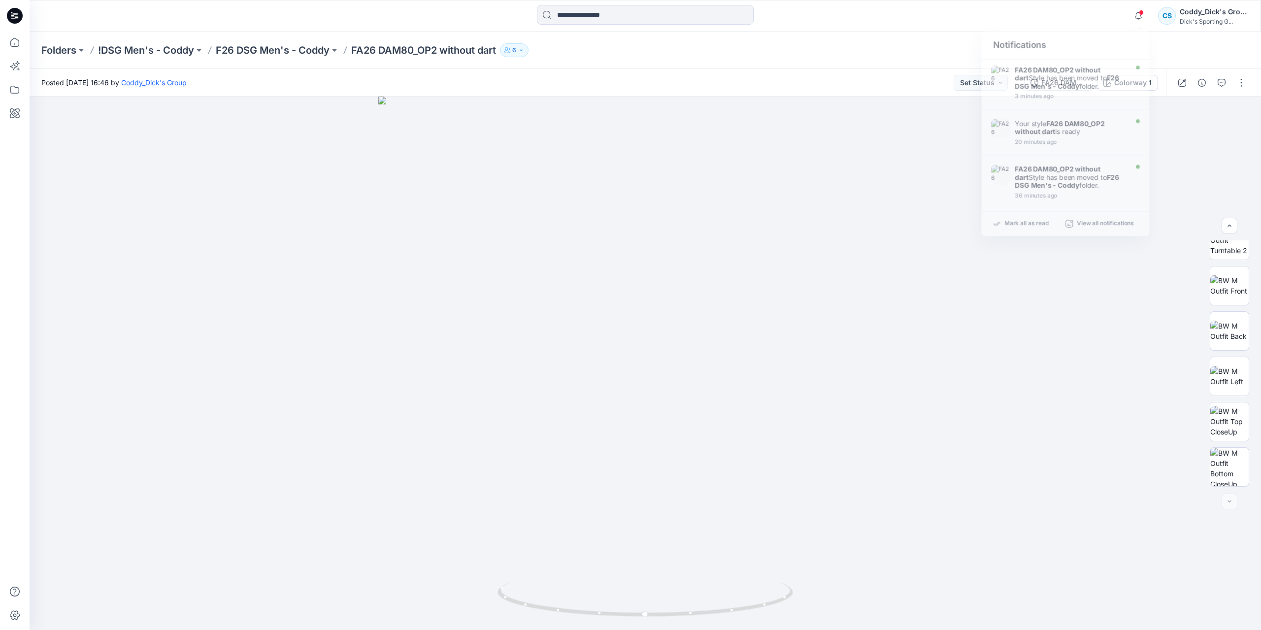
click at [864, 52] on div "Folders !DSG Men's - Coddy F26 DSG Men's - Coddy FA26 DAM80_OP2 without dart 6" at bounding box center [606, 50] width 1131 height 14
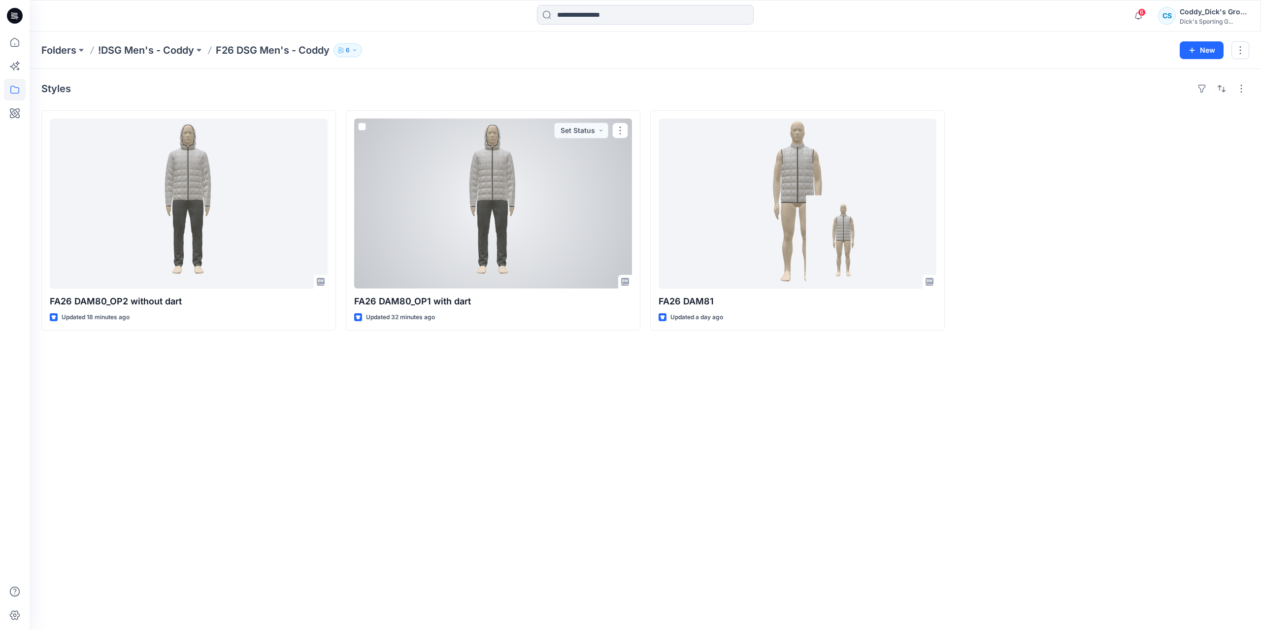
click at [534, 240] on div at bounding box center [493, 204] width 278 height 170
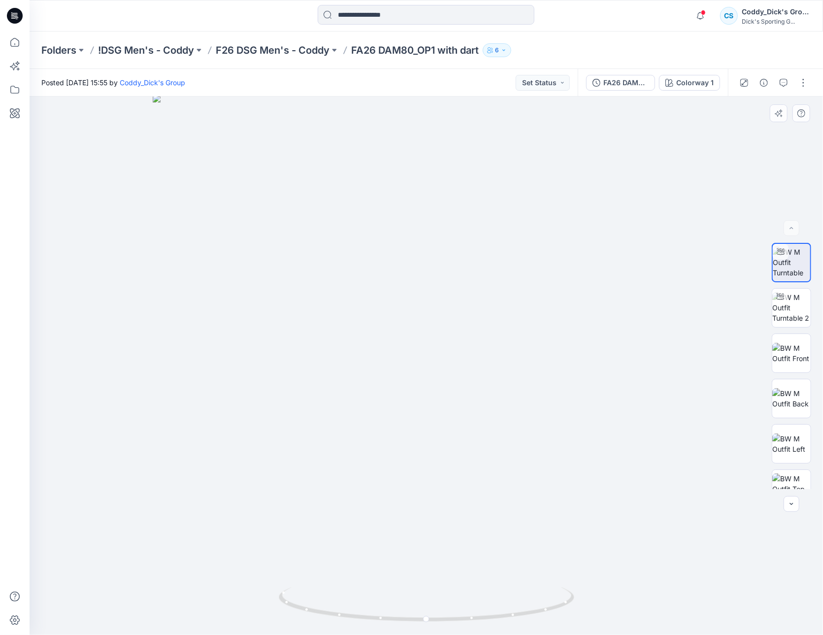
drag, startPoint x: 557, startPoint y: 311, endPoint x: 437, endPoint y: 312, distance: 119.7
click at [437, 312] on img at bounding box center [426, 365] width 547 height 540
drag, startPoint x: 563, startPoint y: 606, endPoint x: 418, endPoint y: 606, distance: 144.8
click at [418, 606] on icon at bounding box center [428, 605] width 298 height 37
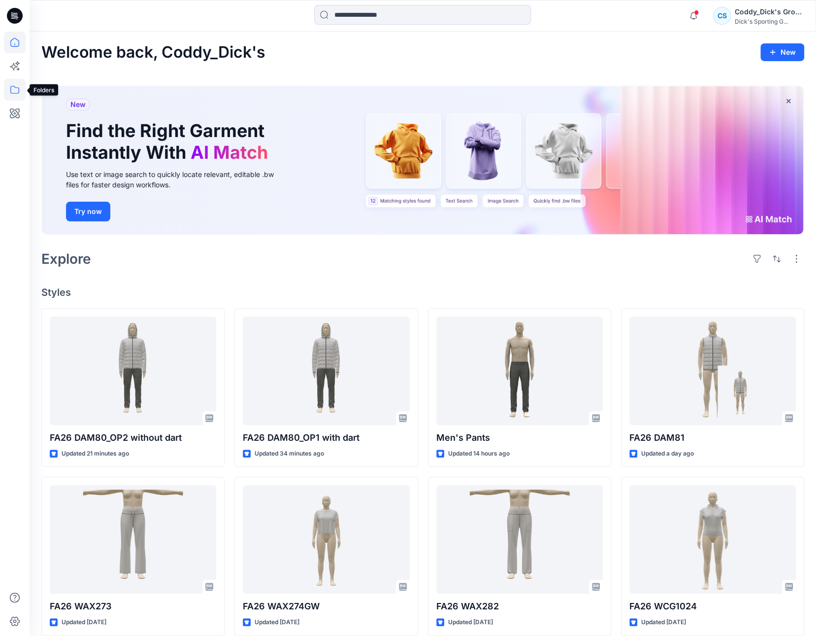
click at [20, 85] on icon at bounding box center [15, 90] width 22 height 22
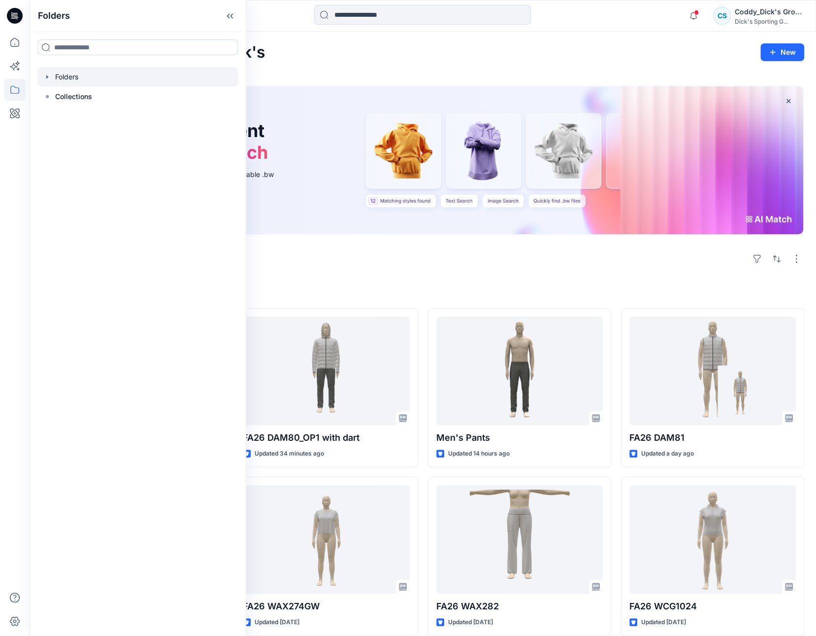
click at [51, 77] on div at bounding box center [137, 77] width 201 height 20
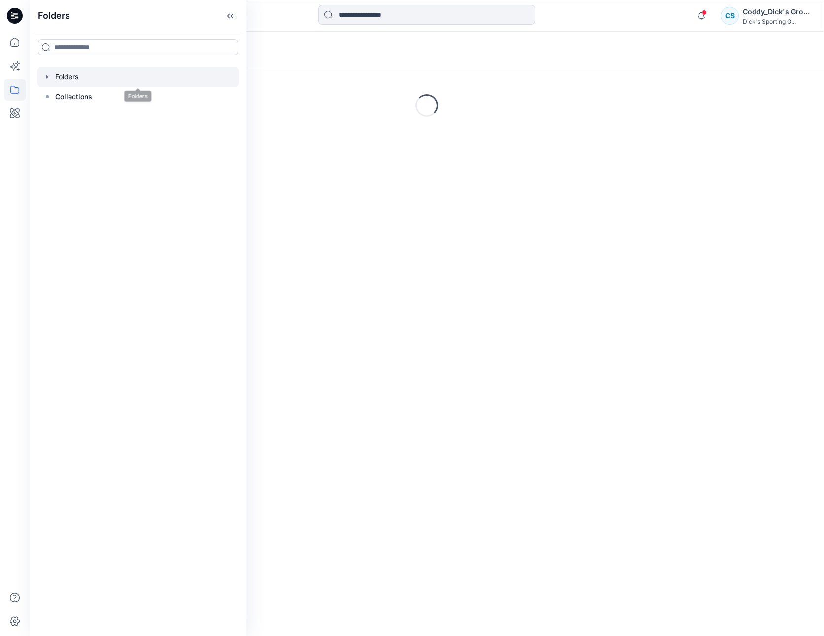
click at [47, 75] on icon "button" at bounding box center [47, 77] width 8 height 8
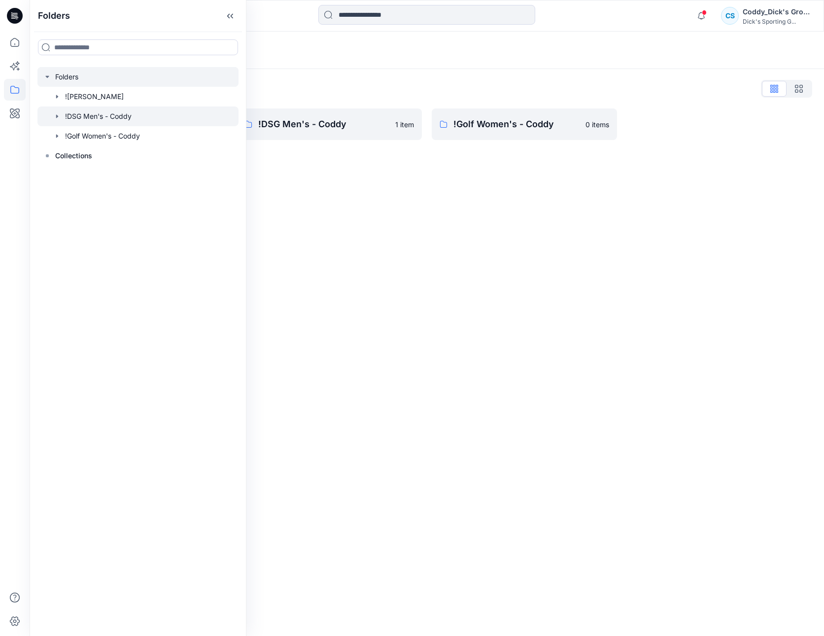
click at [56, 115] on icon "button" at bounding box center [57, 115] width 2 height 3
click at [121, 131] on p "F26 DSG Men's - Coddy" at bounding box center [115, 136] width 80 height 12
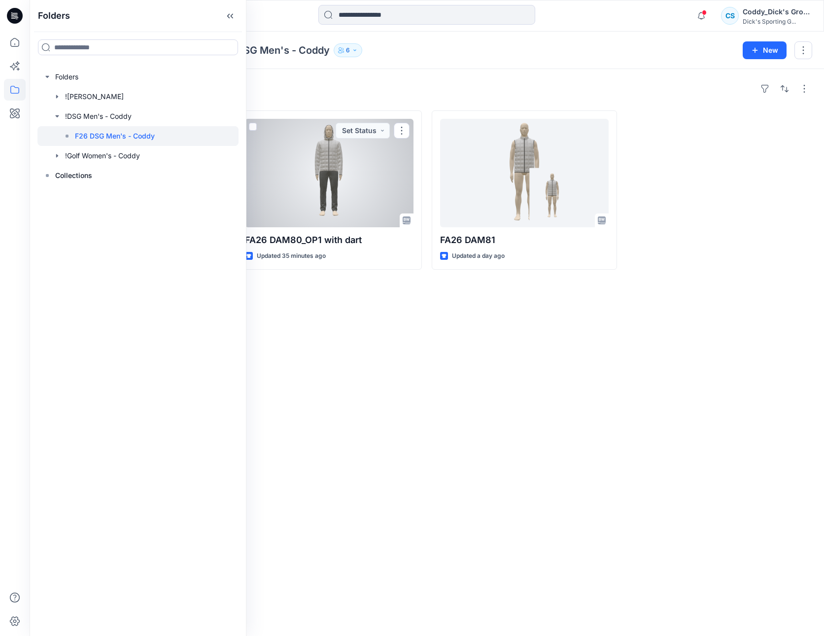
click at [332, 191] on div at bounding box center [329, 173] width 168 height 108
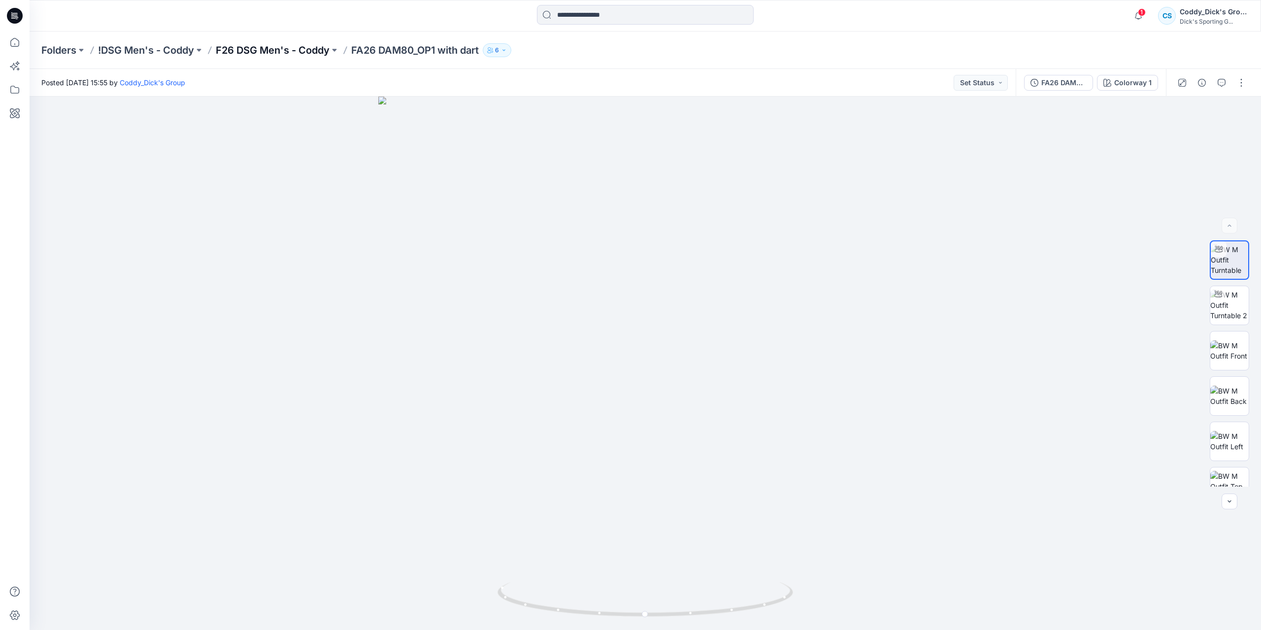
click at [292, 43] on p "F26 DSG Men's - Coddy" at bounding box center [273, 50] width 114 height 14
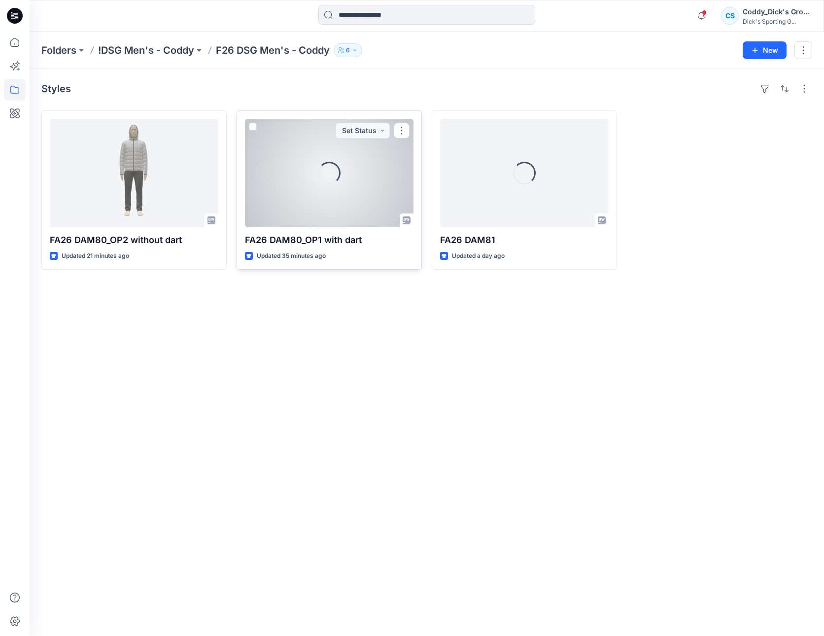
click at [364, 149] on div "Loading..." at bounding box center [329, 173] width 168 height 108
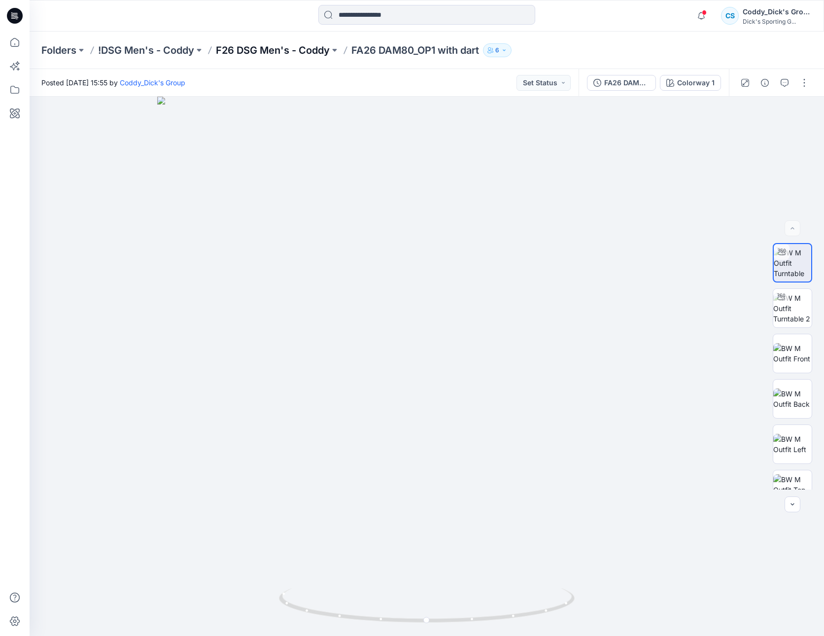
click at [291, 45] on p "F26 DSG Men's - Coddy" at bounding box center [273, 50] width 114 height 14
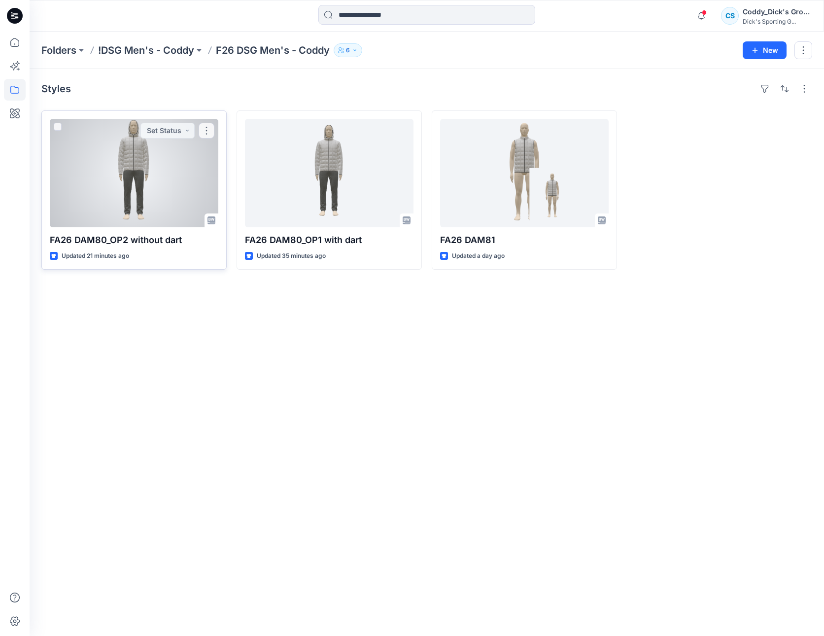
click at [167, 177] on div at bounding box center [134, 173] width 168 height 108
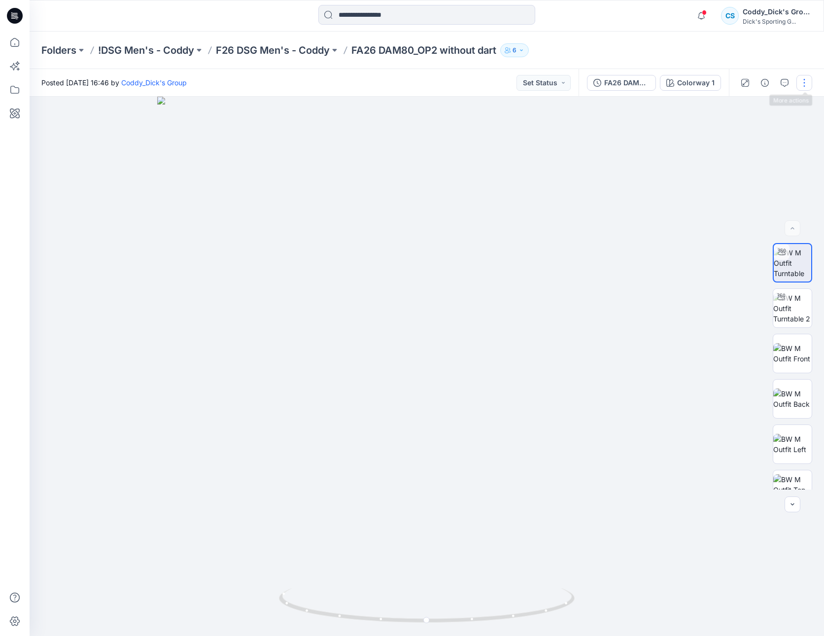
click at [804, 84] on button "button" at bounding box center [804, 83] width 16 height 16
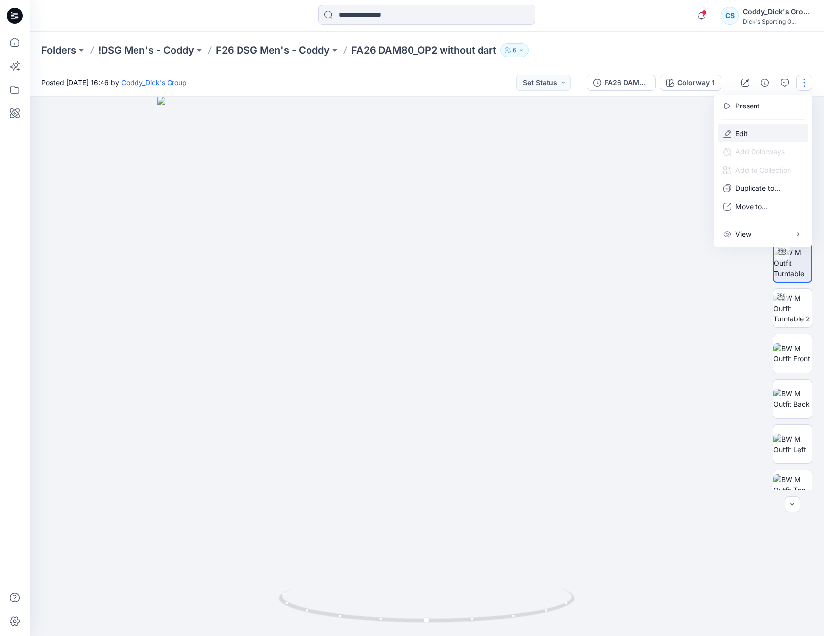
click at [755, 136] on button "Edit" at bounding box center [762, 133] width 91 height 18
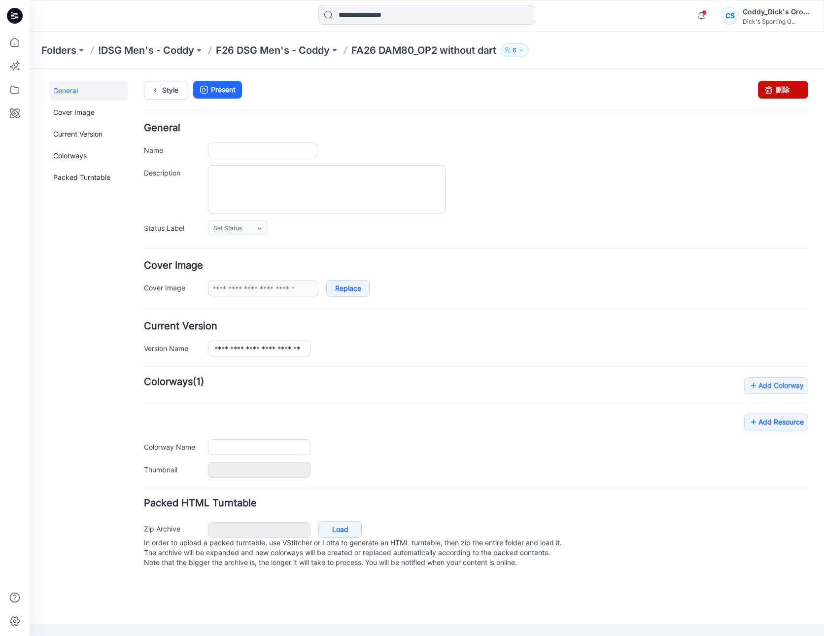
click at [788, 94] on link "刪除" at bounding box center [783, 90] width 50 height 18
type input "**********"
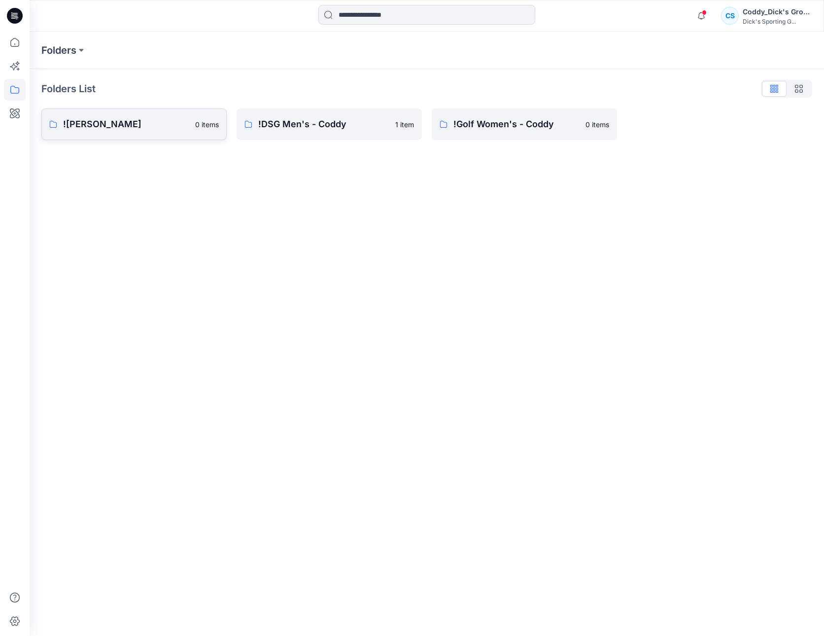
click at [125, 125] on p "![PERSON_NAME]" at bounding box center [126, 124] width 126 height 14
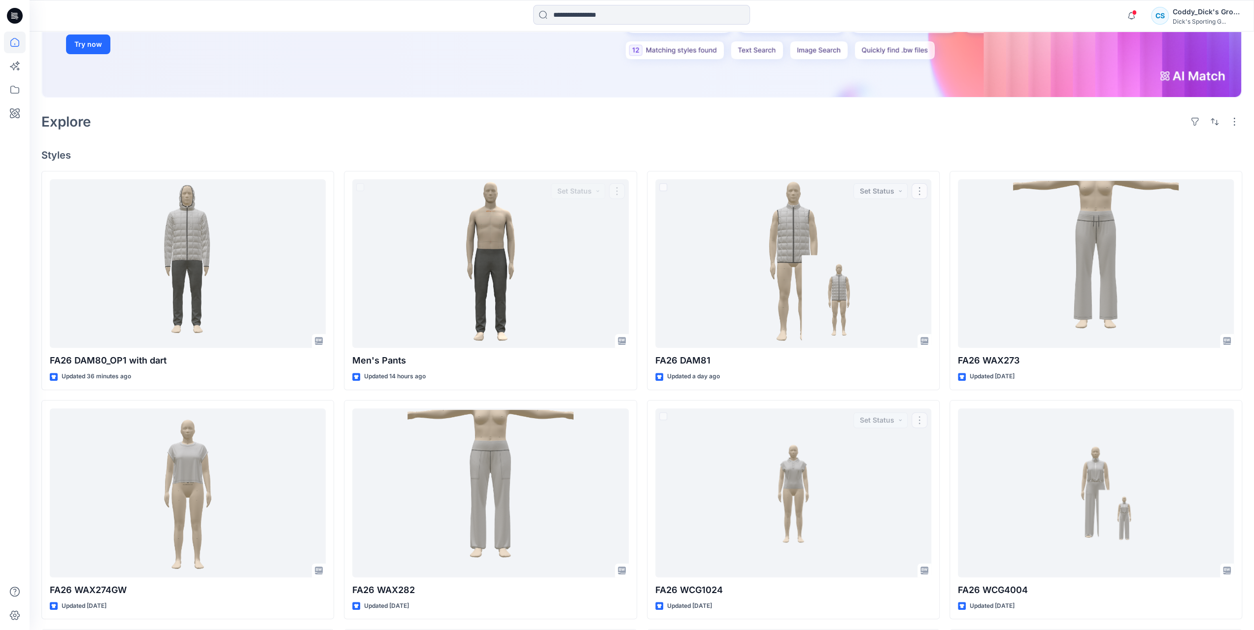
scroll to position [197, 0]
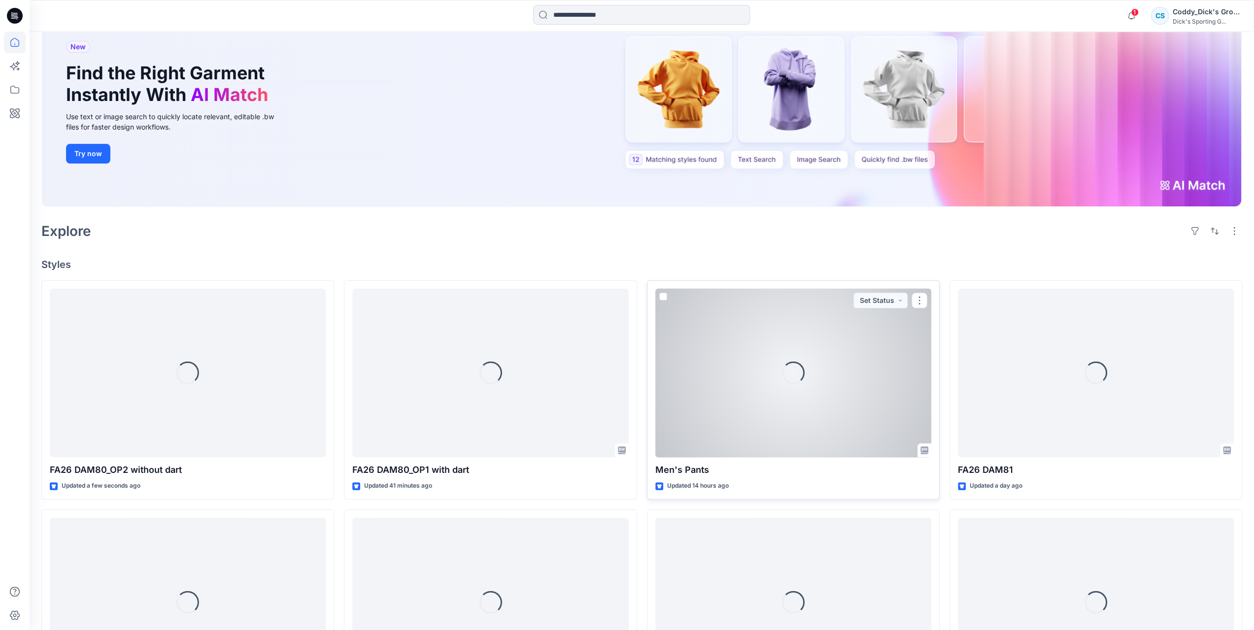
scroll to position [148, 0]
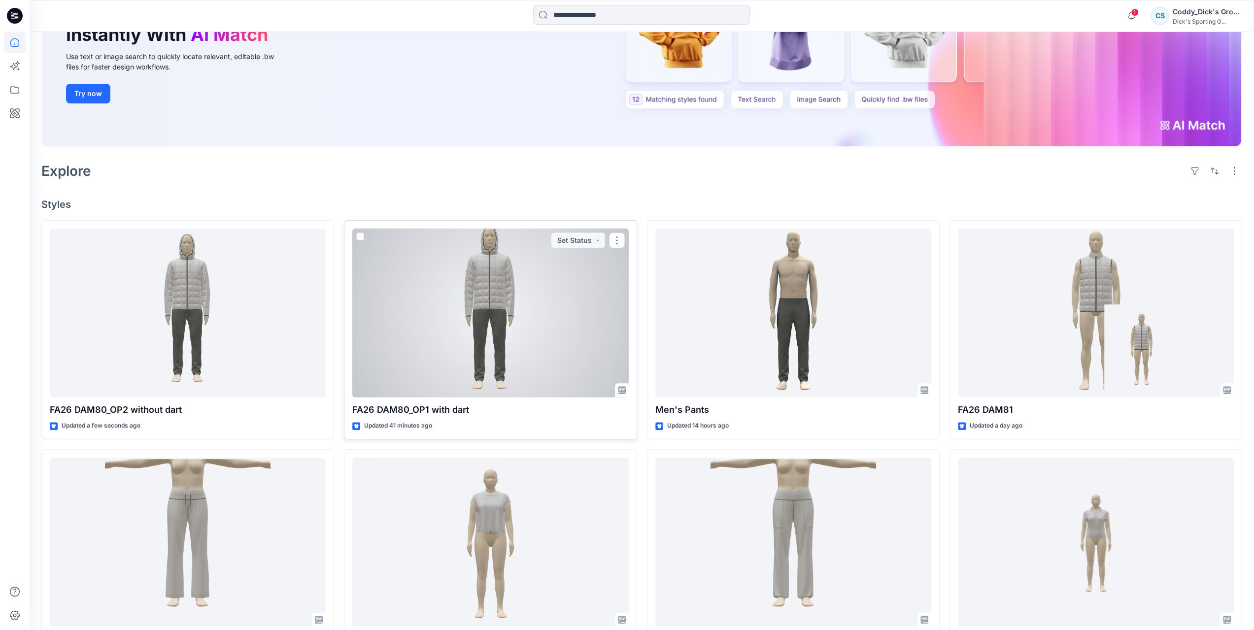
click at [487, 284] on div at bounding box center [490, 313] width 276 height 169
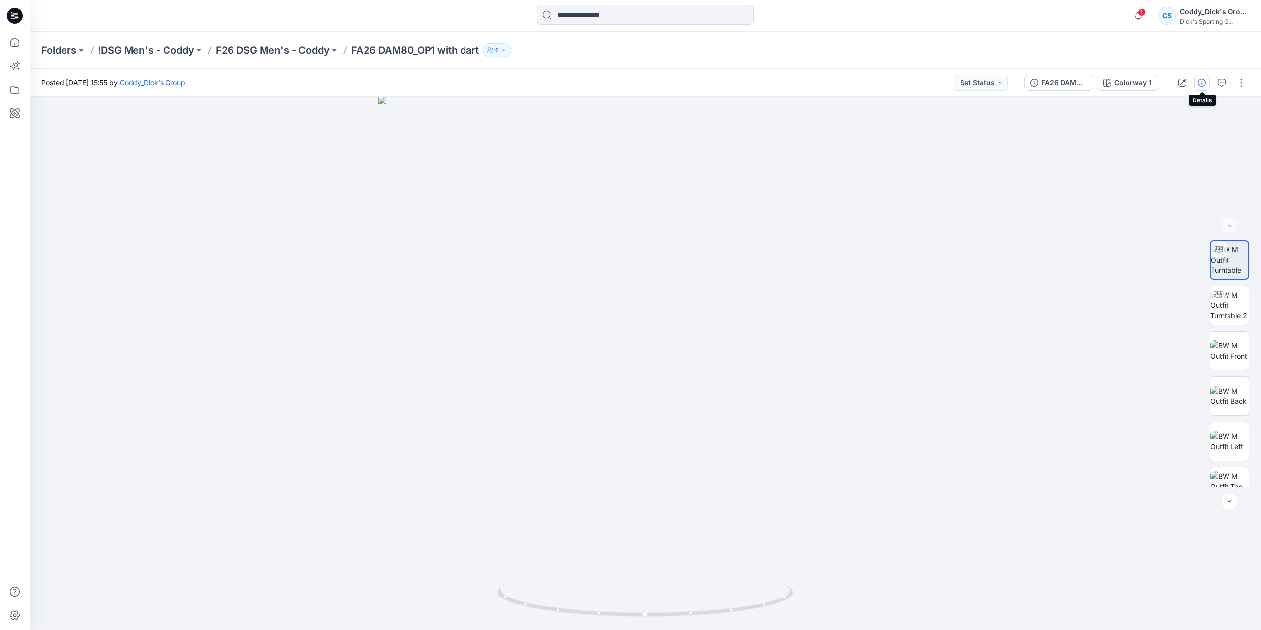
click at [1199, 84] on icon "button" at bounding box center [1202, 83] width 8 height 8
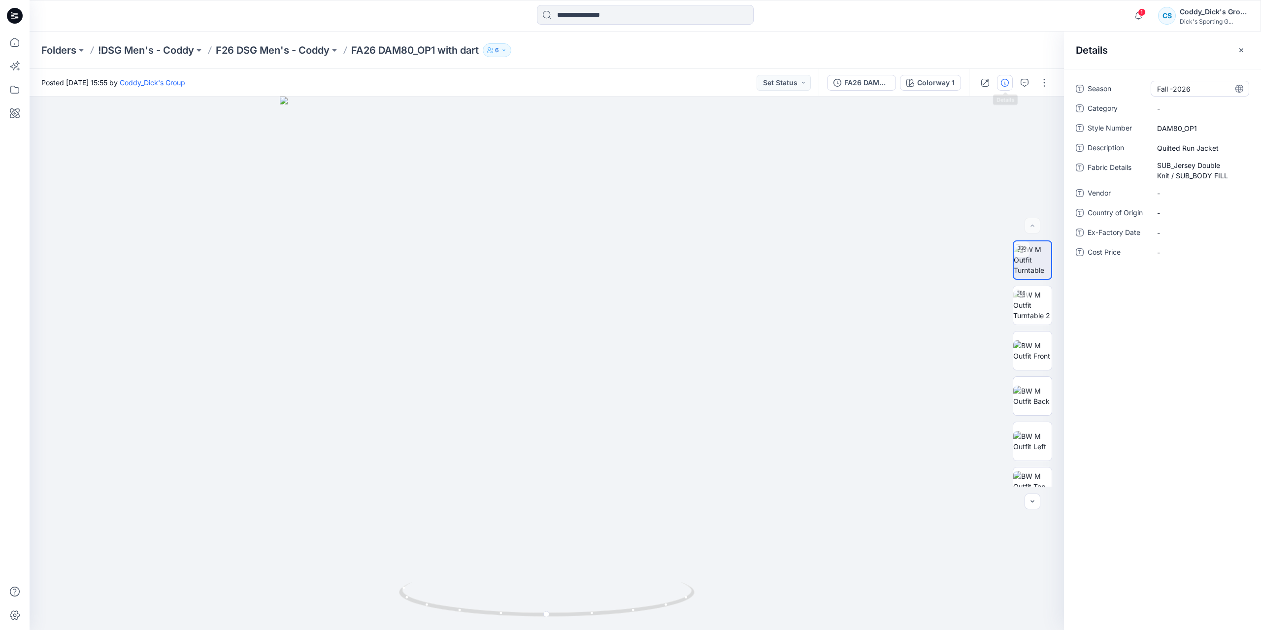
click at [1203, 88] on span "Fall -2026" at bounding box center [1200, 89] width 86 height 10
click at [1203, 88] on textarea "**********" at bounding box center [1200, 89] width 99 height 16
click at [1191, 90] on textarea "**********" at bounding box center [1200, 89] width 99 height 16
type textarea "**********"
click at [1205, 84] on textarea "**********" at bounding box center [1200, 89] width 99 height 16
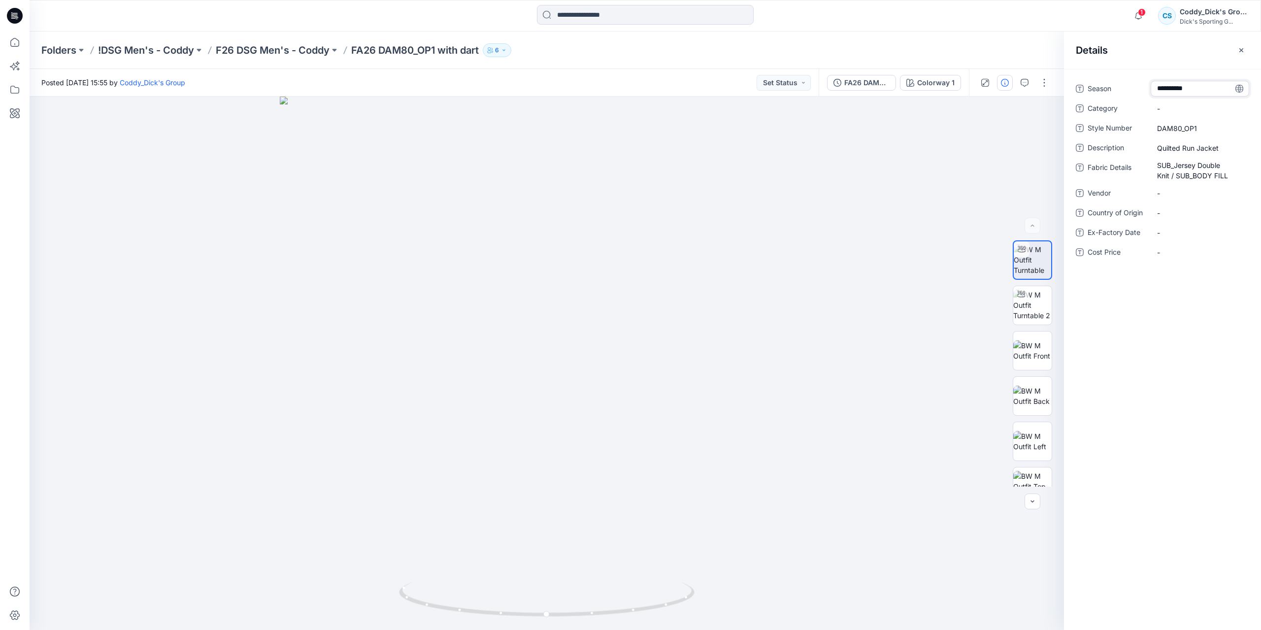
drag, startPoint x: 1199, startPoint y: 88, endPoint x: 1153, endPoint y: 89, distance: 45.3
click at [1152, 88] on textarea "**********" at bounding box center [1200, 89] width 99 height 16
click at [1173, 131] on Number "DAM80_OP1" at bounding box center [1200, 128] width 86 height 10
drag, startPoint x: 1203, startPoint y: 130, endPoint x: 1157, endPoint y: 130, distance: 45.8
click at [1157, 130] on textarea "*********" at bounding box center [1200, 128] width 99 height 16
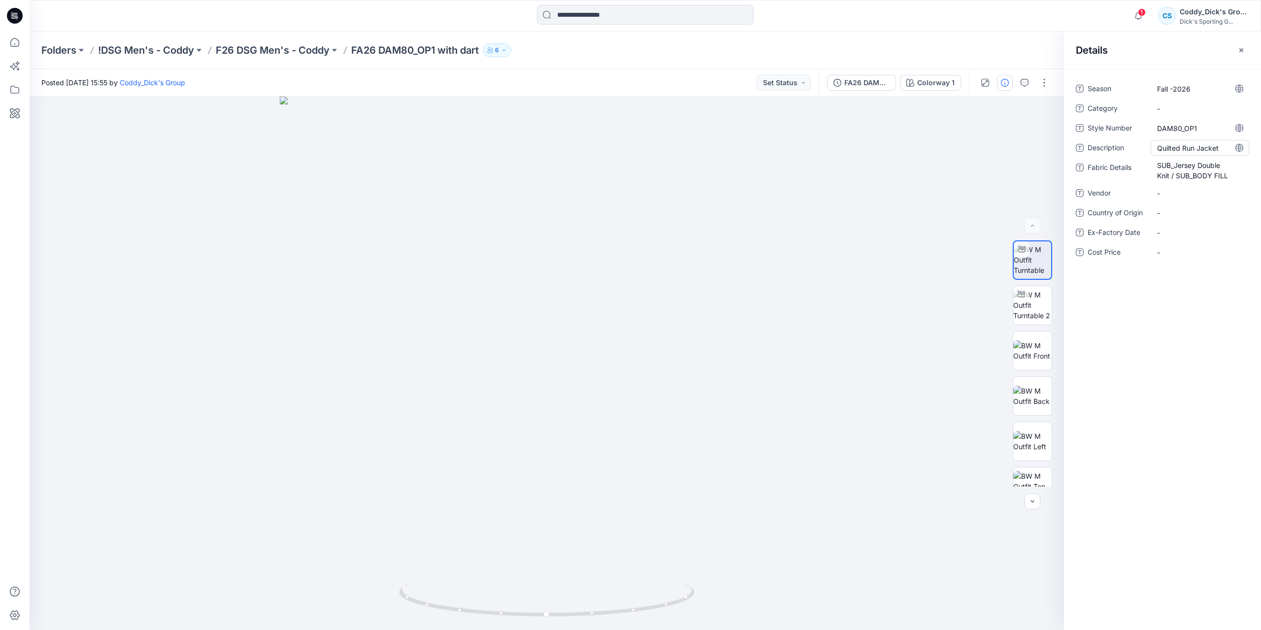
click at [1191, 149] on span "Quilted Run Jacket" at bounding box center [1200, 148] width 86 height 10
drag, startPoint x: 1222, startPoint y: 146, endPoint x: 1156, endPoint y: 145, distance: 65.5
click at [1156, 145] on textarea "**********" at bounding box center [1200, 148] width 99 height 16
click at [1165, 170] on Details "SUB_Jersey Double Knit / SUB_BODY FILL" at bounding box center [1200, 170] width 86 height 21
drag, startPoint x: 1231, startPoint y: 177, endPoint x: 1150, endPoint y: 162, distance: 82.2
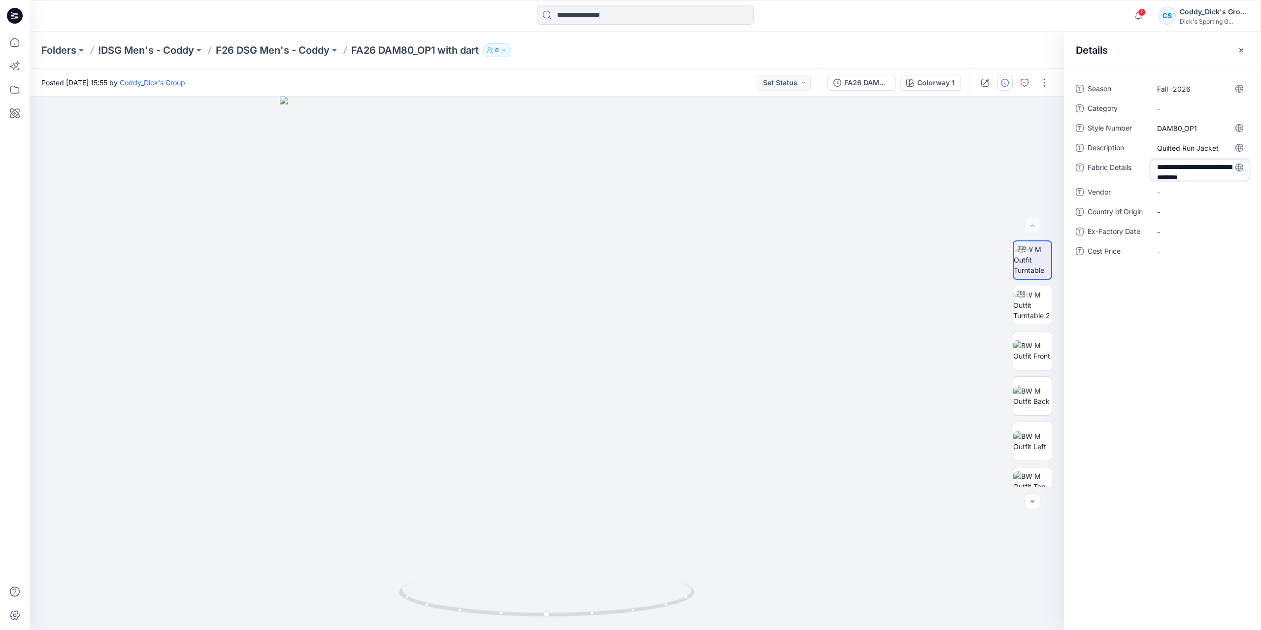
click at [1150, 162] on div "**********" at bounding box center [1162, 170] width 173 height 21
click at [1025, 307] on img at bounding box center [1032, 305] width 38 height 31
drag, startPoint x: 1035, startPoint y: 341, endPoint x: 1009, endPoint y: 325, distance: 31.0
click at [1035, 341] on img at bounding box center [1032, 350] width 38 height 21
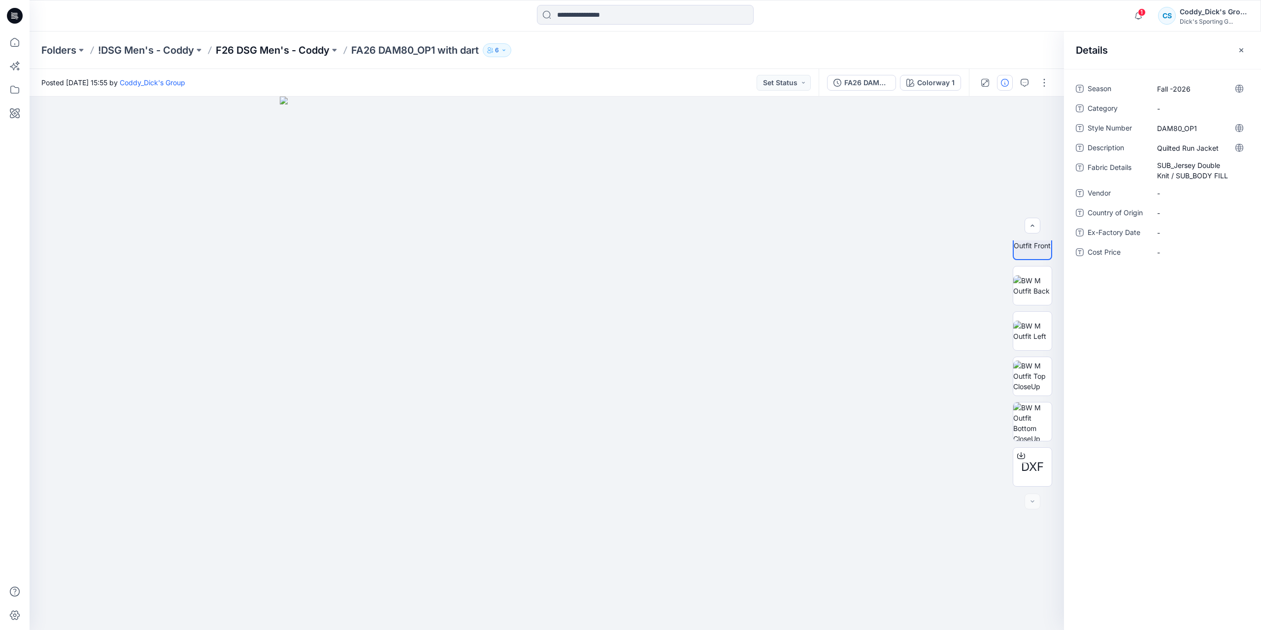
click at [301, 54] on p "F26 DSG Men's - Coddy" at bounding box center [273, 50] width 114 height 14
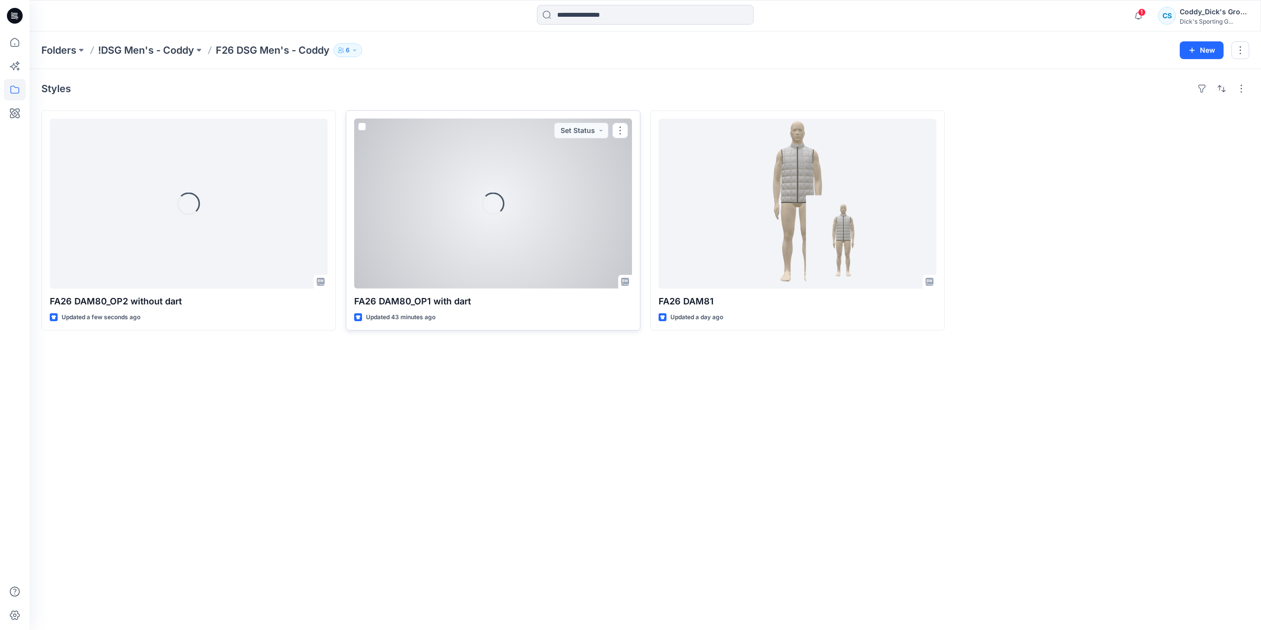
click at [493, 211] on div "Loading..." at bounding box center [493, 203] width 23 height 23
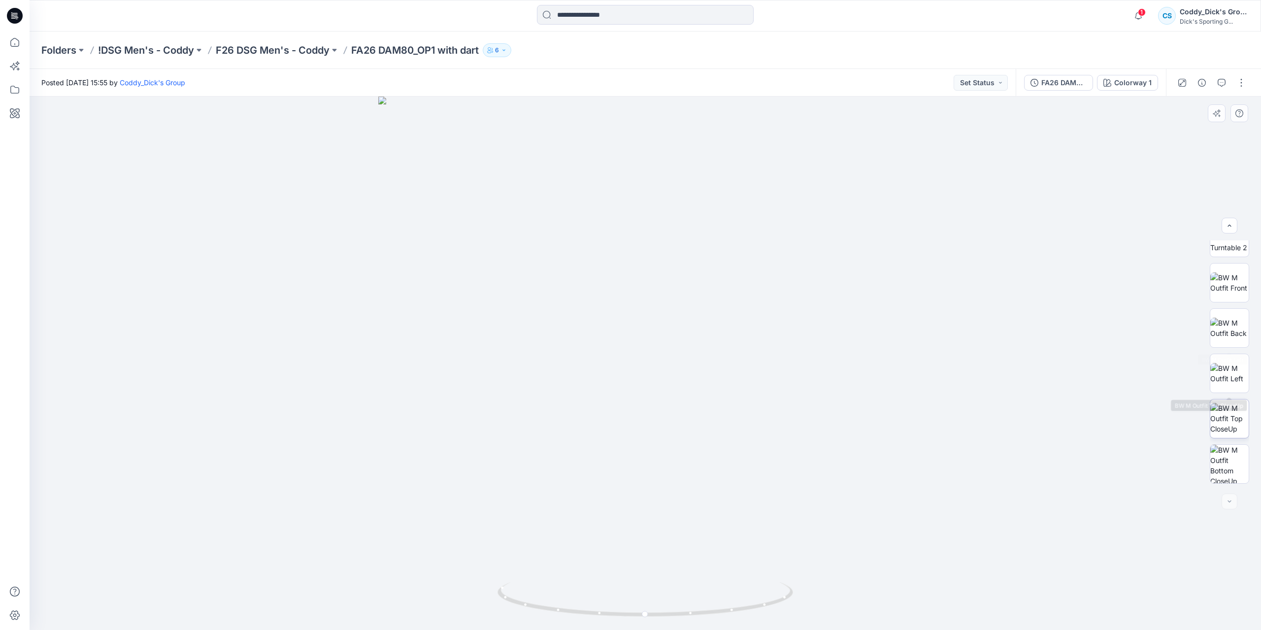
scroll to position [110, 0]
click at [1231, 419] on img at bounding box center [1230, 422] width 38 height 38
click at [1219, 374] on img at bounding box center [1230, 376] width 38 height 31
click at [1227, 328] on img at bounding box center [1230, 331] width 38 height 21
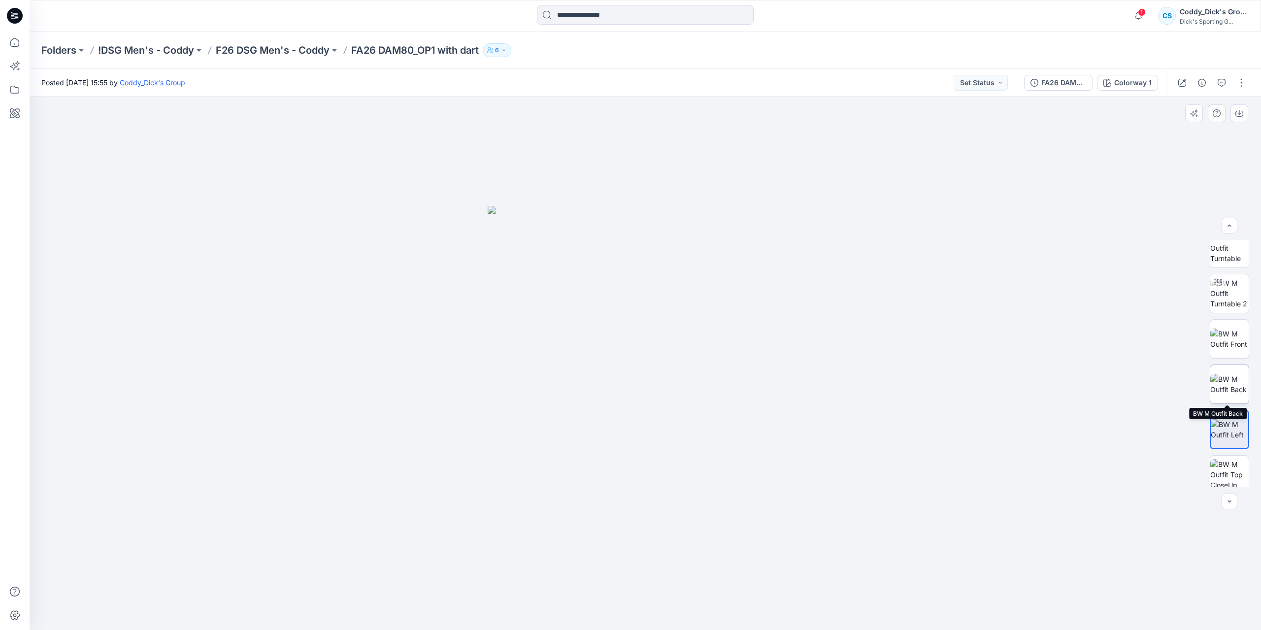
click at [1225, 385] on img at bounding box center [1230, 384] width 38 height 21
click at [1219, 337] on img at bounding box center [1230, 339] width 38 height 21
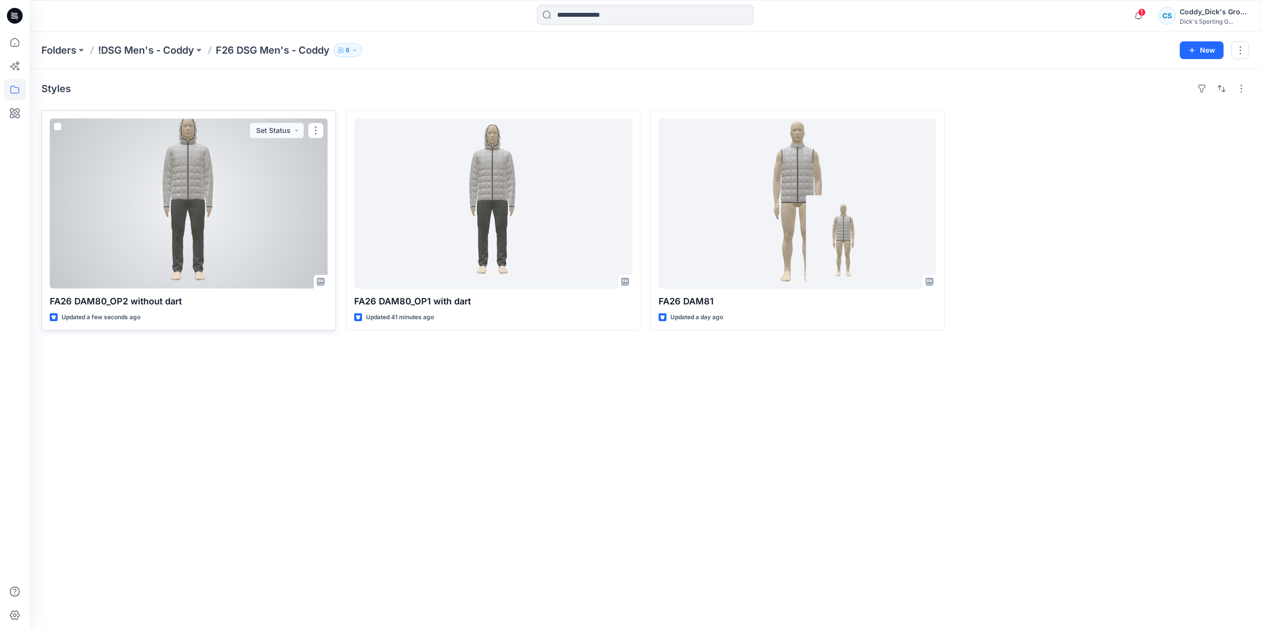
click at [172, 179] on div at bounding box center [189, 204] width 278 height 170
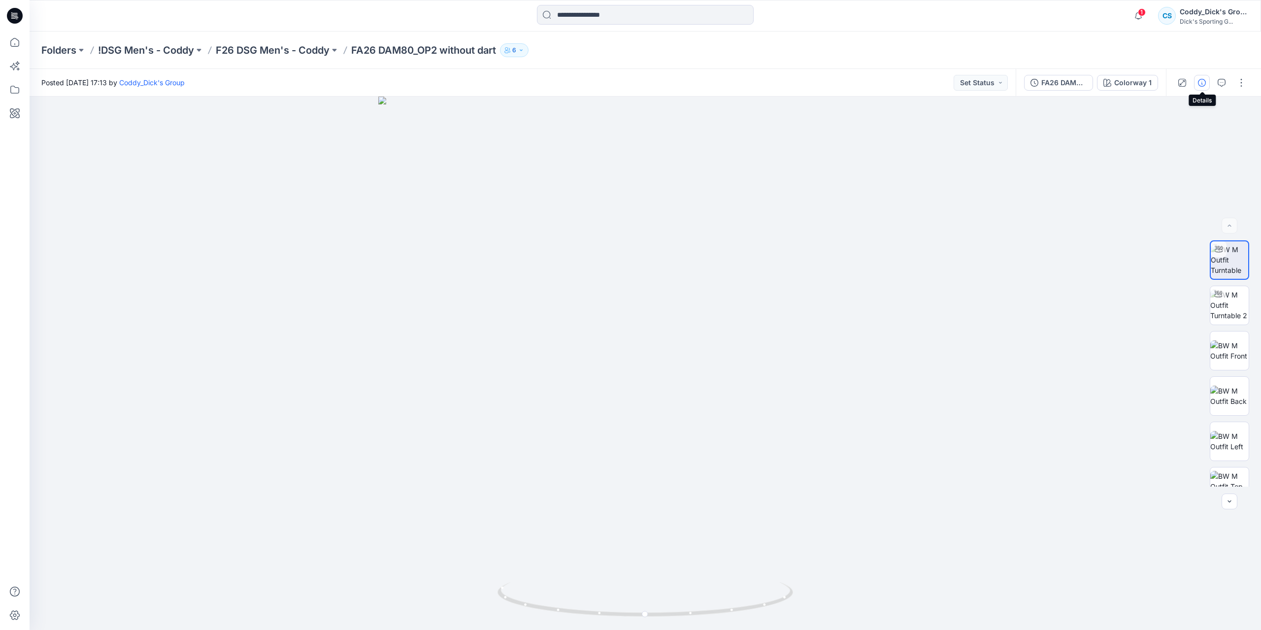
click at [1205, 81] on icon "button" at bounding box center [1202, 83] width 8 height 8
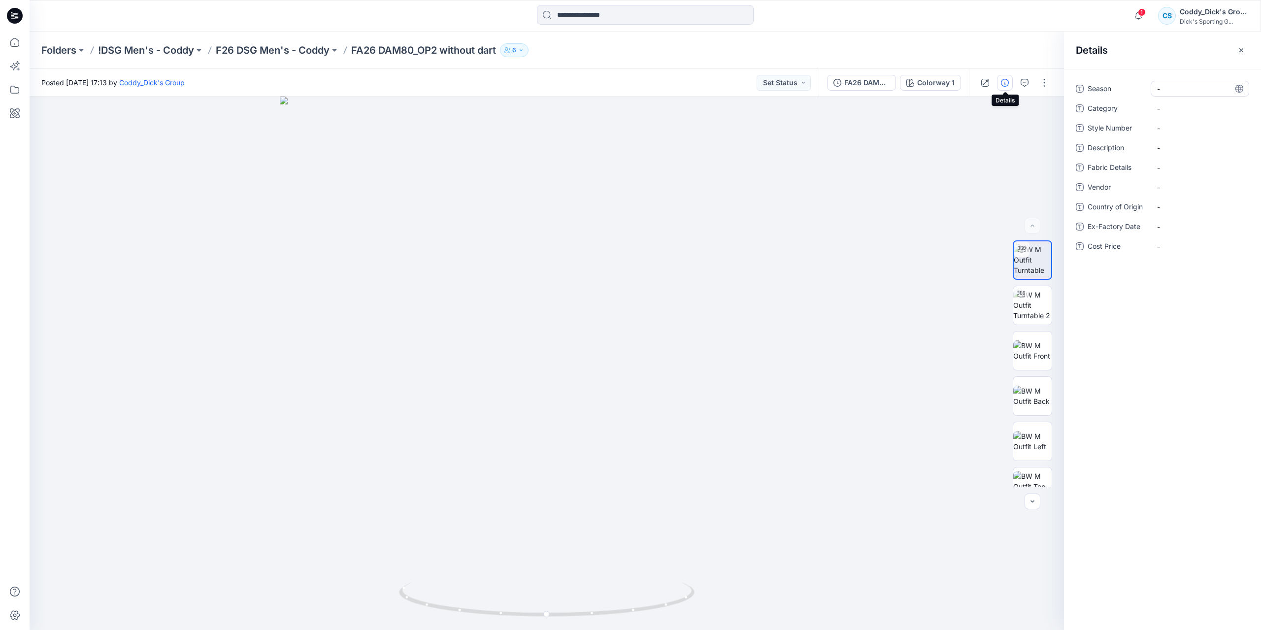
click at [1199, 89] on span "-" at bounding box center [1200, 89] width 86 height 10
type textarea "**********"
click at [1166, 108] on span "-" at bounding box center [1200, 108] width 86 height 10
click at [1170, 124] on Number "-" at bounding box center [1200, 128] width 86 height 10
type textarea "*********"
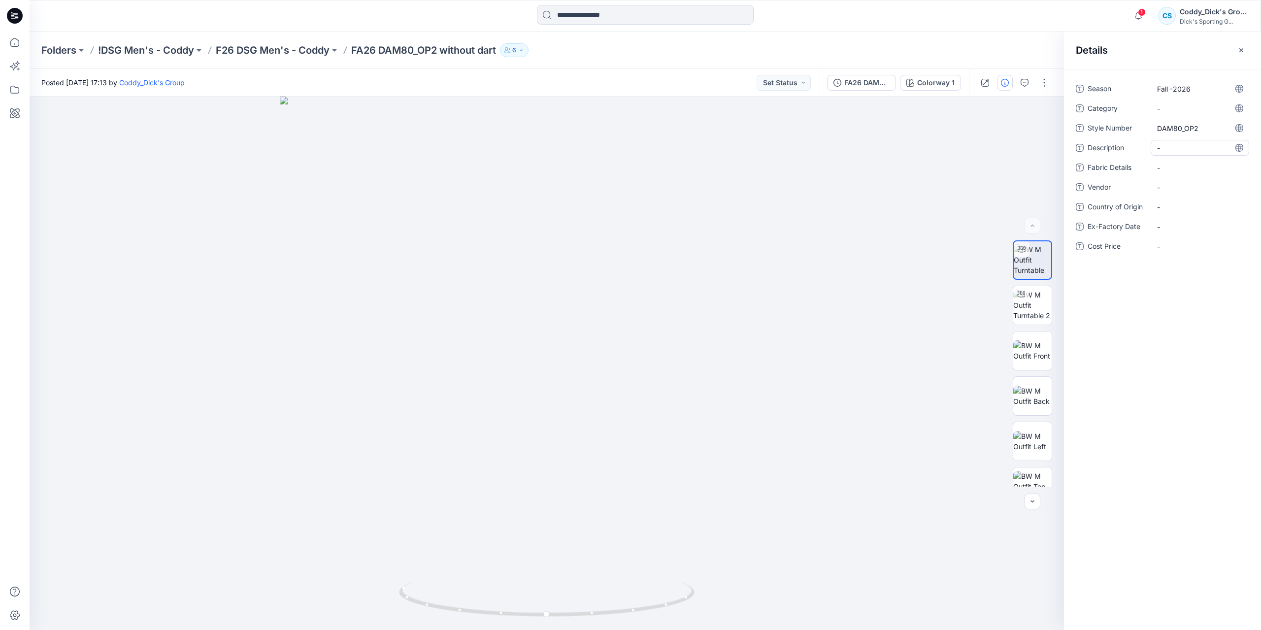
click at [1164, 147] on span "-" at bounding box center [1200, 148] width 86 height 10
type textarea "**********"
click at [1170, 169] on Details "-" at bounding box center [1200, 168] width 86 height 10
type textarea "**********"
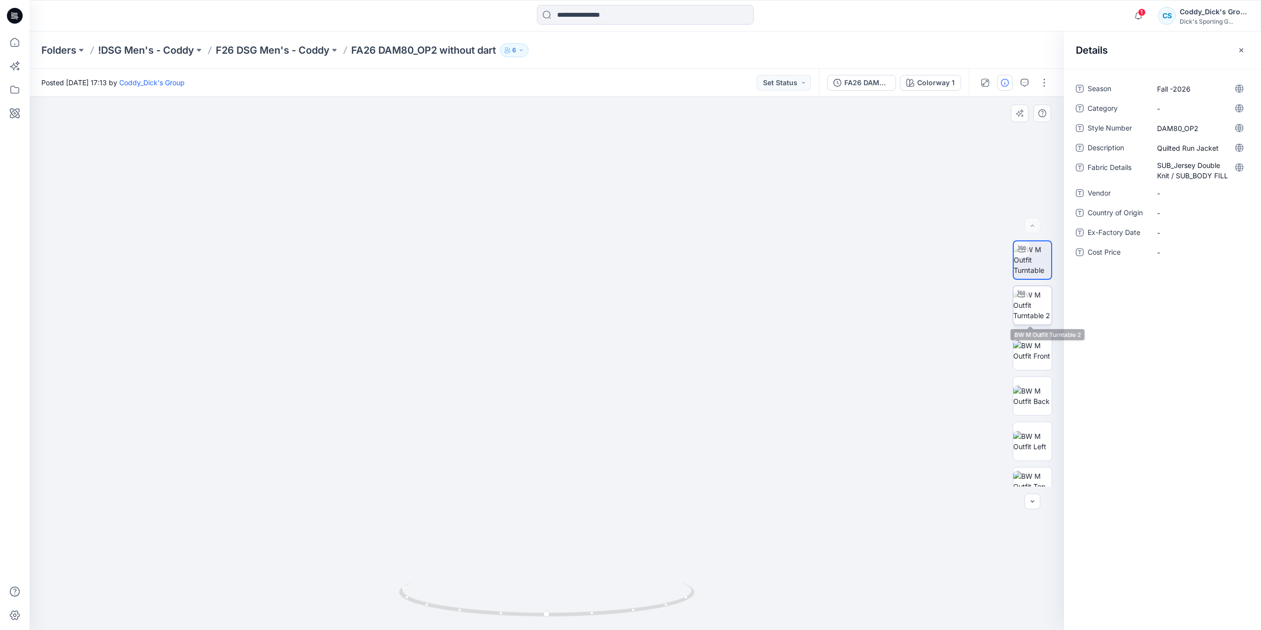
click at [1033, 294] on img at bounding box center [1032, 305] width 38 height 31
click at [1039, 346] on img at bounding box center [1032, 350] width 38 height 21
click at [1246, 51] on button "button" at bounding box center [1242, 50] width 16 height 16
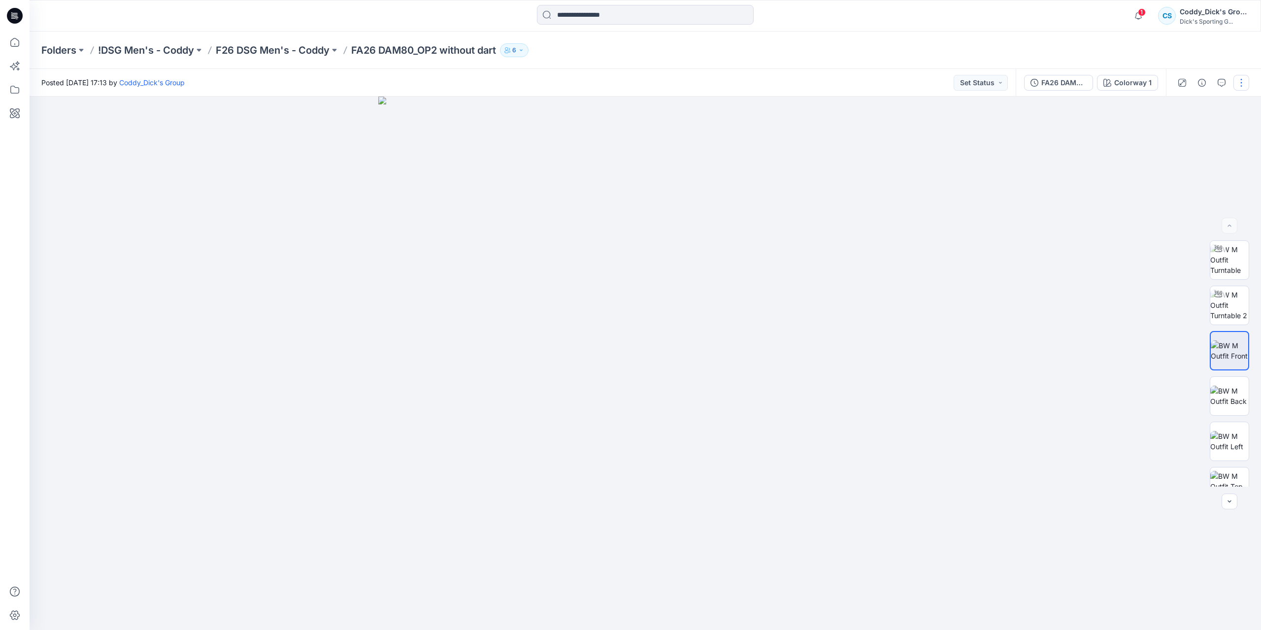
click at [1236, 84] on button "button" at bounding box center [1242, 83] width 16 height 16
click at [1194, 129] on button "Edit" at bounding box center [1200, 133] width 91 height 18
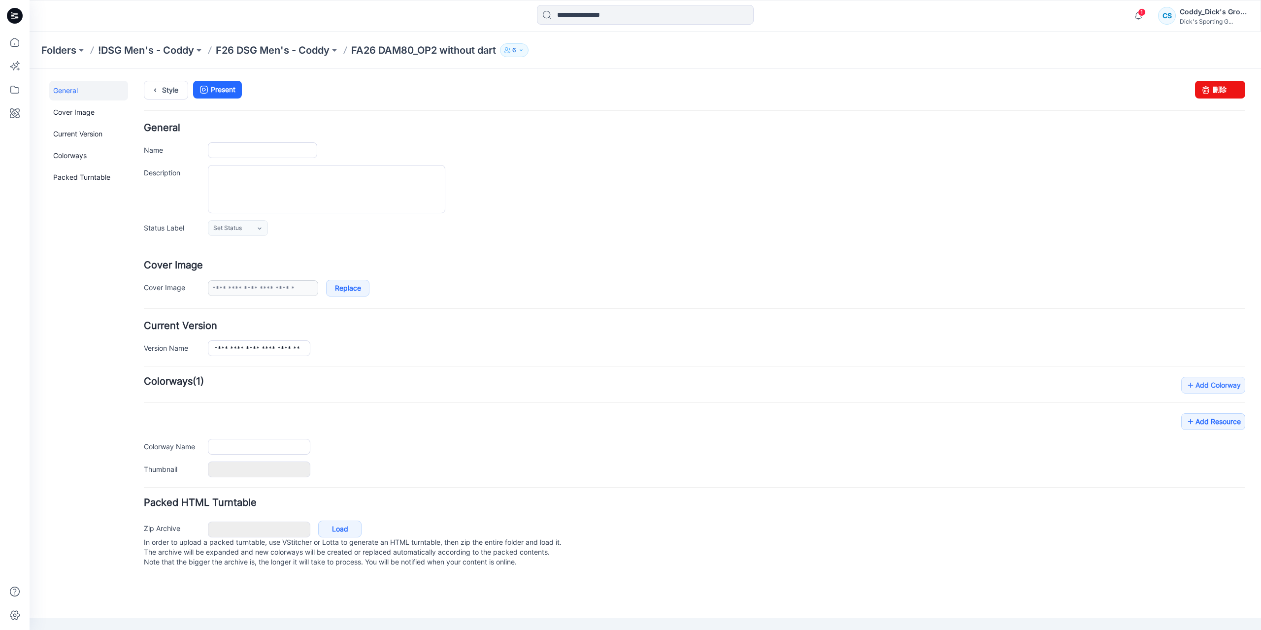
type input "**********"
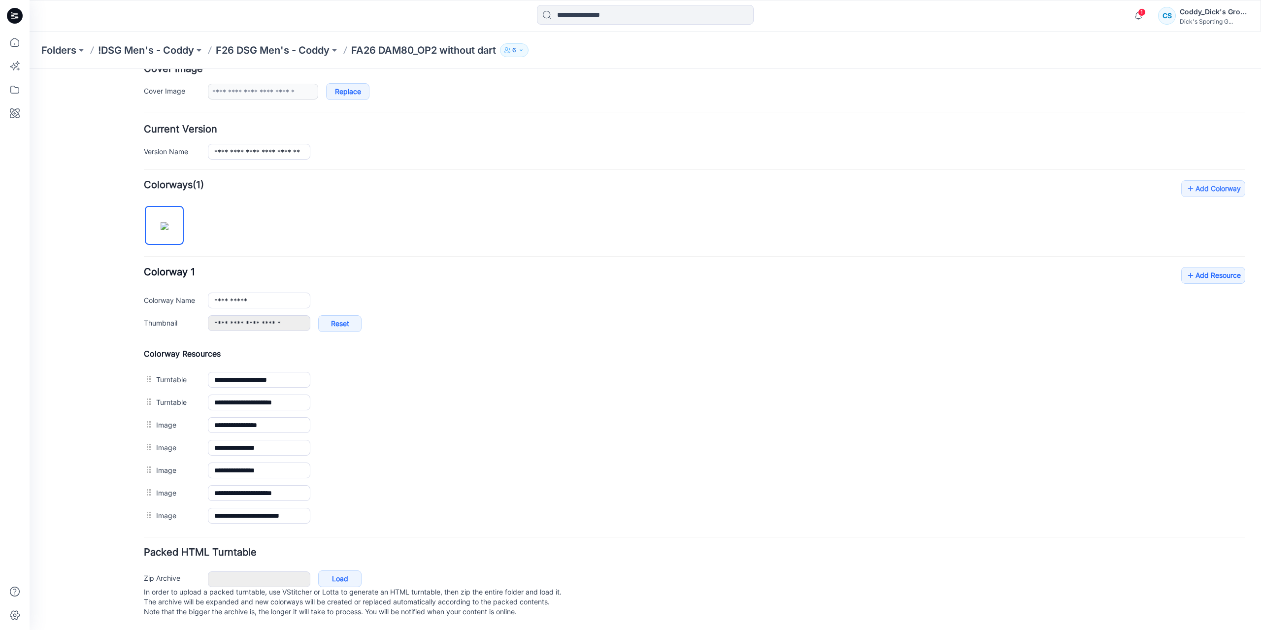
scroll to position [202, 0]
click at [1223, 273] on link "Add Resource" at bounding box center [1213, 275] width 64 height 17
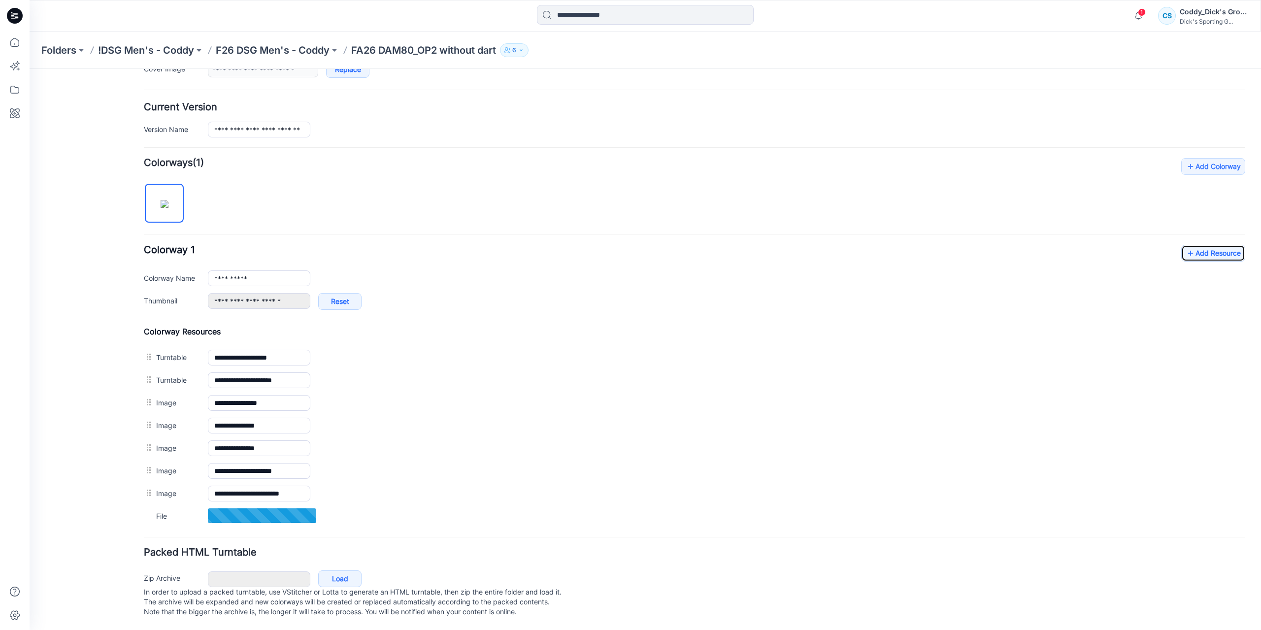
scroll to position [224, 0]
click at [257, 53] on p "F26 DSG Men's - Coddy" at bounding box center [273, 50] width 114 height 14
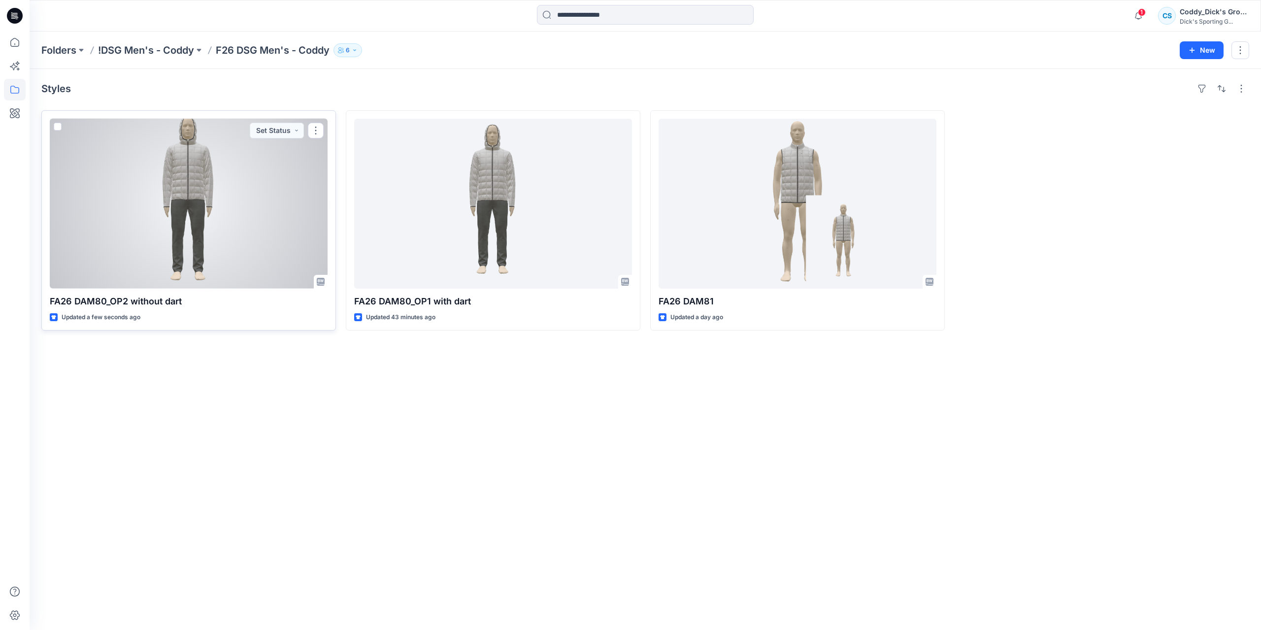
click at [264, 236] on div at bounding box center [189, 204] width 278 height 170
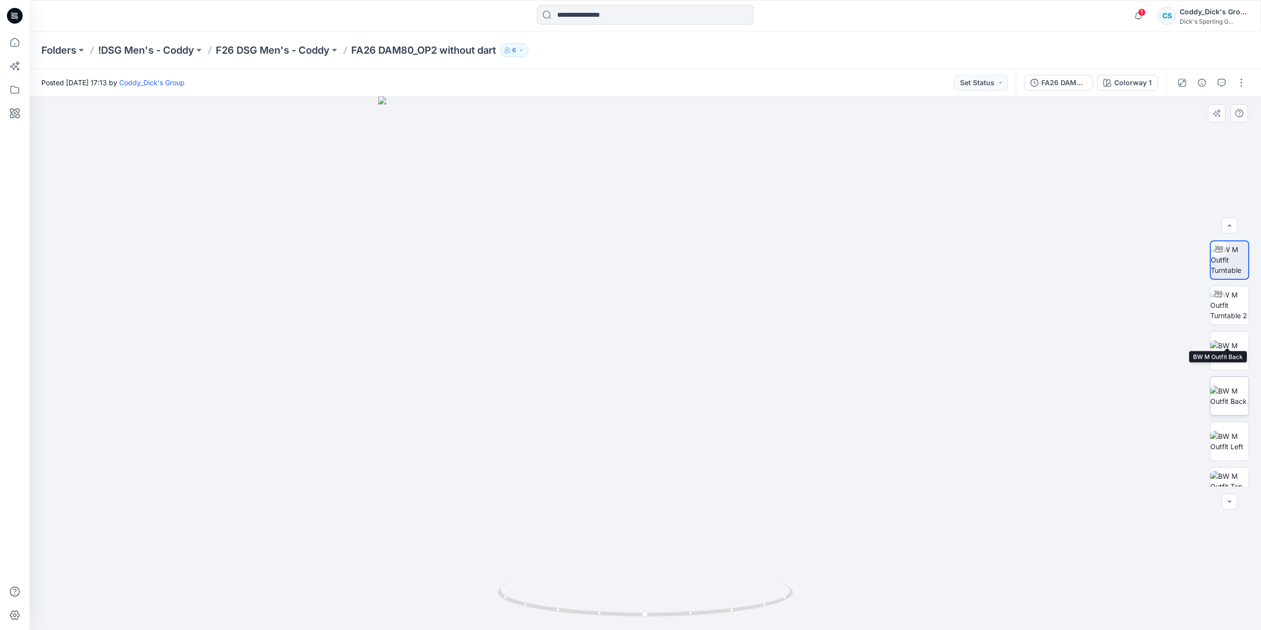
scroll to position [110, 0]
click at [1236, 416] on img at bounding box center [1230, 422] width 38 height 38
click at [1229, 376] on img at bounding box center [1230, 376] width 38 height 31
click at [1223, 321] on img at bounding box center [1230, 331] width 38 height 21
click at [1227, 288] on img at bounding box center [1230, 285] width 38 height 21
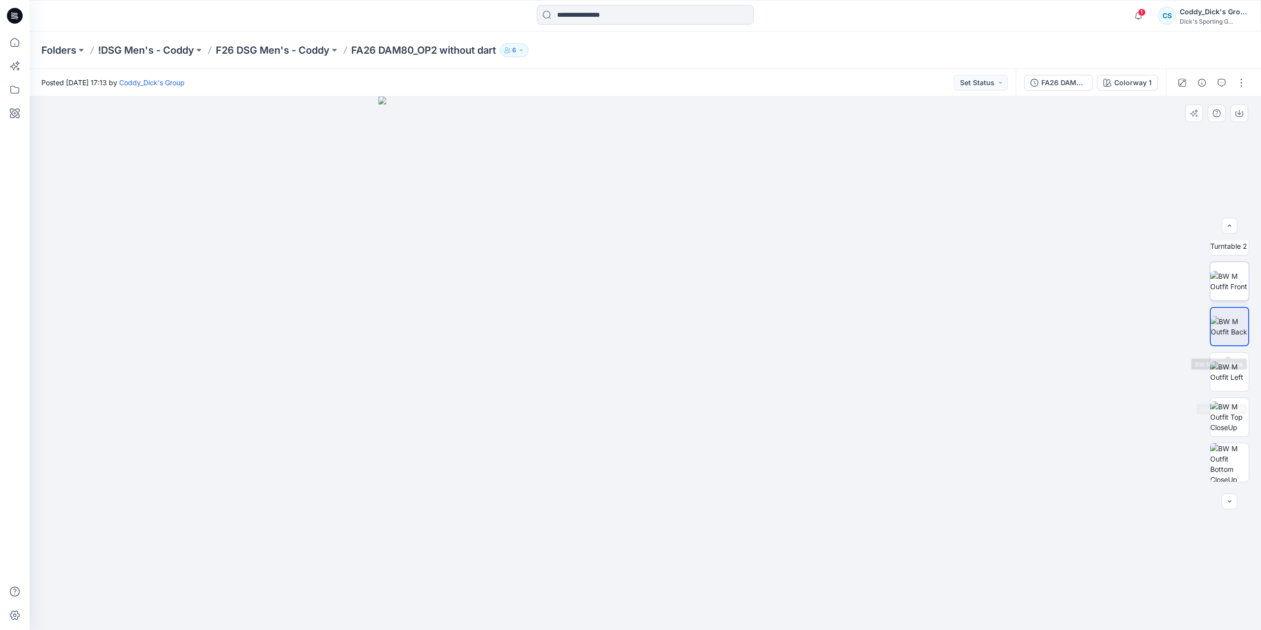
scroll to position [61, 0]
click at [1233, 279] on img at bounding box center [1230, 289] width 38 height 21
drag, startPoint x: 655, startPoint y: 613, endPoint x: 587, endPoint y: 614, distance: 68.0
click at [587, 614] on icon at bounding box center [647, 600] width 298 height 37
drag, startPoint x: 766, startPoint y: 612, endPoint x: 693, endPoint y: 615, distance: 72.5
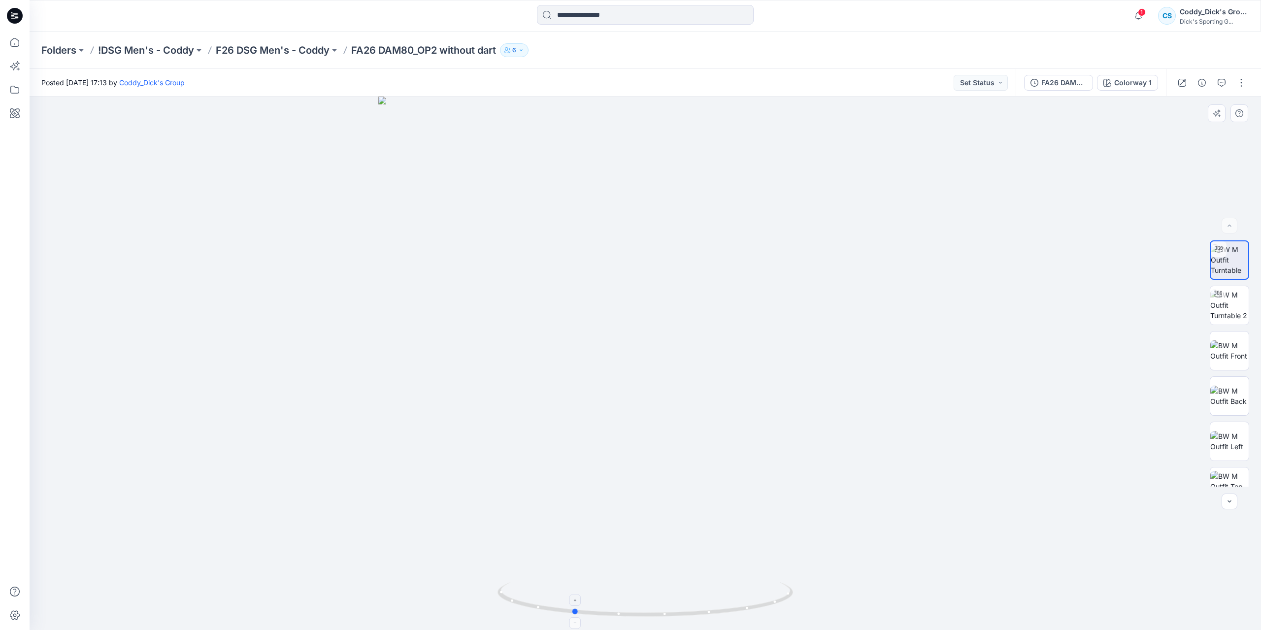
click at [693, 615] on icon at bounding box center [647, 600] width 298 height 37
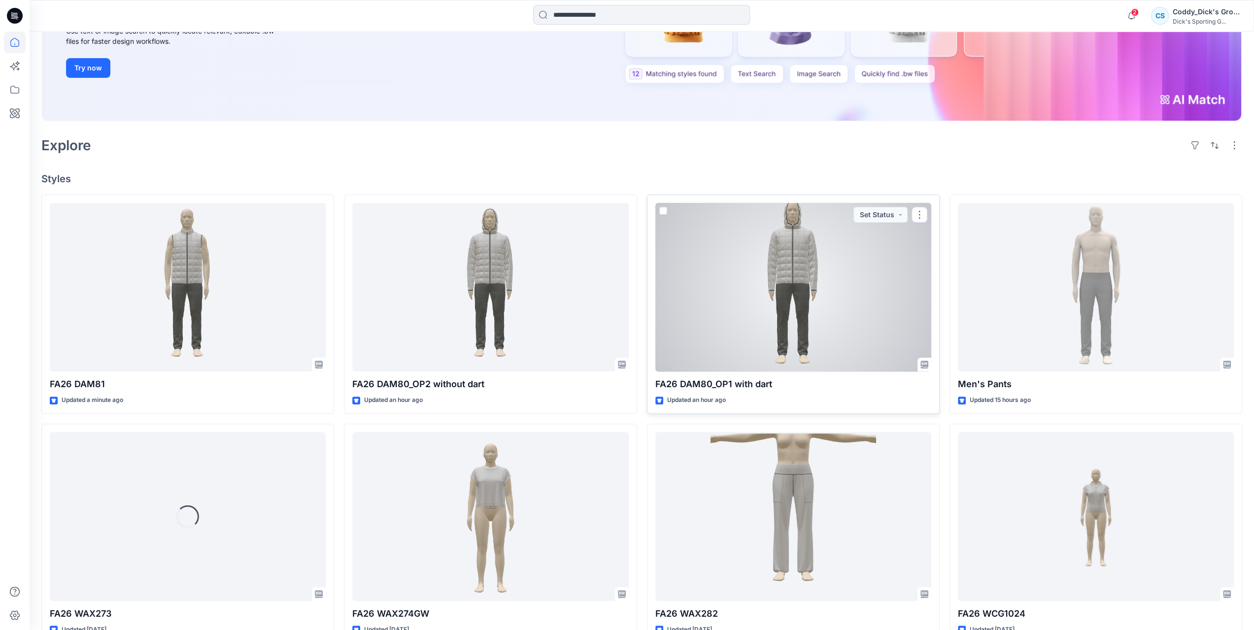
scroll to position [246, 0]
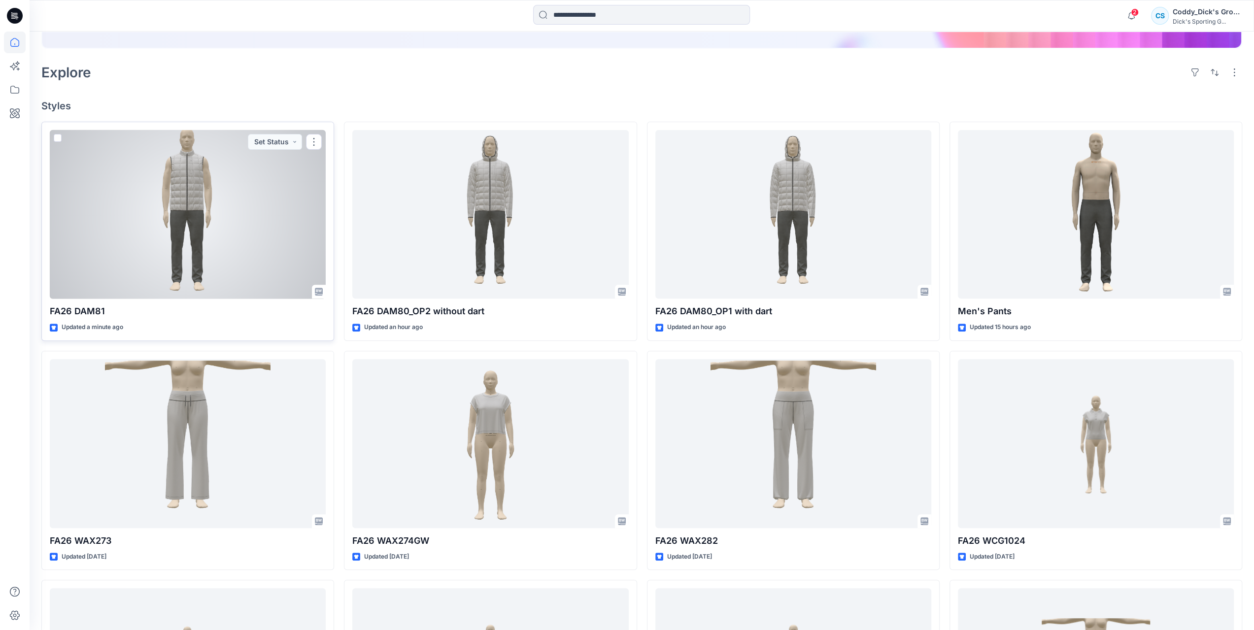
click at [222, 222] on div at bounding box center [188, 214] width 276 height 169
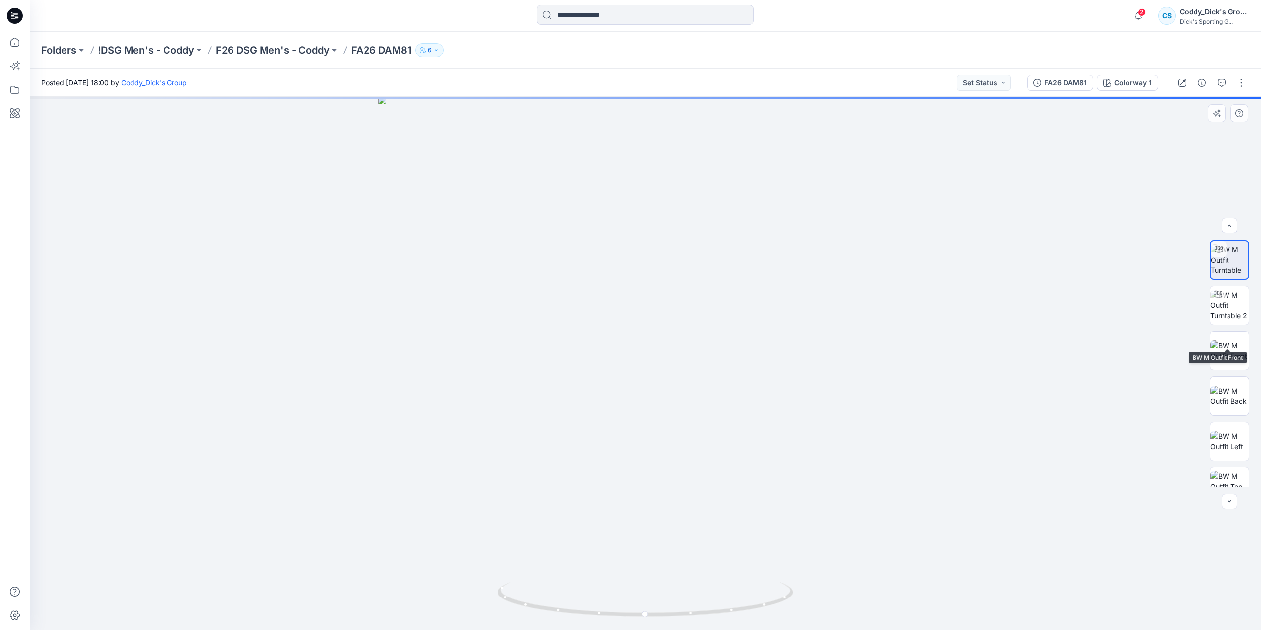
scroll to position [65, 0]
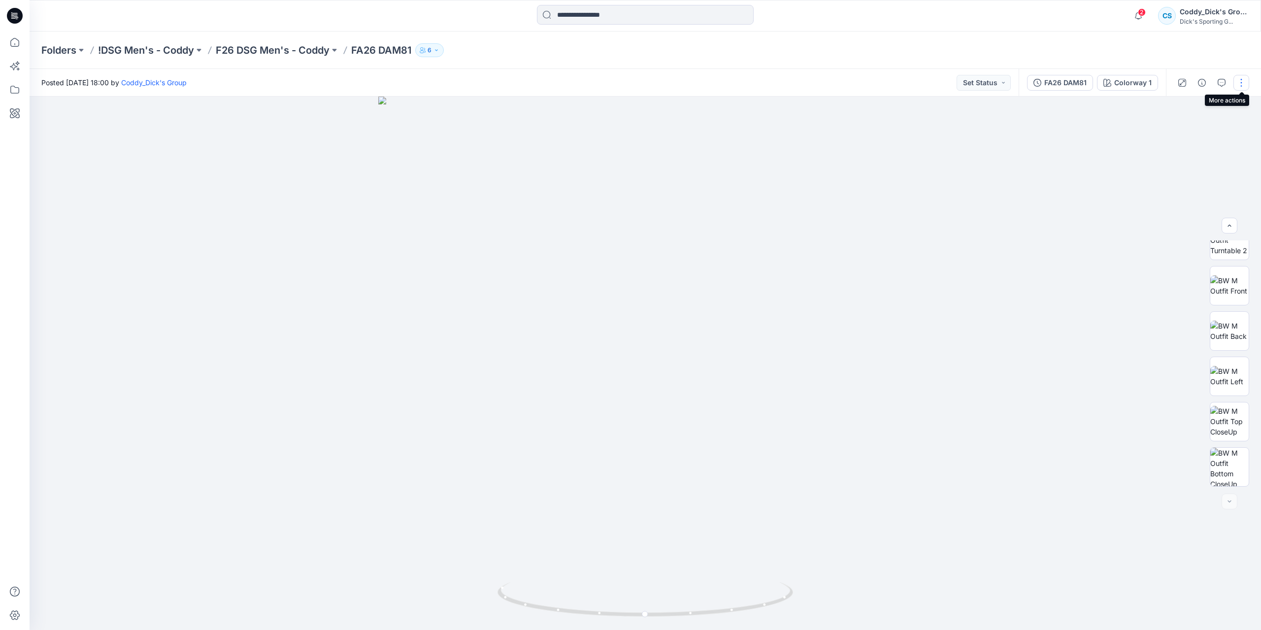
click at [1244, 87] on button "button" at bounding box center [1242, 83] width 16 height 16
click at [1205, 137] on button "Edit" at bounding box center [1200, 133] width 91 height 18
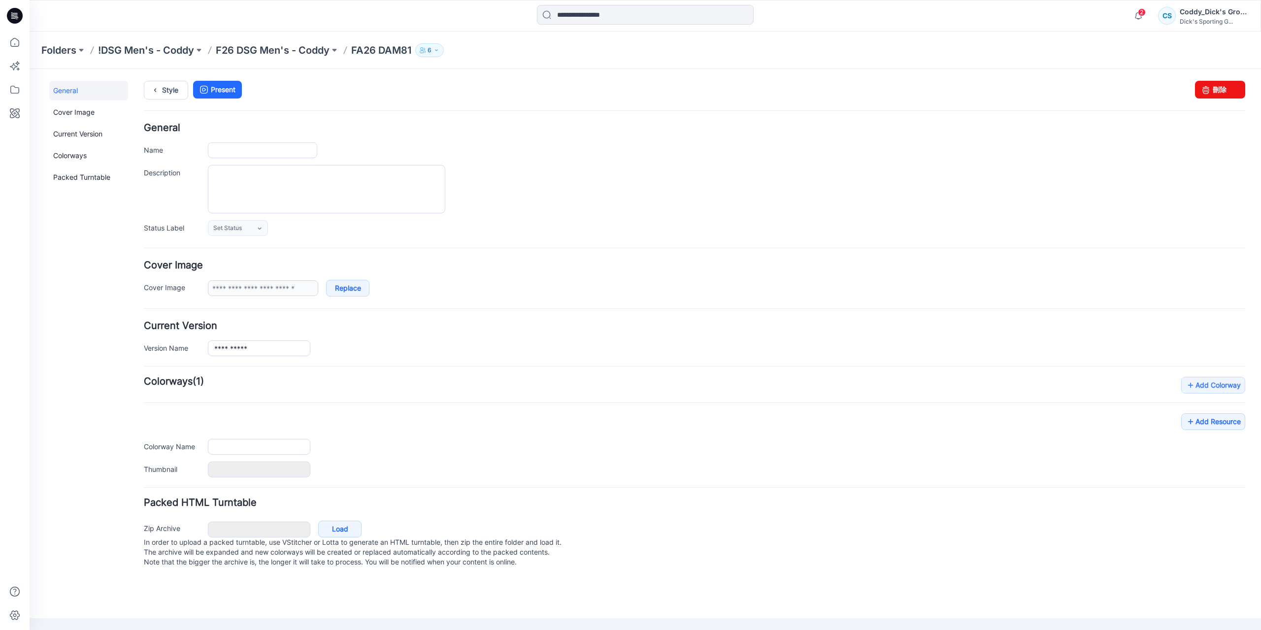
type input "**********"
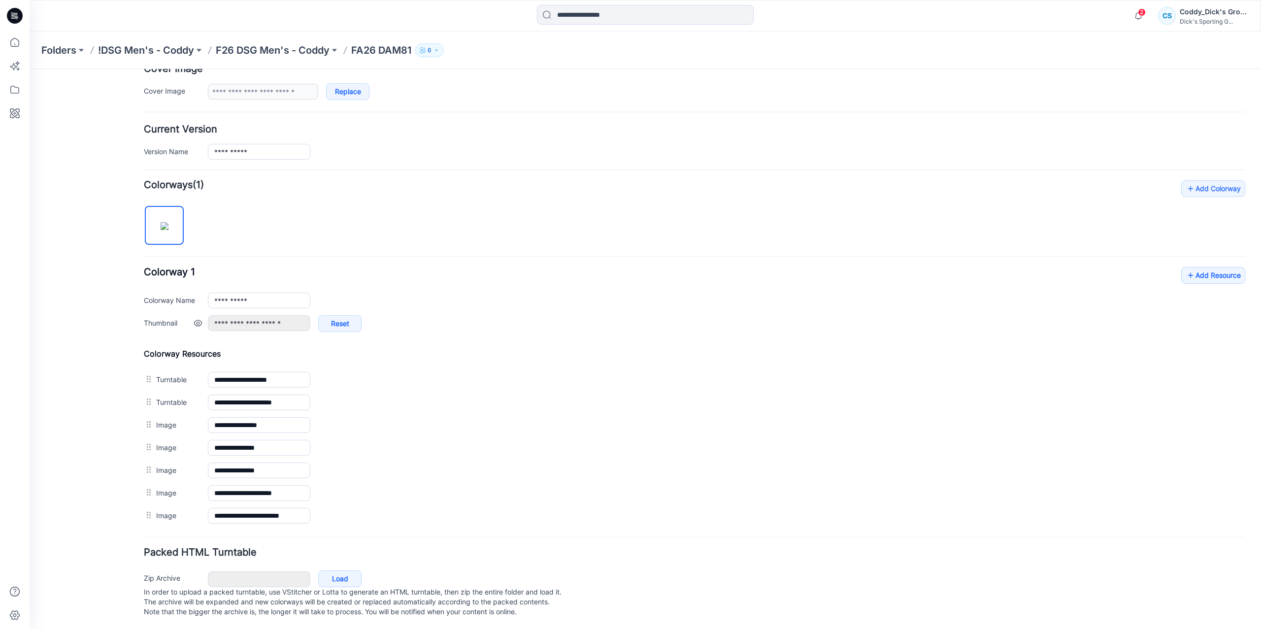
scroll to position [202, 0]
click at [1187, 268] on icon at bounding box center [1191, 276] width 10 height 16
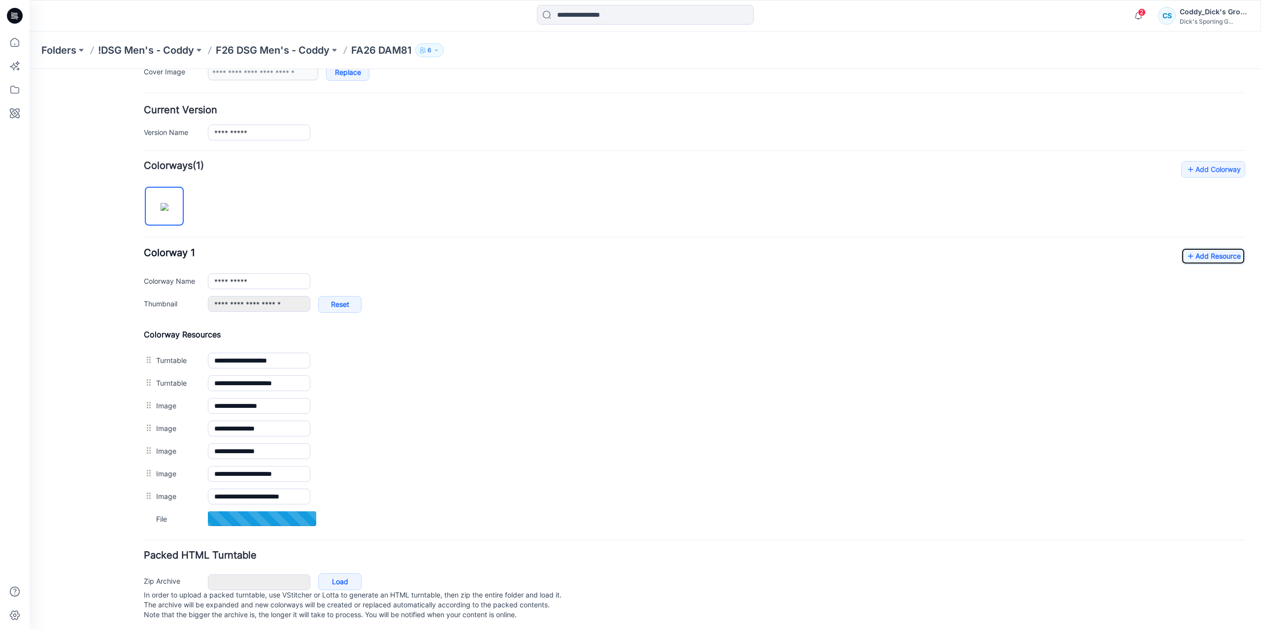
scroll to position [224, 0]
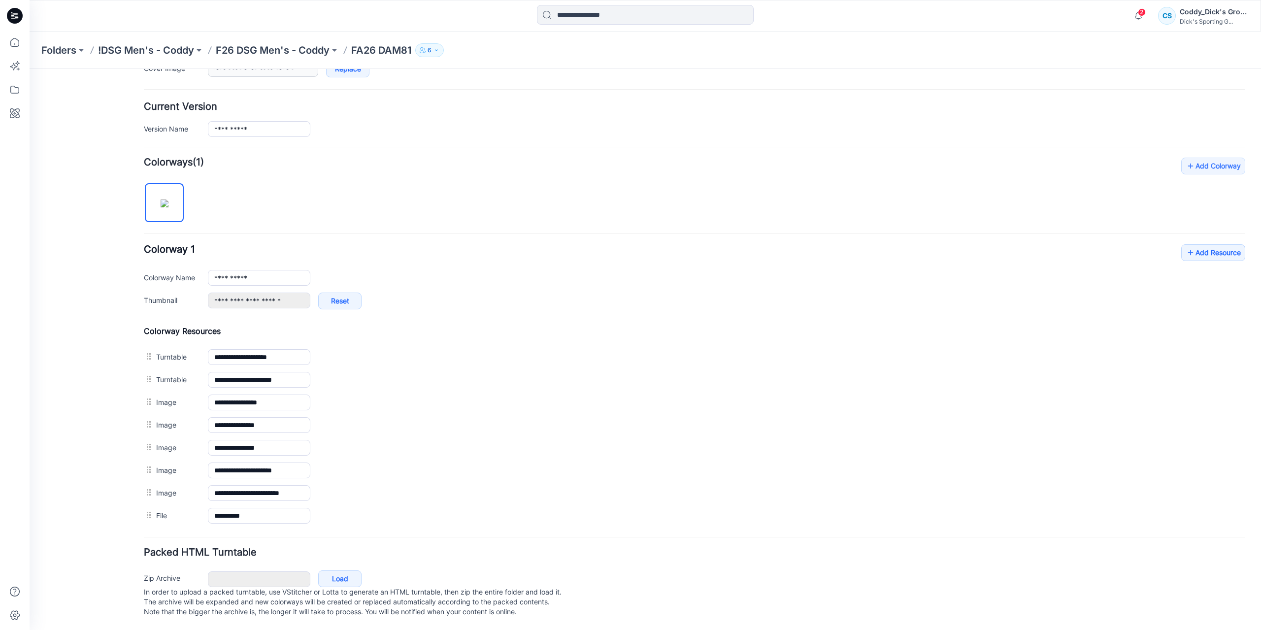
click at [386, 49] on p "FA26 DAM81" at bounding box center [381, 50] width 60 height 14
click at [264, 50] on p "F26 DSG Men's - Coddy" at bounding box center [273, 50] width 114 height 14
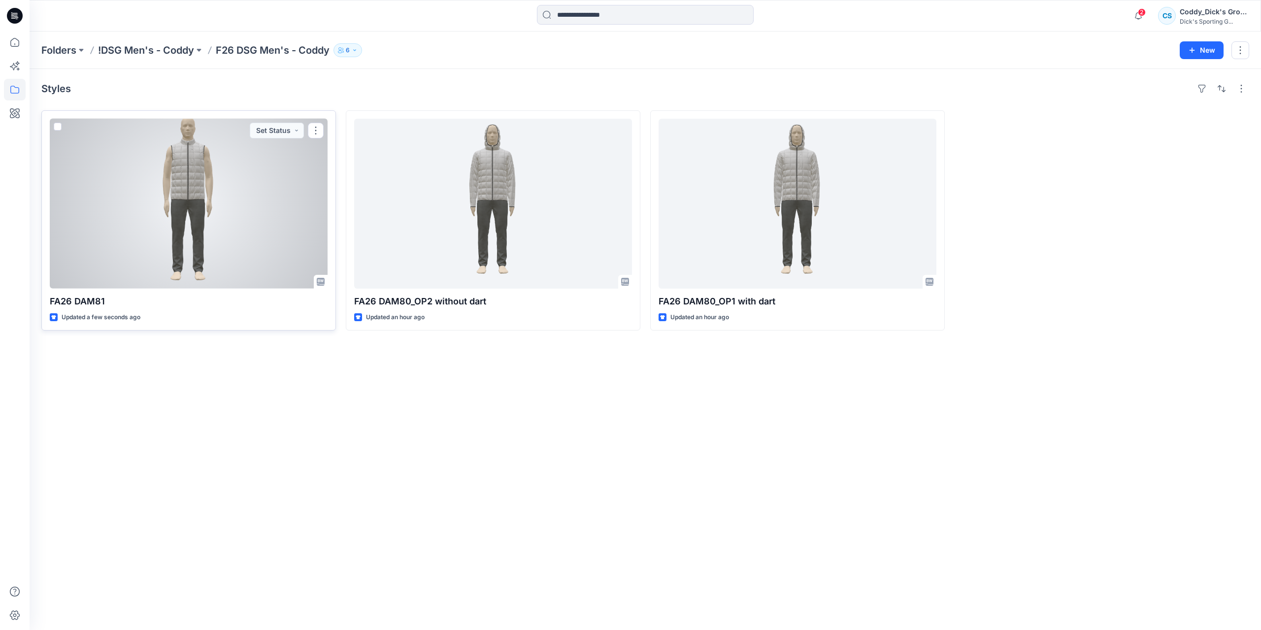
click at [271, 178] on div at bounding box center [189, 204] width 278 height 170
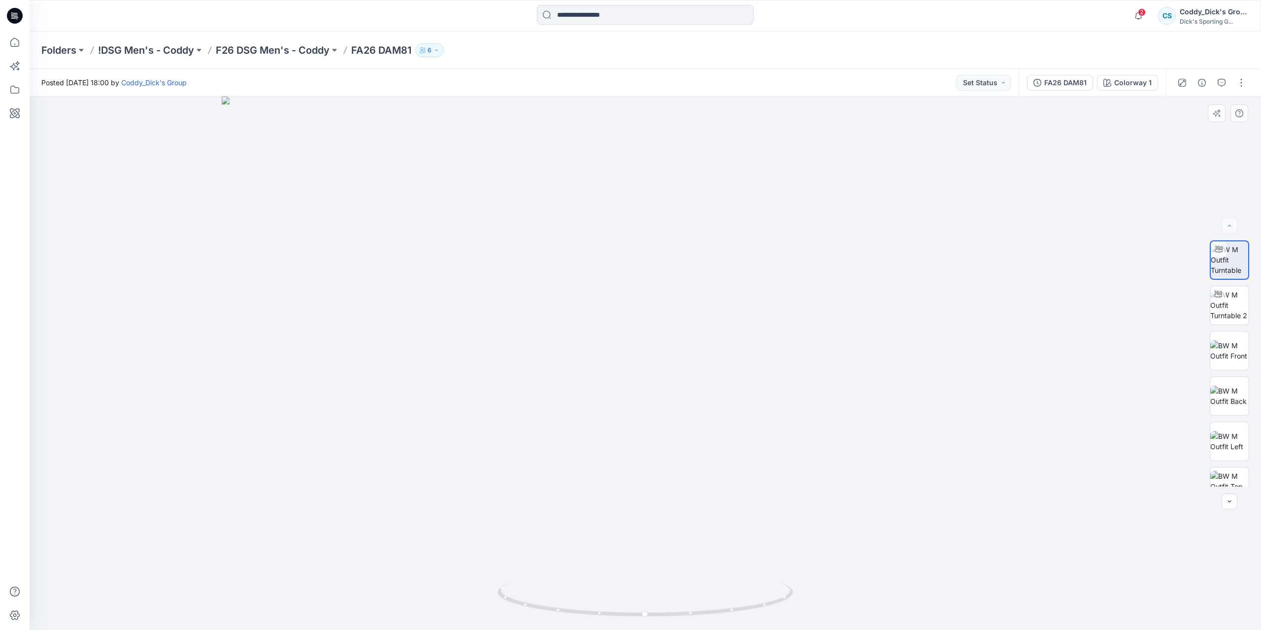
drag, startPoint x: 655, startPoint y: 236, endPoint x: 673, endPoint y: 420, distance: 184.7
click at [673, 420] on img at bounding box center [645, 364] width 847 height 534
drag, startPoint x: 766, startPoint y: 585, endPoint x: 638, endPoint y: 589, distance: 128.2
click at [638, 589] on icon at bounding box center [647, 600] width 298 height 37
click at [1217, 314] on img at bounding box center [1230, 305] width 38 height 31
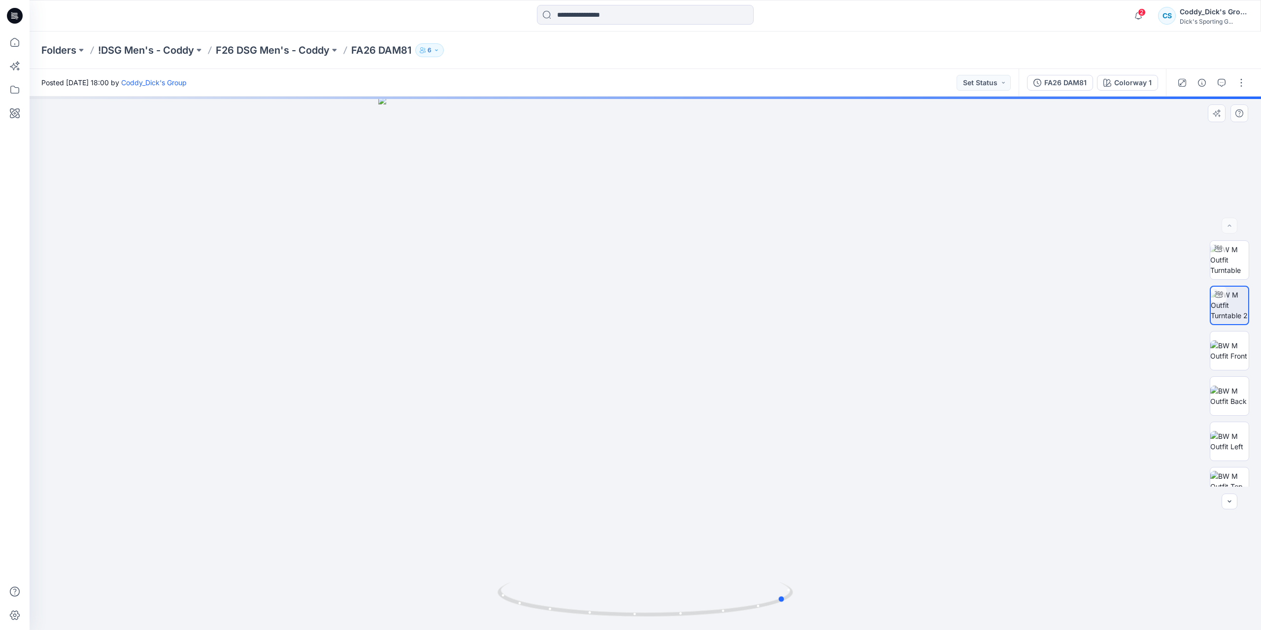
drag, startPoint x: 798, startPoint y: 513, endPoint x: 643, endPoint y: 513, distance: 154.2
click at [643, 513] on div at bounding box center [646, 364] width 1232 height 534
drag, startPoint x: 732, startPoint y: 480, endPoint x: 810, endPoint y: 458, distance: 81.3
click at [736, 480] on div at bounding box center [646, 364] width 1232 height 534
click at [1229, 344] on img at bounding box center [1230, 350] width 38 height 21
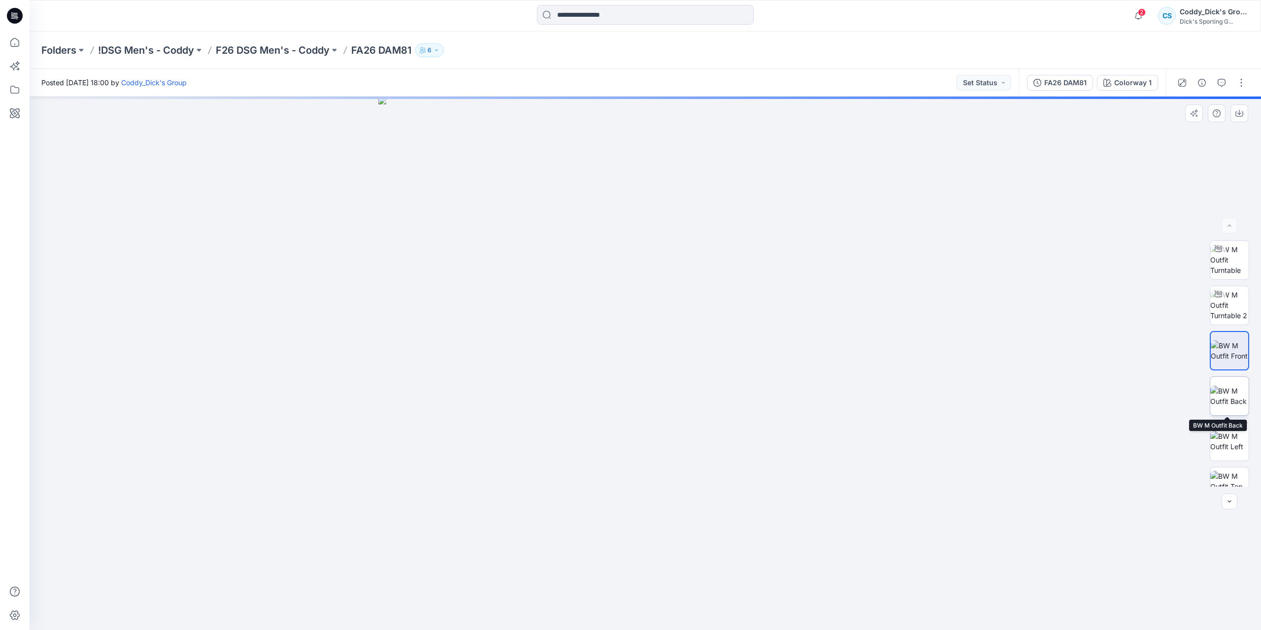
click at [1222, 386] on img at bounding box center [1230, 396] width 38 height 21
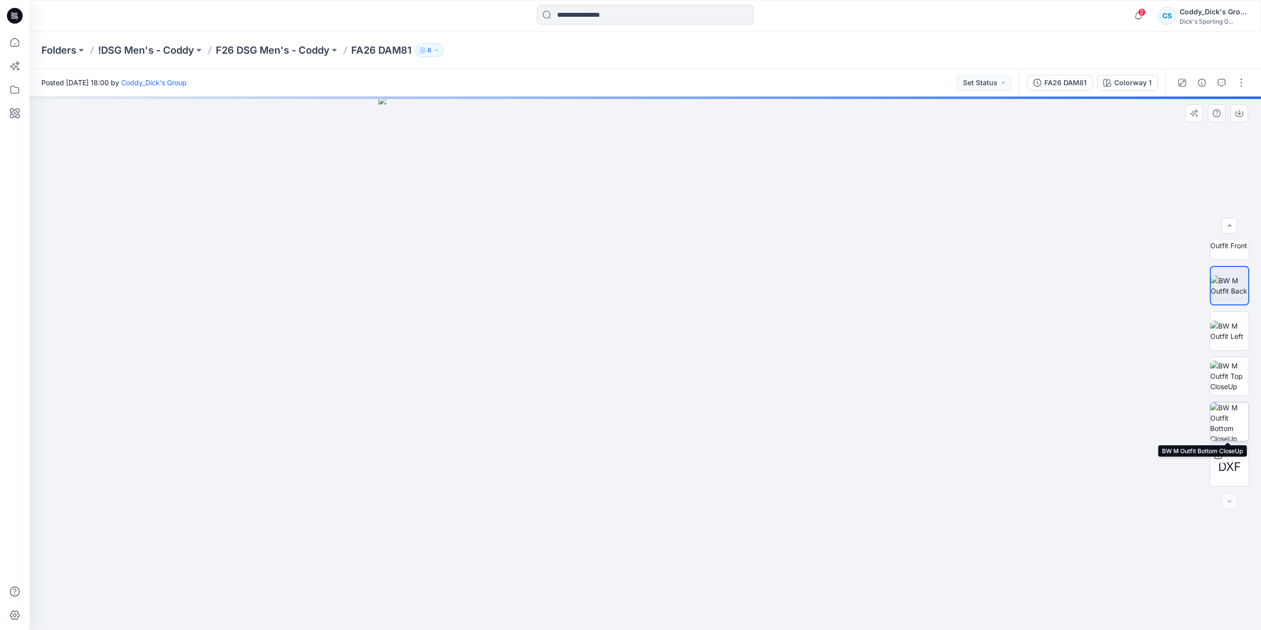
click at [1230, 420] on img at bounding box center [1230, 422] width 38 height 38
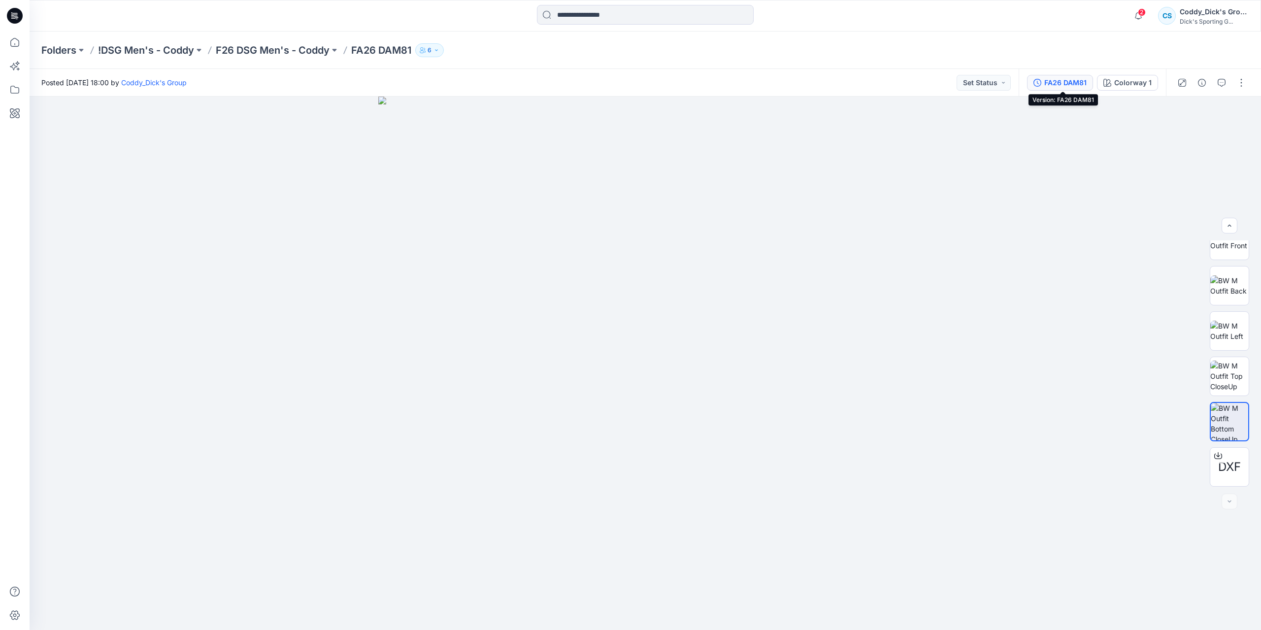
click at [1086, 80] on div "FA26 DAM81" at bounding box center [1065, 82] width 42 height 11
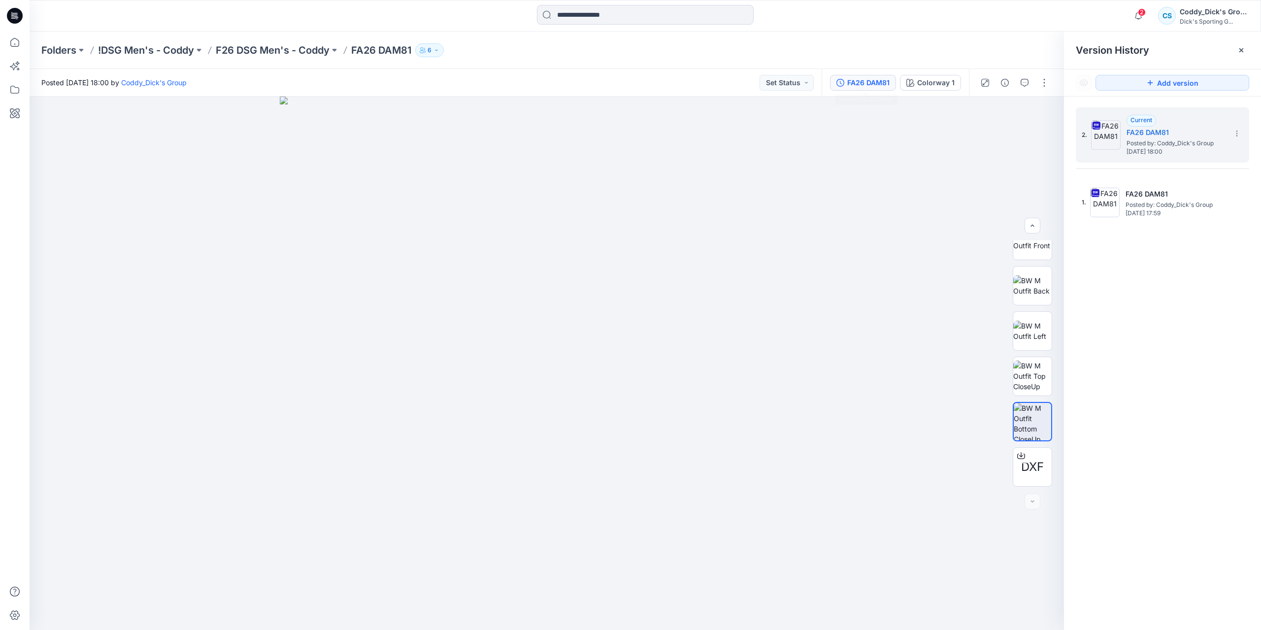
click at [1210, 303] on div "2. Current FA26 DAM81 Posted by: Coddy_Dick's Group Thursday, October 02, 2025 …" at bounding box center [1162, 371] width 197 height 548
click at [290, 53] on p "F26 DSG Men's - Coddy" at bounding box center [273, 50] width 114 height 14
